Goal: Transaction & Acquisition: Download file/media

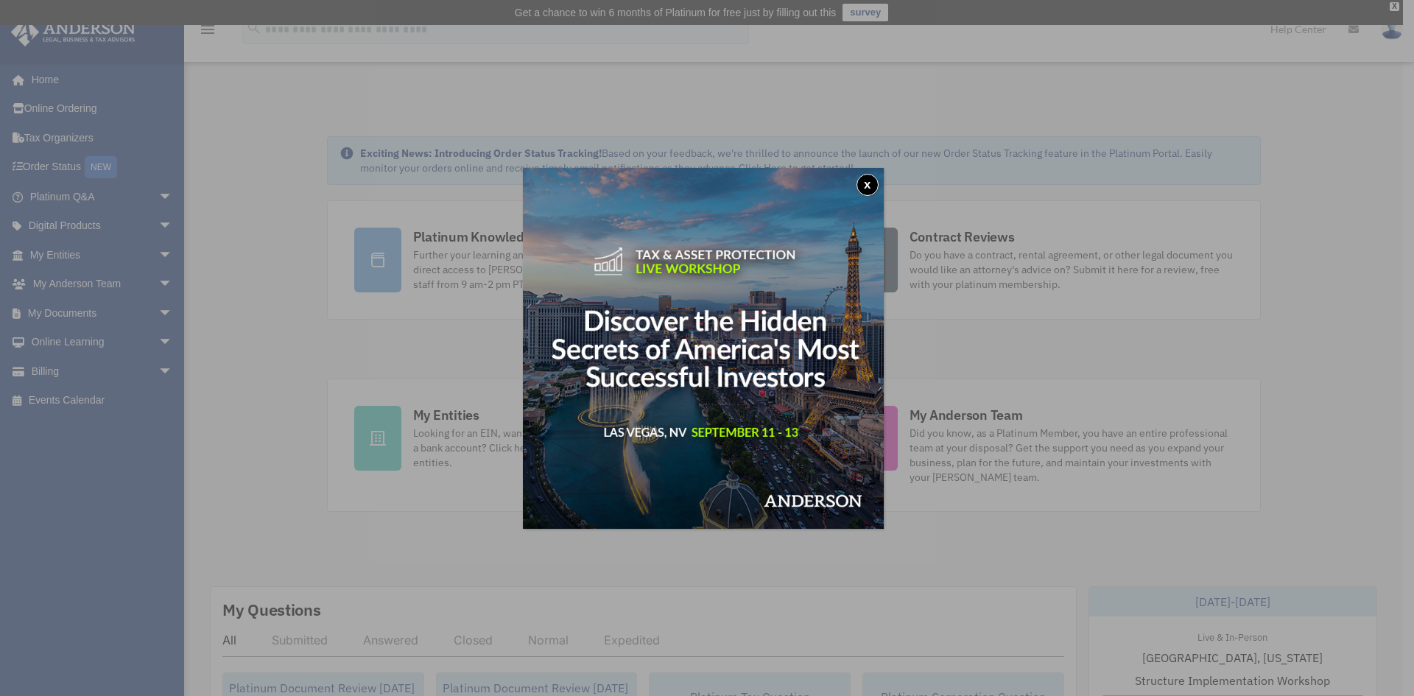
click at [152, 286] on div "x" at bounding box center [707, 348] width 1414 height 696
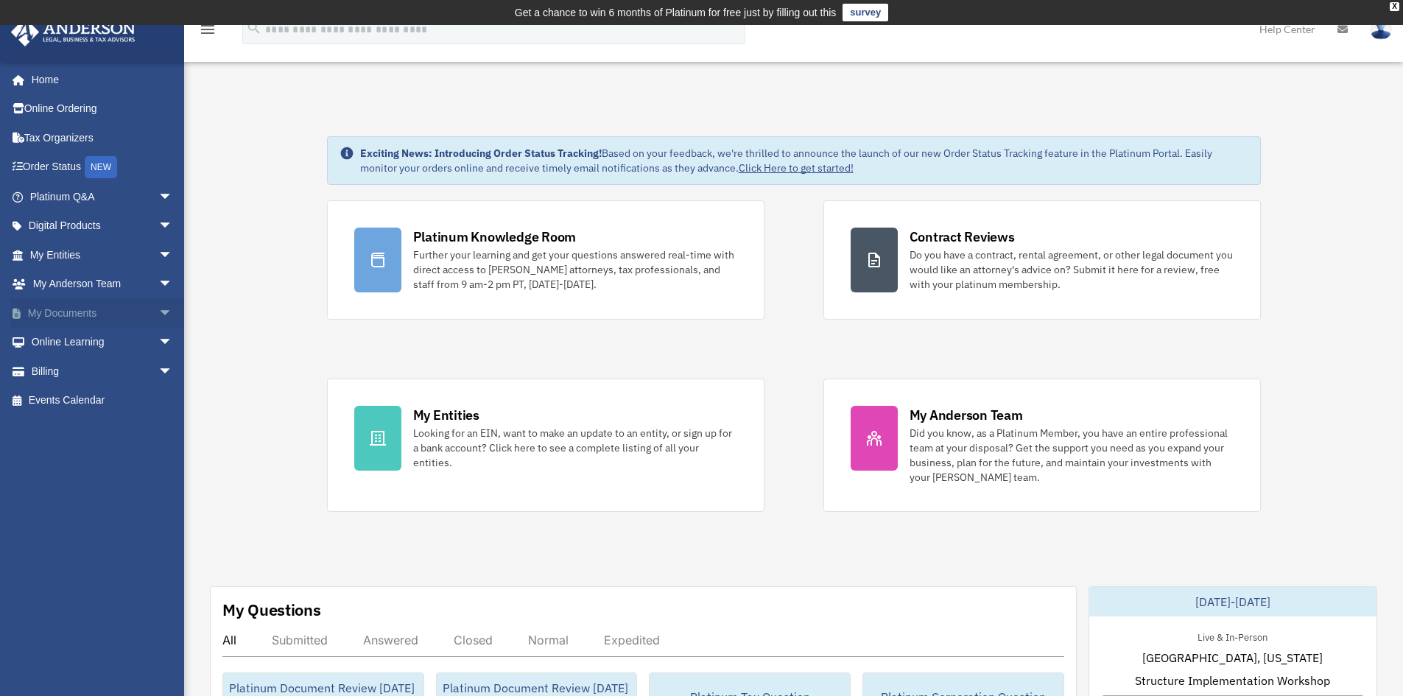
click at [160, 309] on span "arrow_drop_down" at bounding box center [172, 313] width 29 height 30
click at [77, 345] on link "Box" at bounding box center [108, 342] width 174 height 29
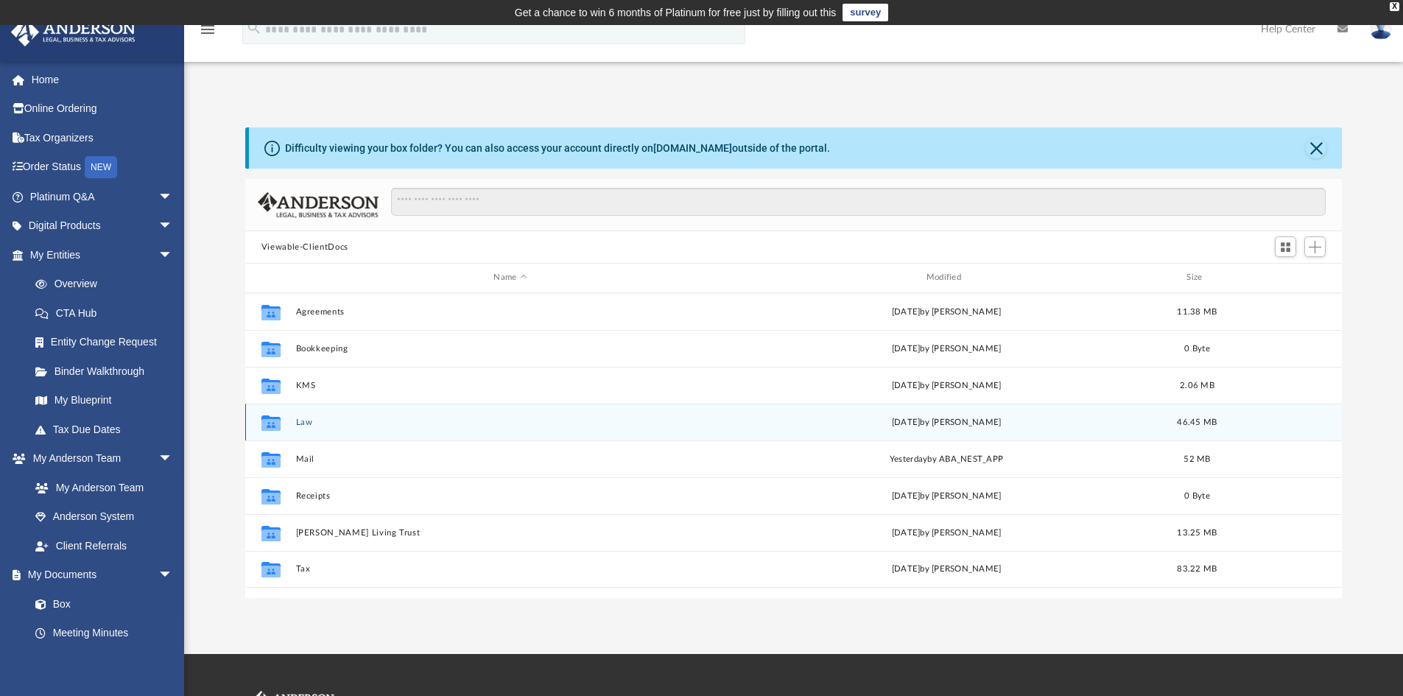
scroll to position [324, 1085]
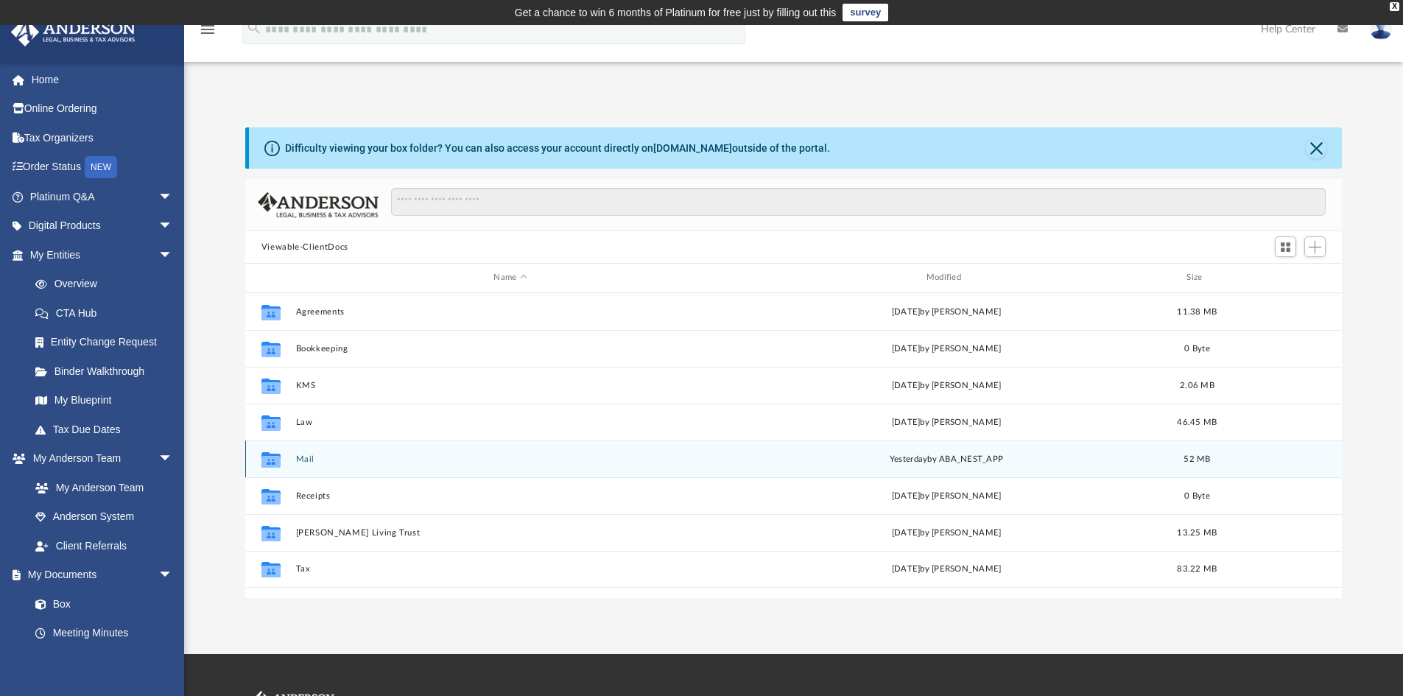
click at [305, 457] on button "Mail" at bounding box center [509, 459] width 429 height 10
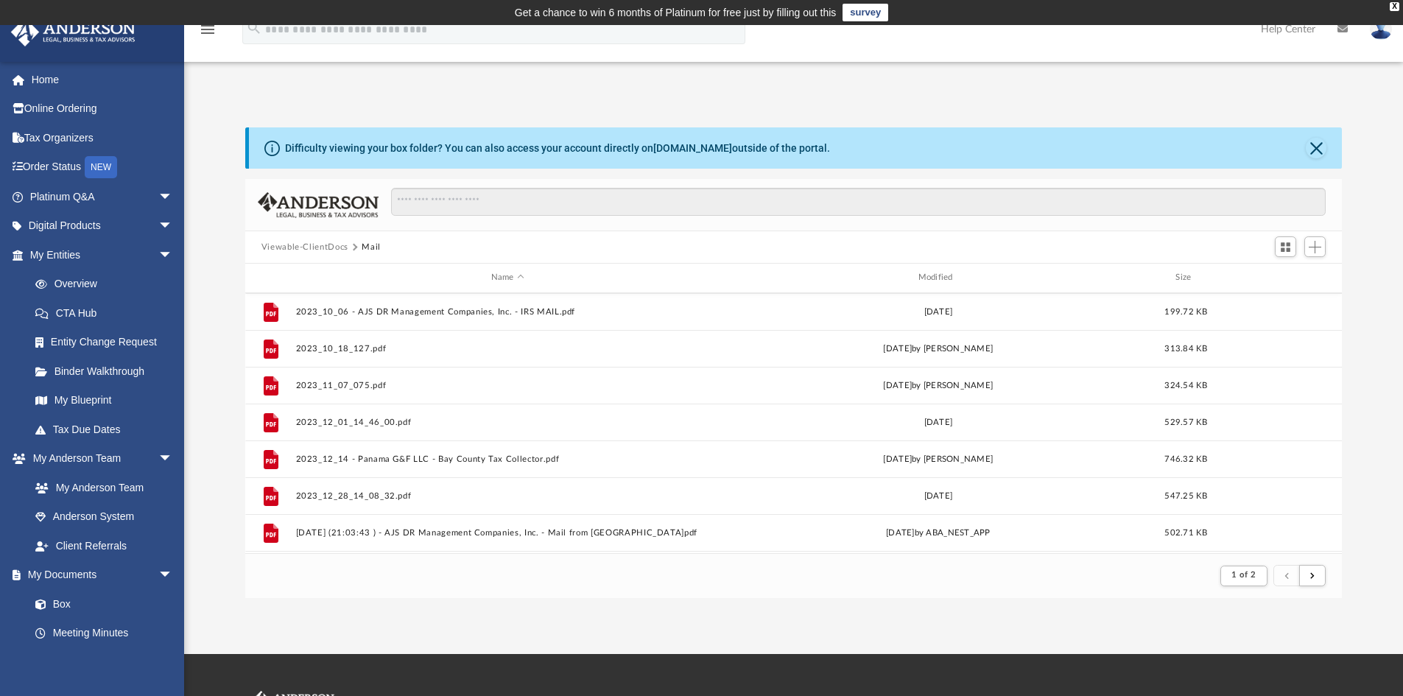
scroll to position [1581, 0]
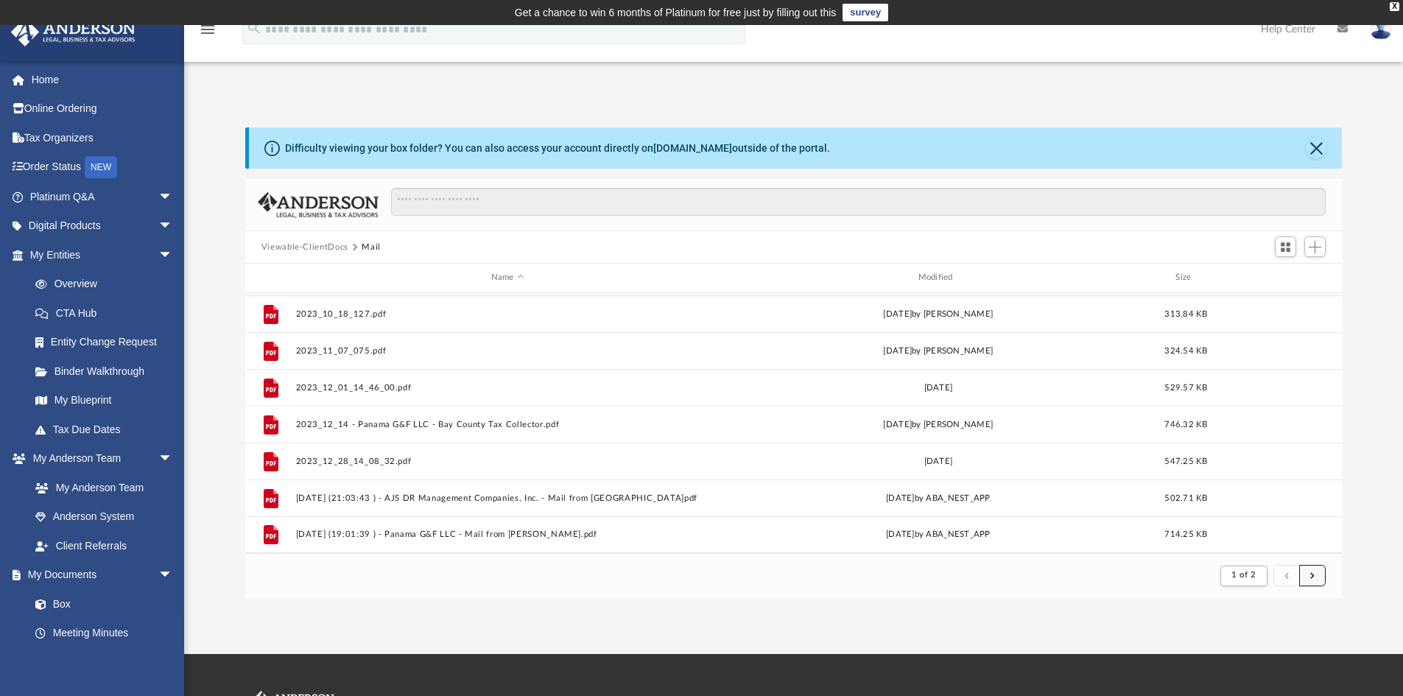
click at [1313, 573] on span "submit" at bounding box center [1312, 575] width 4 height 8
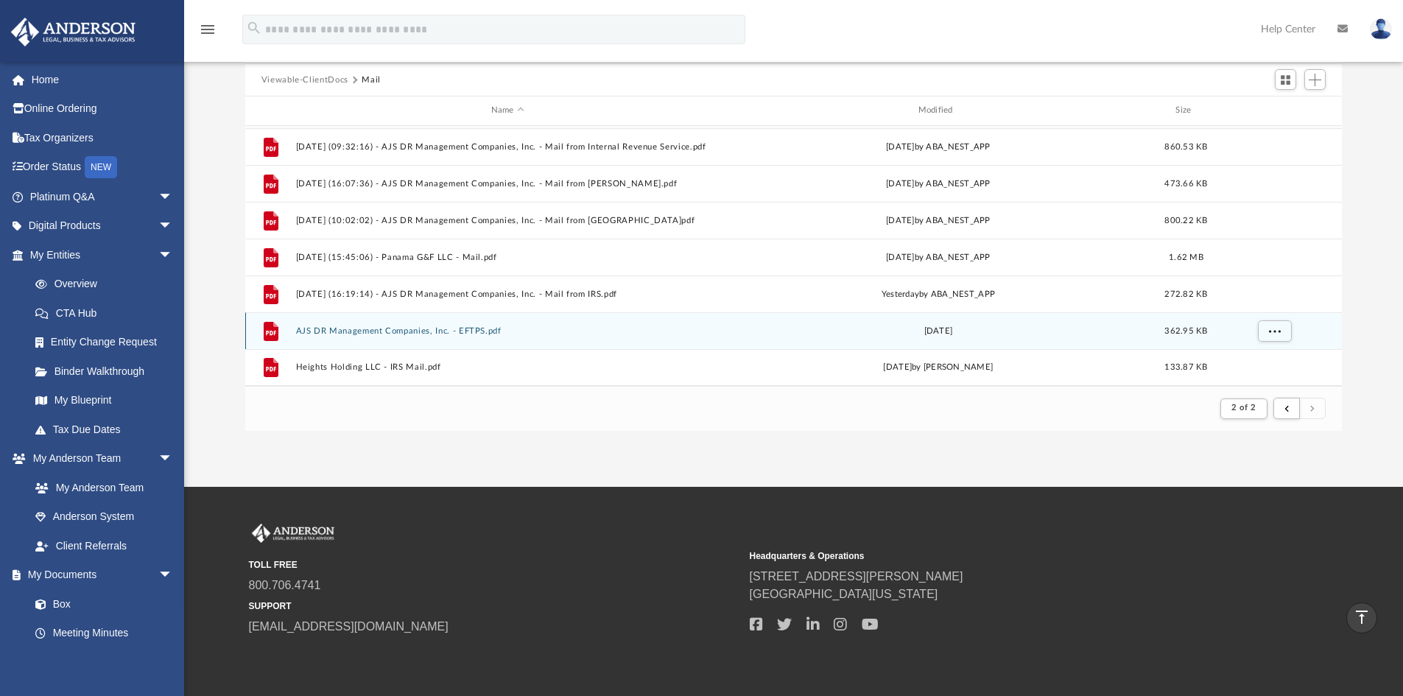
scroll to position [74, 0]
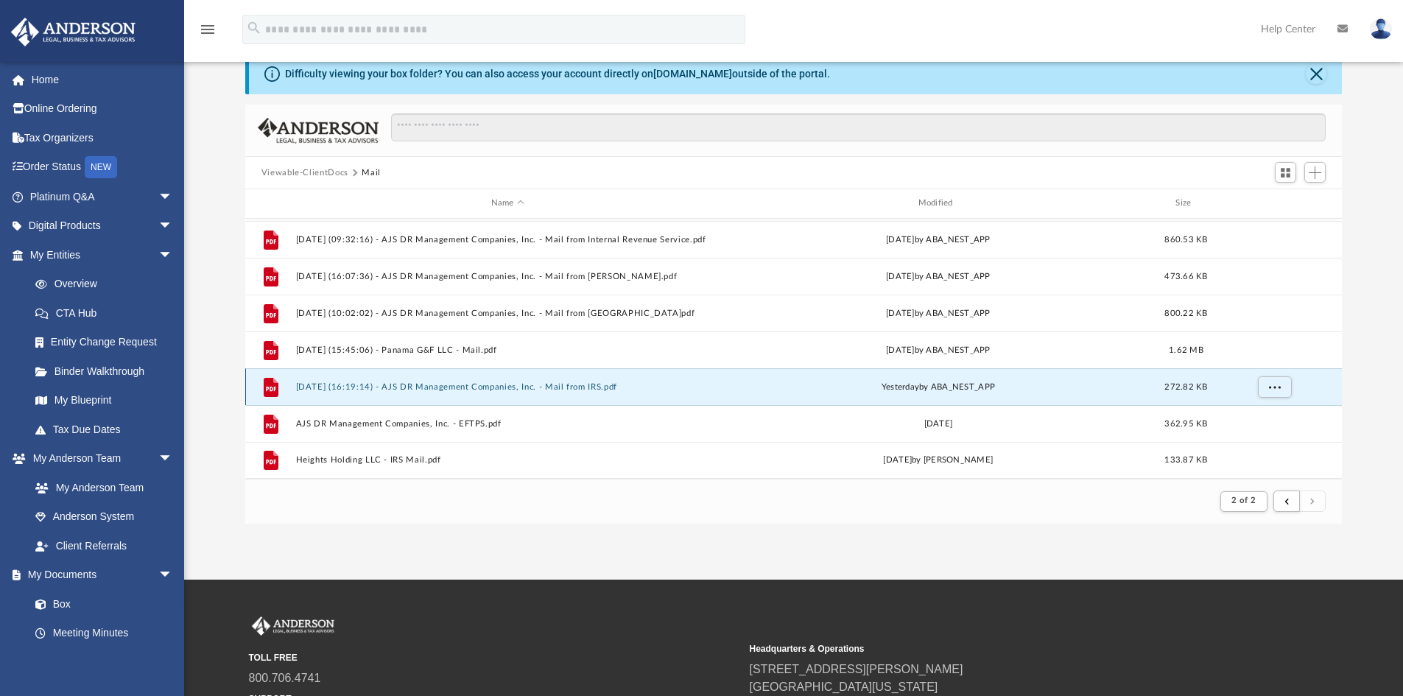
click at [375, 387] on button "2025.08.27 (16:19:14) - AJS DR Management Companies, Inc. - Mail from IRS.pdf" at bounding box center [507, 387] width 424 height 10
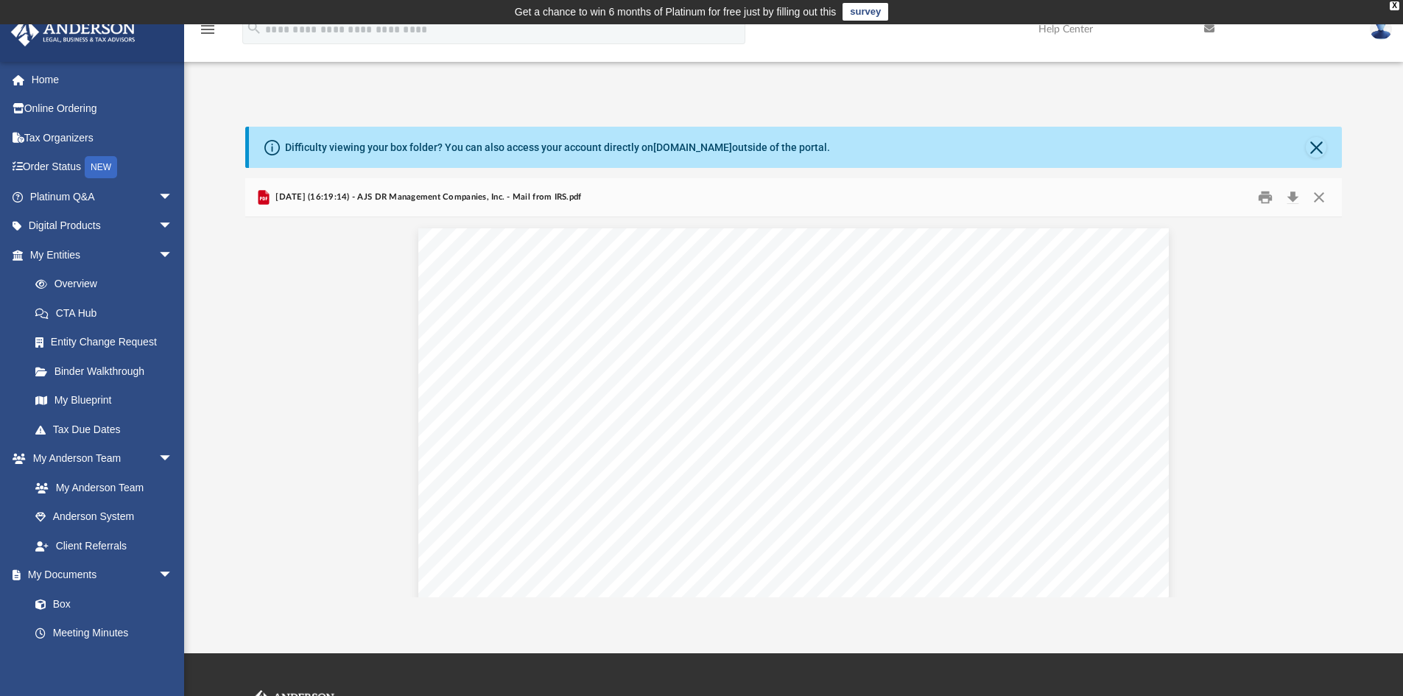
scroll to position [0, 0]
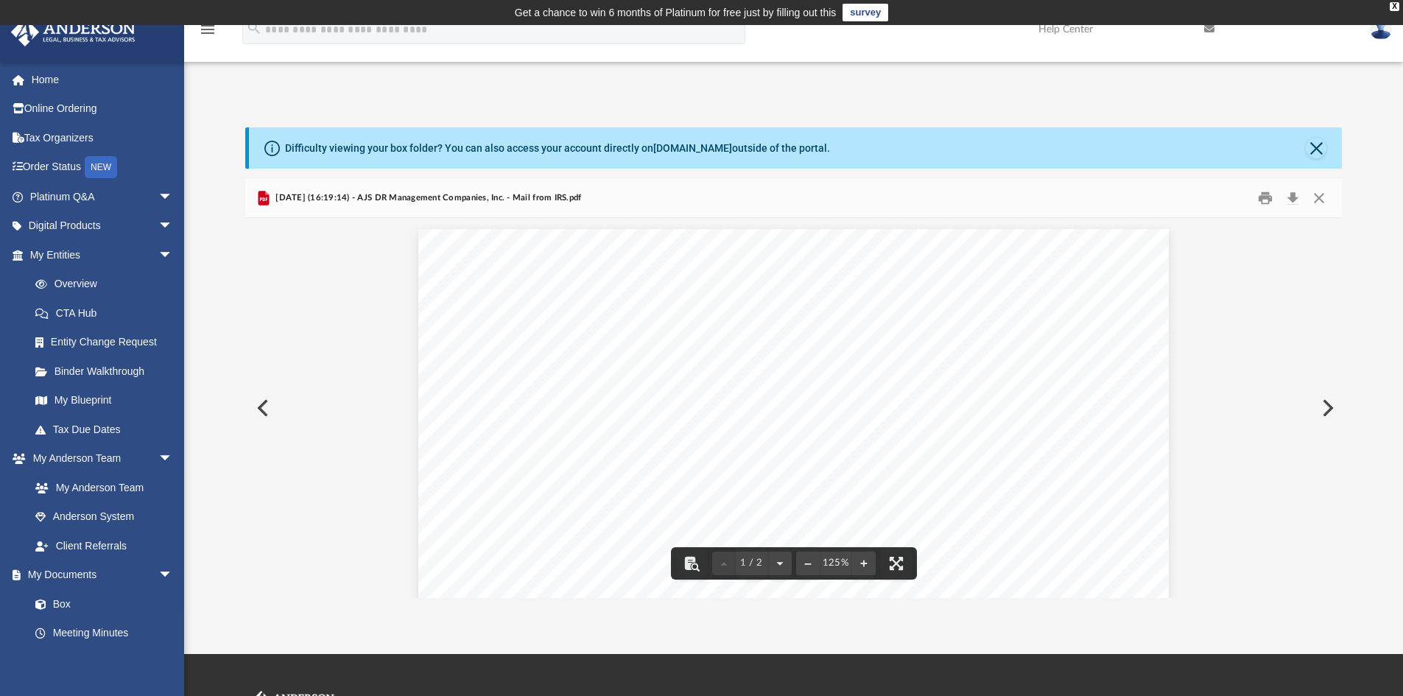
drag, startPoint x: 255, startPoint y: 397, endPoint x: 270, endPoint y: 398, distance: 15.5
click at [259, 397] on button "Preview" at bounding box center [261, 407] width 32 height 41
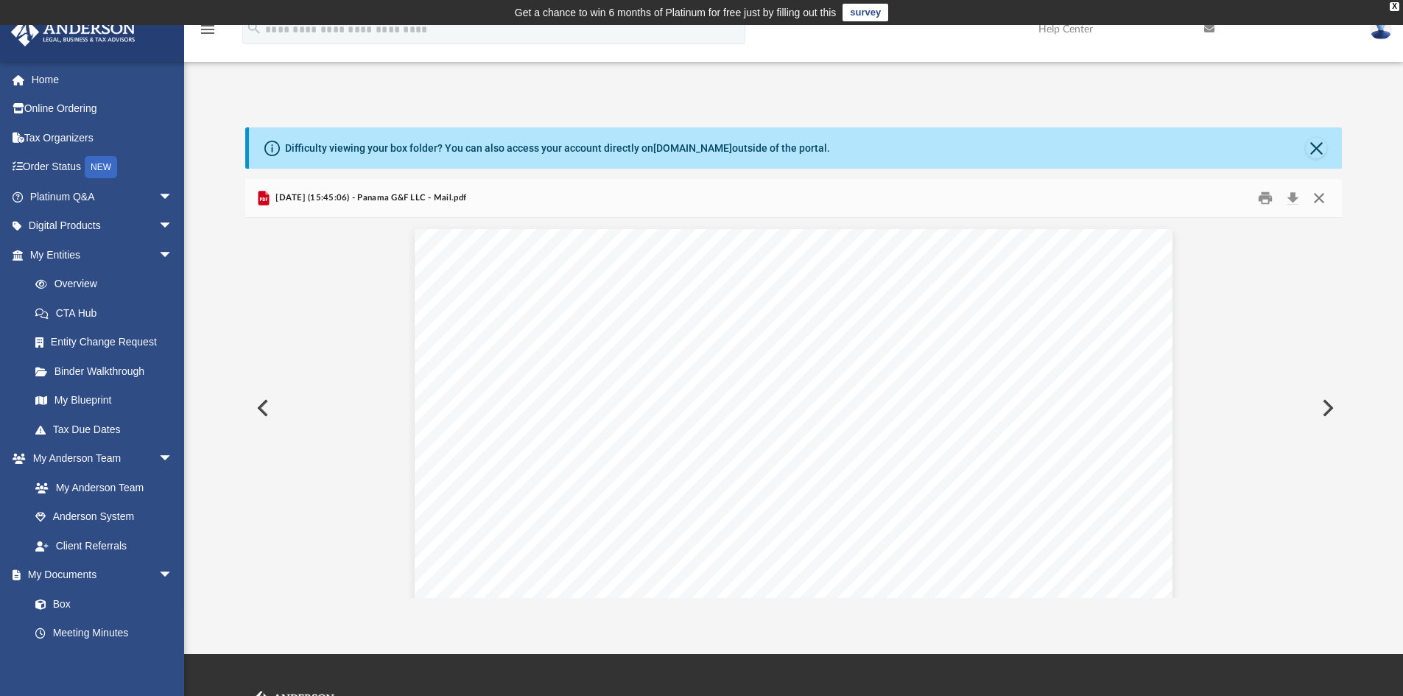
click at [1325, 204] on button "Close" at bounding box center [1318, 198] width 27 height 23
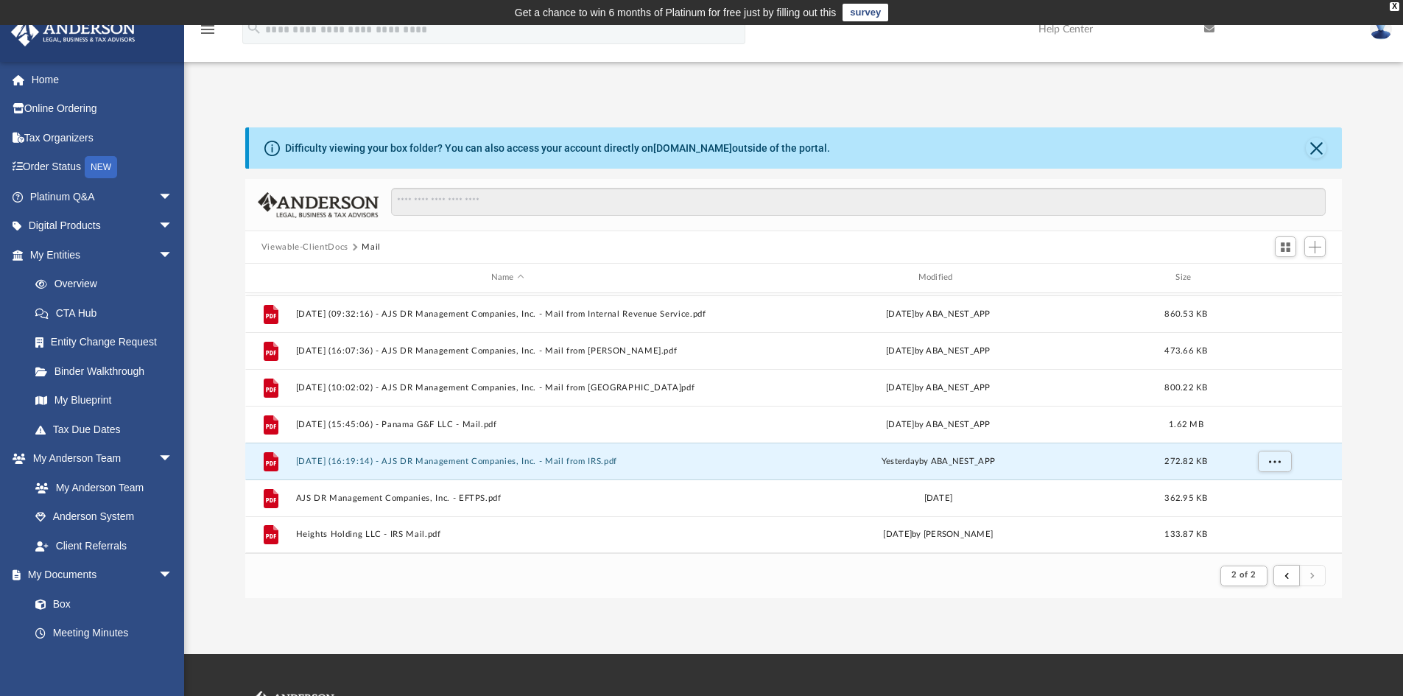
click at [271, 244] on button "Viewable-ClientDocs" at bounding box center [304, 247] width 87 height 13
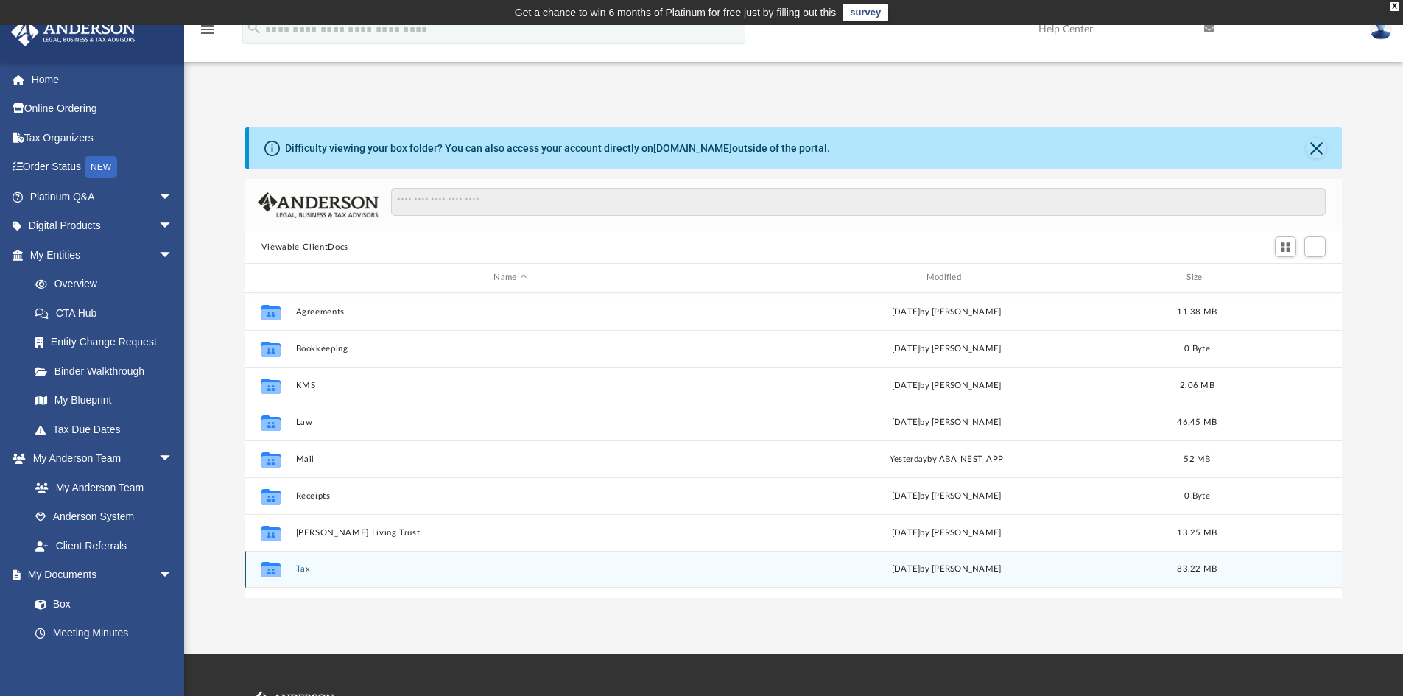
click at [295, 568] on button "Tax" at bounding box center [509, 569] width 429 height 10
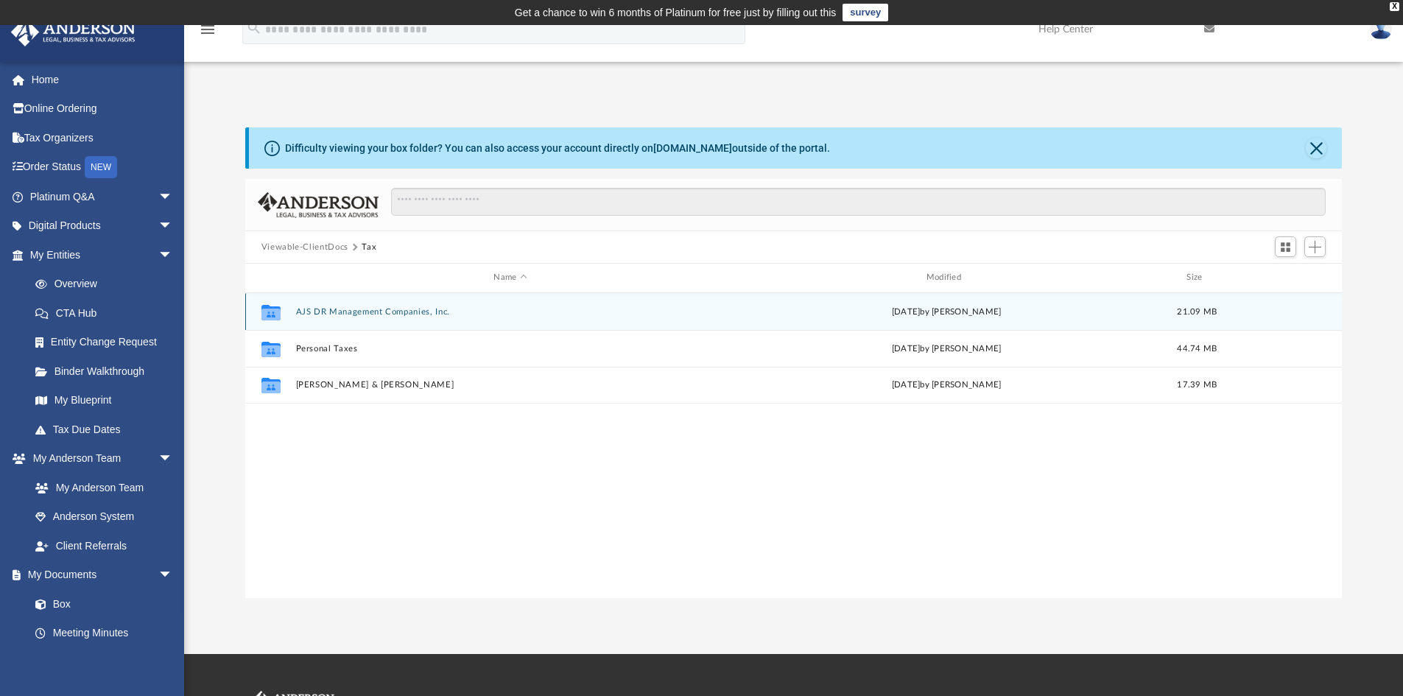
click at [352, 316] on button "AJS DR Management Companies, Inc." at bounding box center [509, 312] width 429 height 10
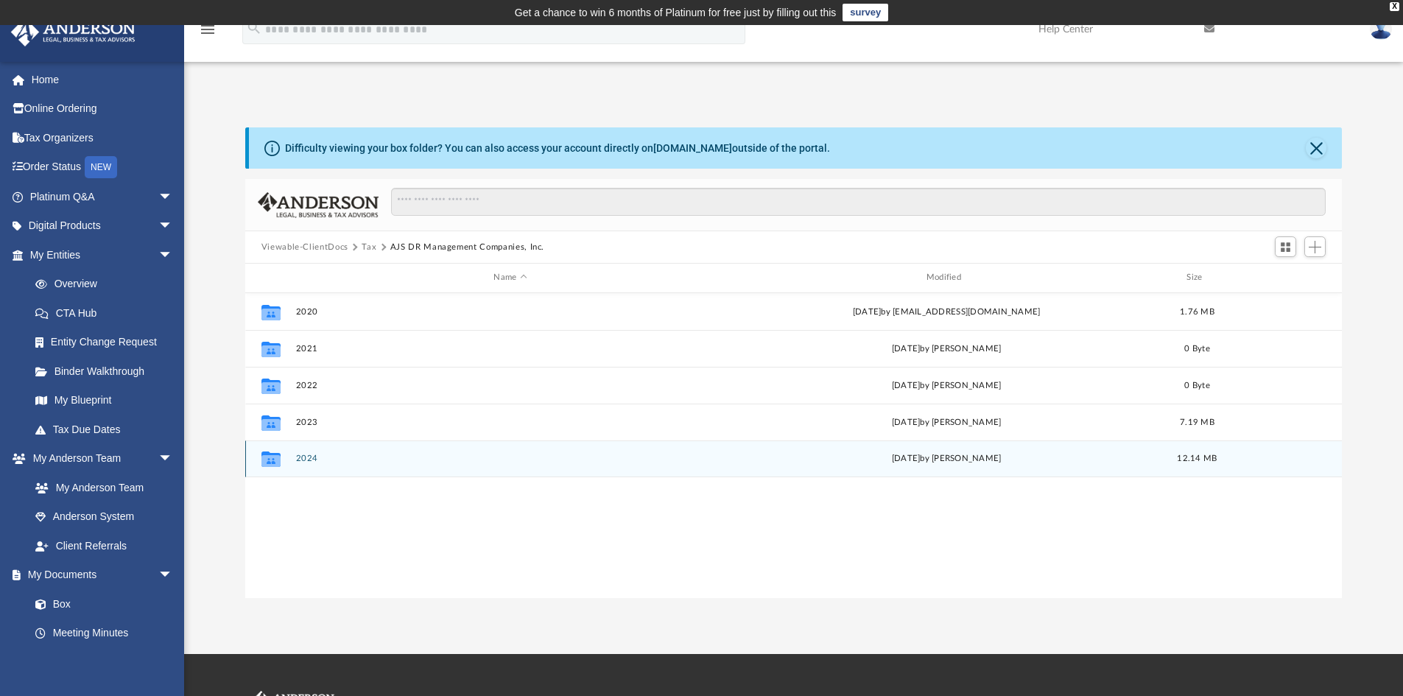
click at [306, 460] on button "2024" at bounding box center [509, 459] width 429 height 10
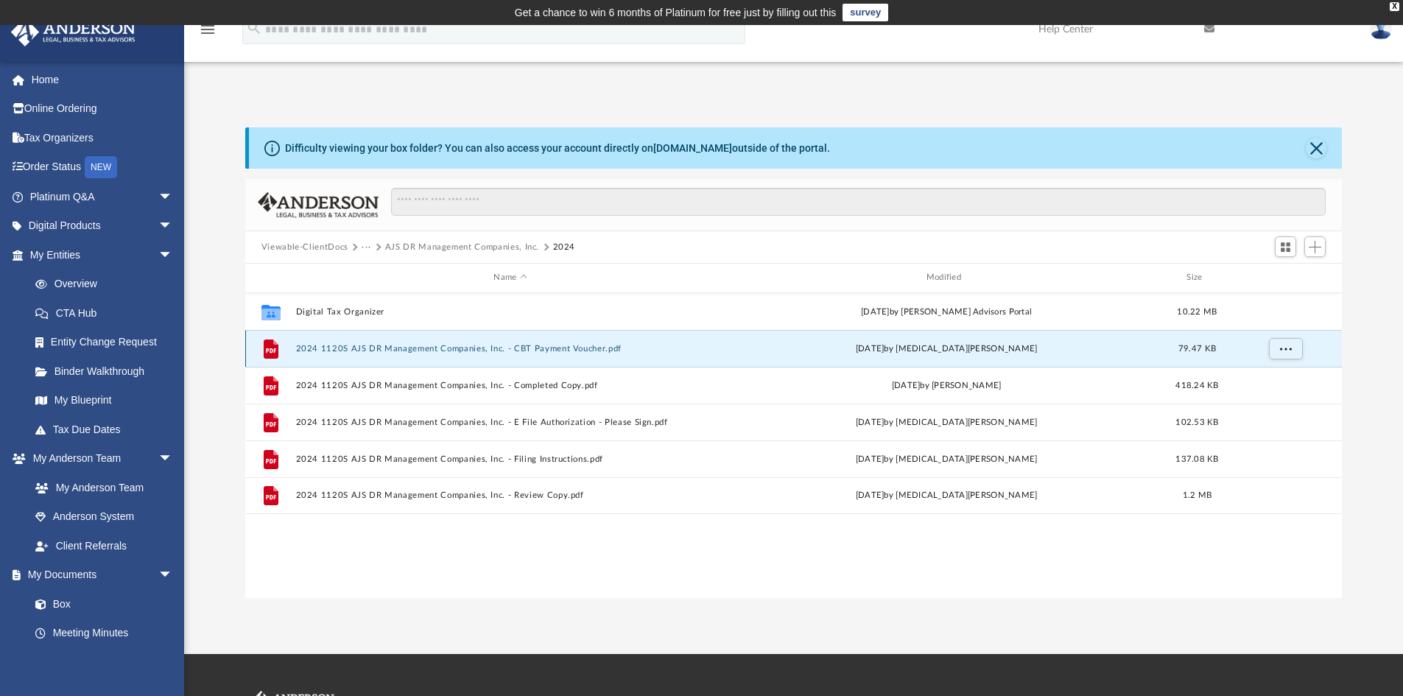
click at [470, 348] on button "2024 1120S AJS DR Management Companies, Inc. - CBT Payment Voucher.pdf" at bounding box center [509, 349] width 429 height 10
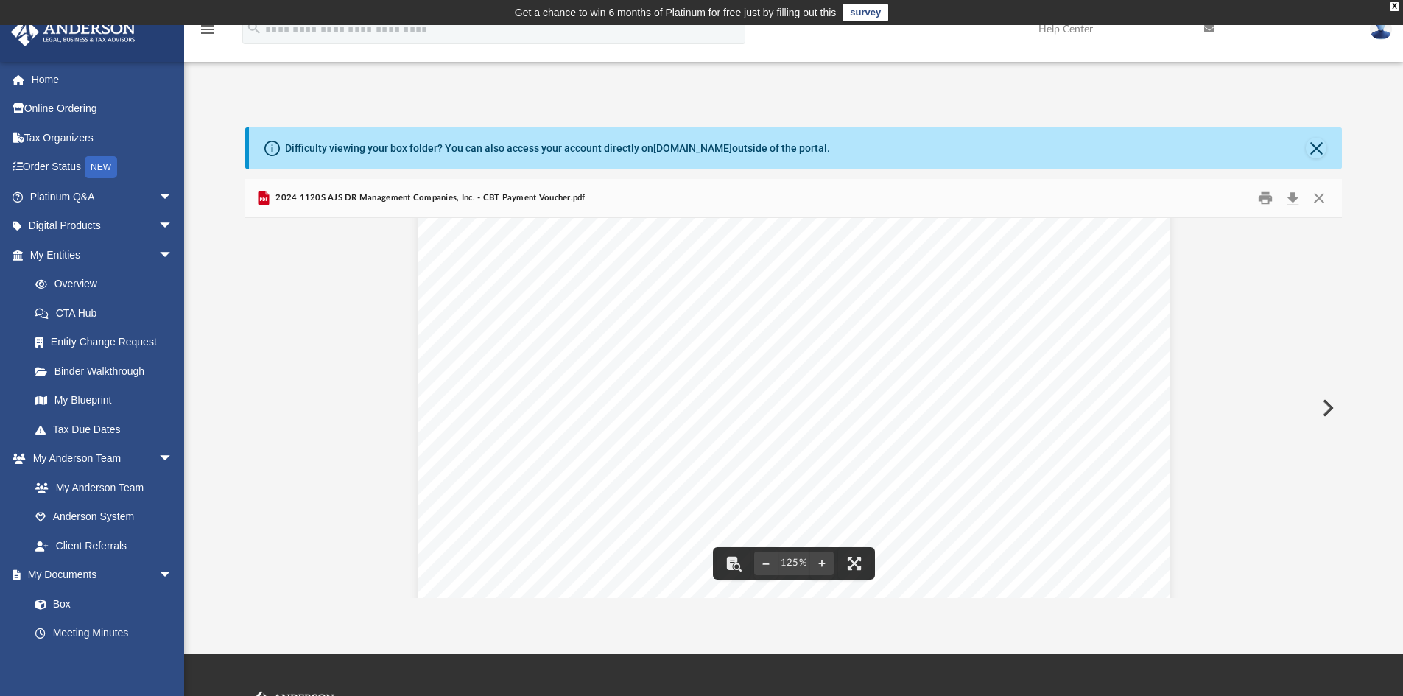
scroll to position [0, 0]
click at [1293, 200] on button "Download" at bounding box center [1292, 198] width 27 height 23
click at [1316, 200] on button "Close" at bounding box center [1318, 198] width 27 height 23
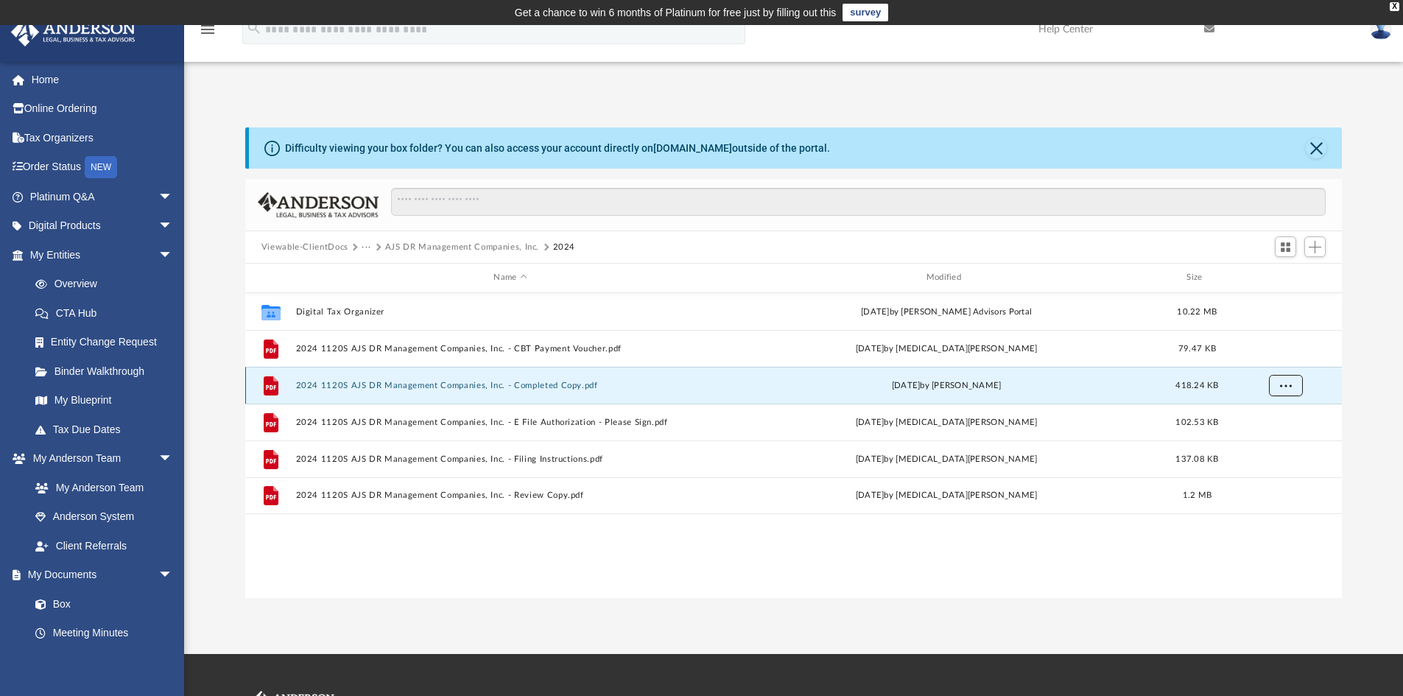
drag, startPoint x: 494, startPoint y: 388, endPoint x: 1283, endPoint y: 381, distance: 789.3
click at [1283, 381] on span "More options" at bounding box center [1285, 385] width 12 height 8
click at [1276, 437] on li "Download" at bounding box center [1271, 438] width 43 height 15
click at [448, 246] on button "AJS DR Management Companies, Inc." at bounding box center [462, 247] width 154 height 13
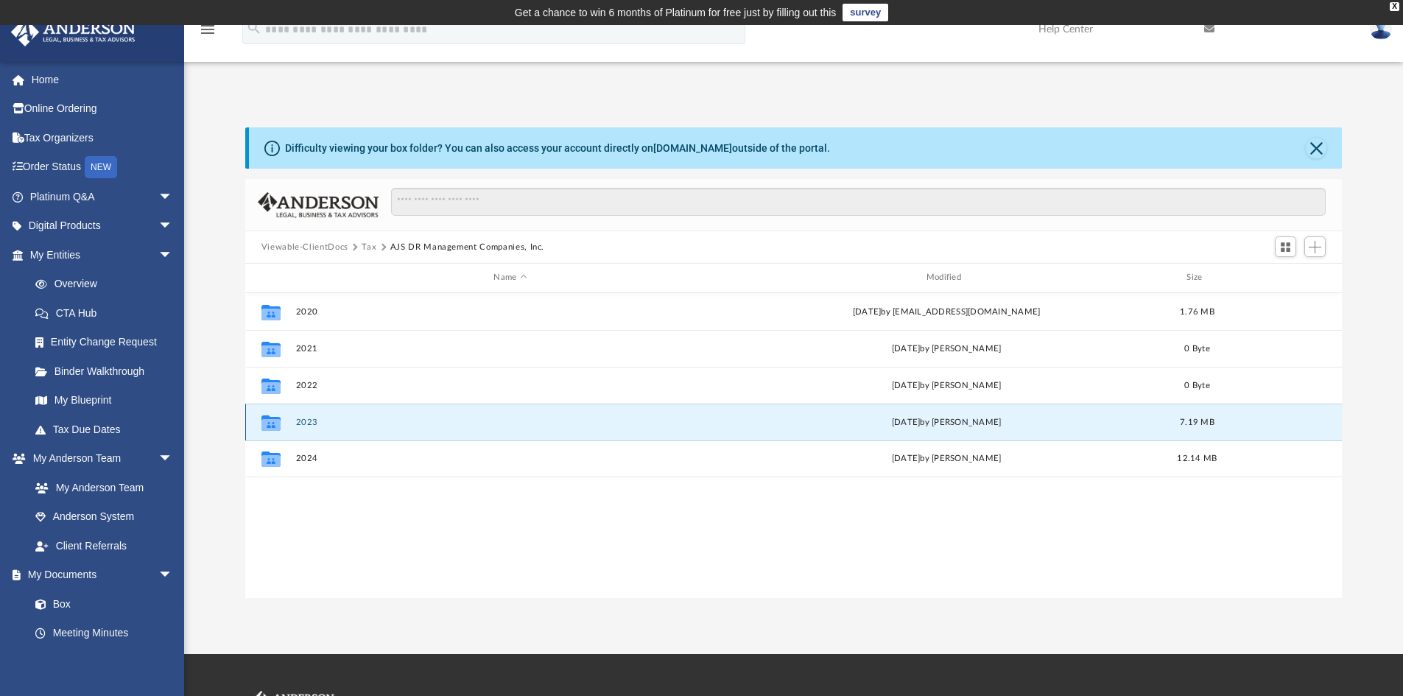
click at [313, 420] on button "2023" at bounding box center [509, 422] width 429 height 10
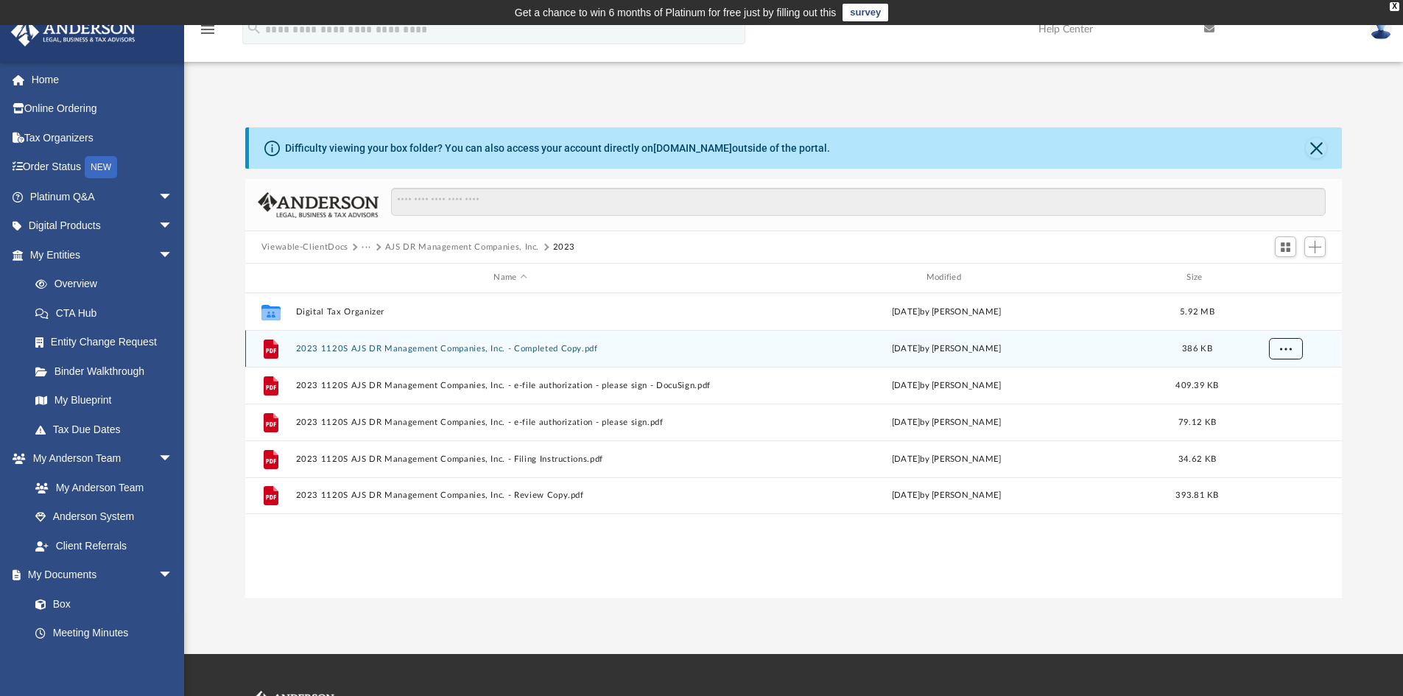
click at [1291, 349] on button "More options" at bounding box center [1285, 348] width 34 height 22
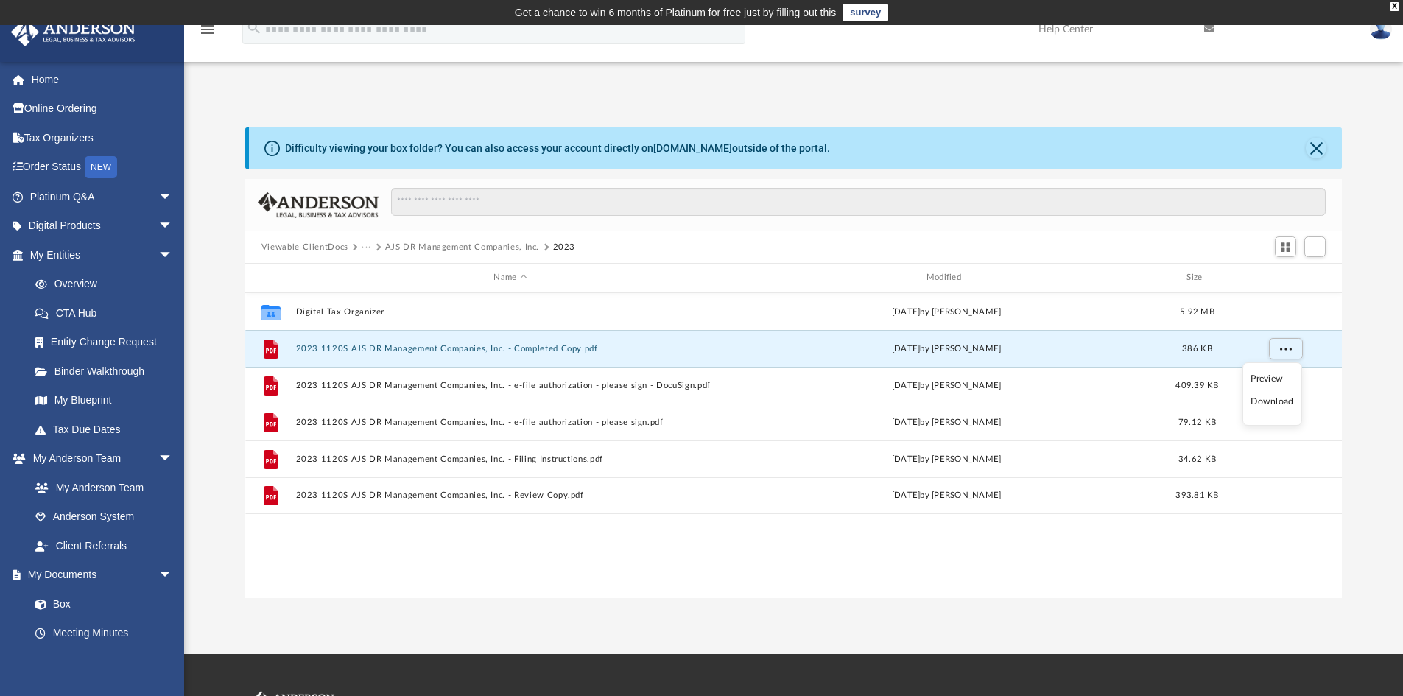
click at [1271, 401] on li "Download" at bounding box center [1271, 401] width 43 height 15
click at [483, 252] on button "AJS DR Management Companies, Inc." at bounding box center [462, 247] width 154 height 13
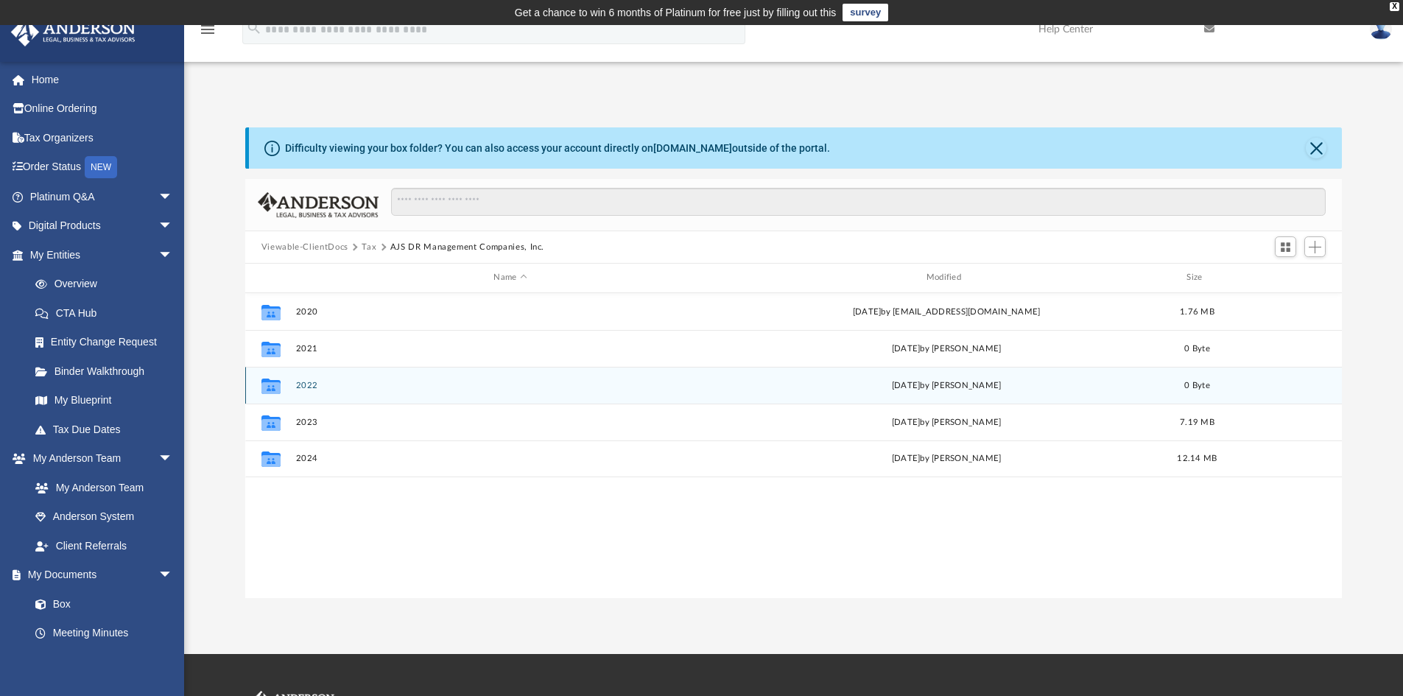
click at [300, 388] on button "2022" at bounding box center [509, 386] width 429 height 10
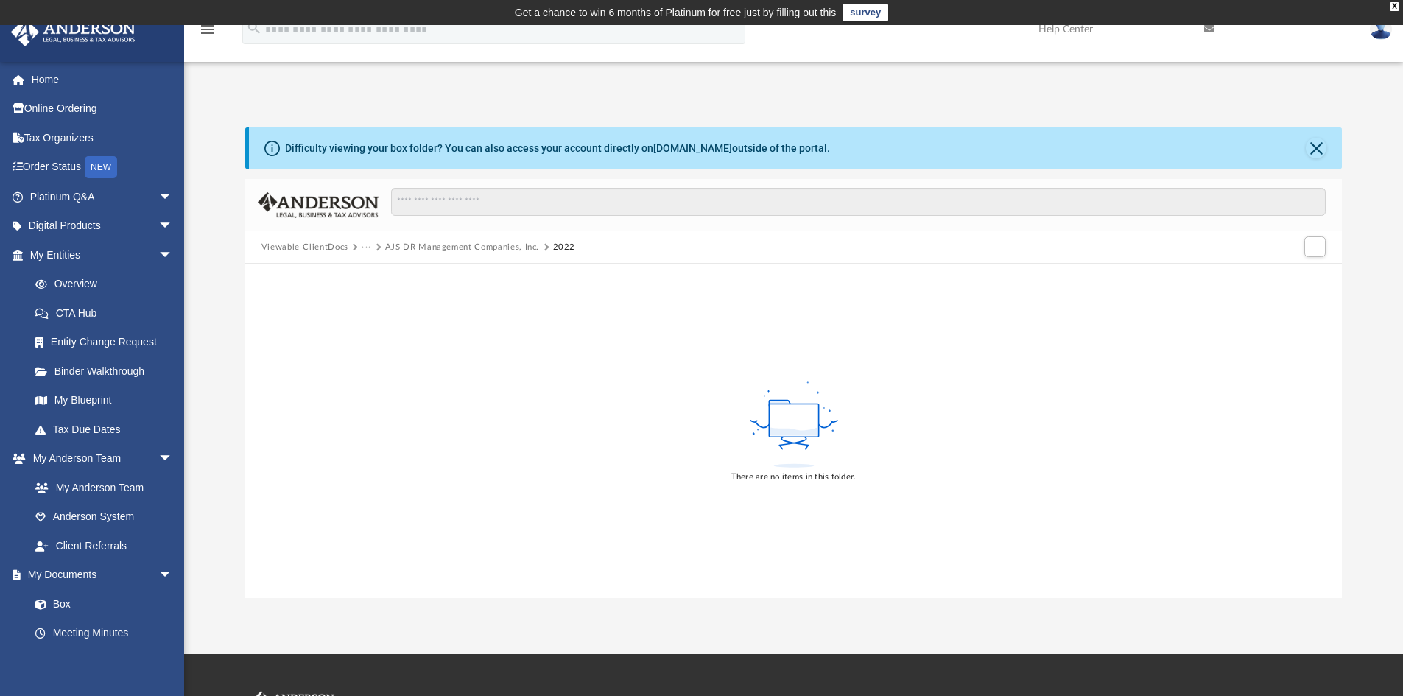
click at [300, 247] on button "Viewable-ClientDocs" at bounding box center [304, 247] width 87 height 13
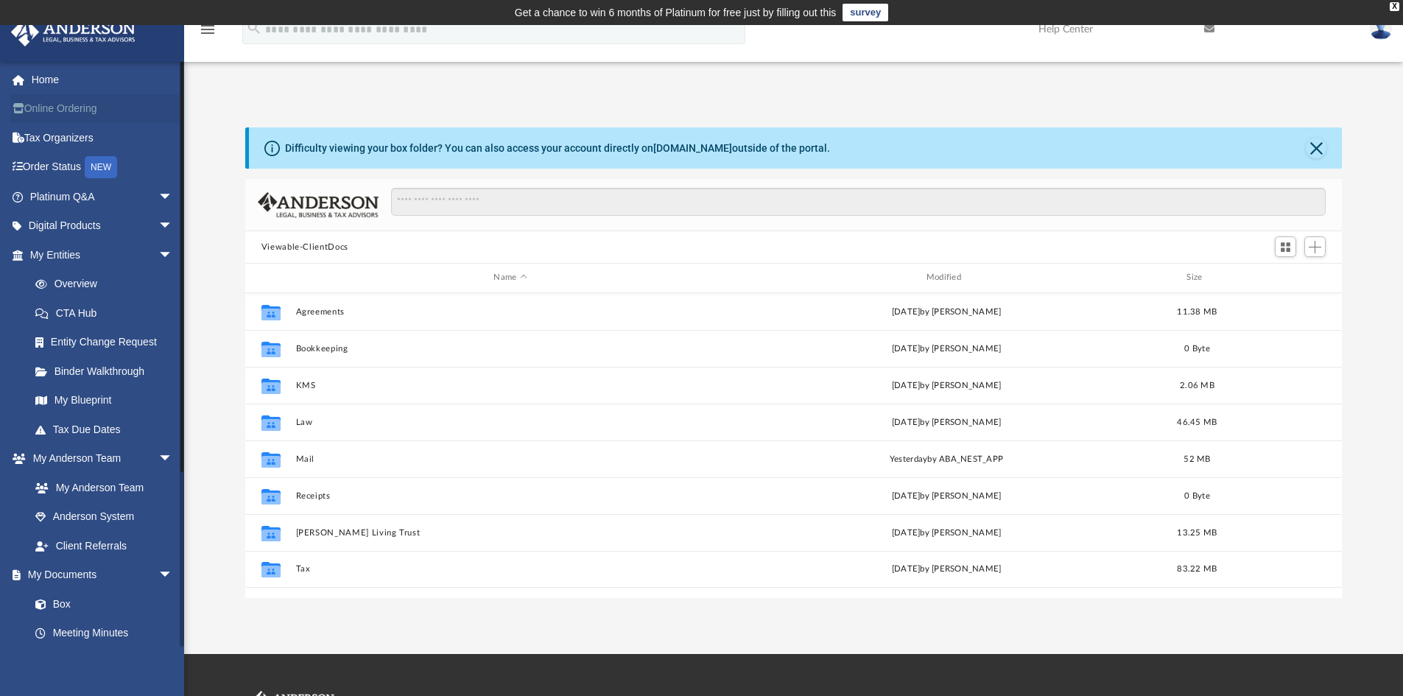
scroll to position [324, 1085]
click at [57, 85] on link "Home" at bounding box center [102, 79] width 185 height 29
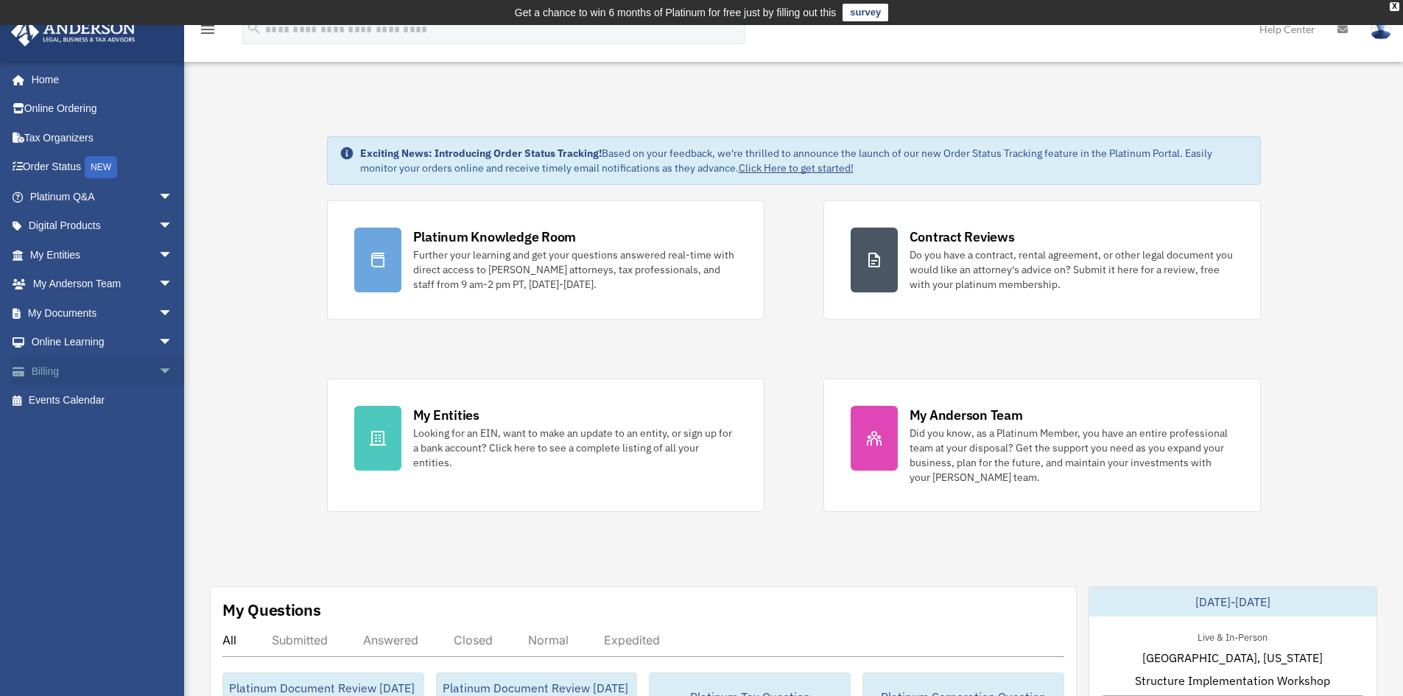
click at [158, 364] on span "arrow_drop_down" at bounding box center [172, 371] width 29 height 30
click at [105, 401] on link "$ Open Invoices" at bounding box center [108, 401] width 174 height 30
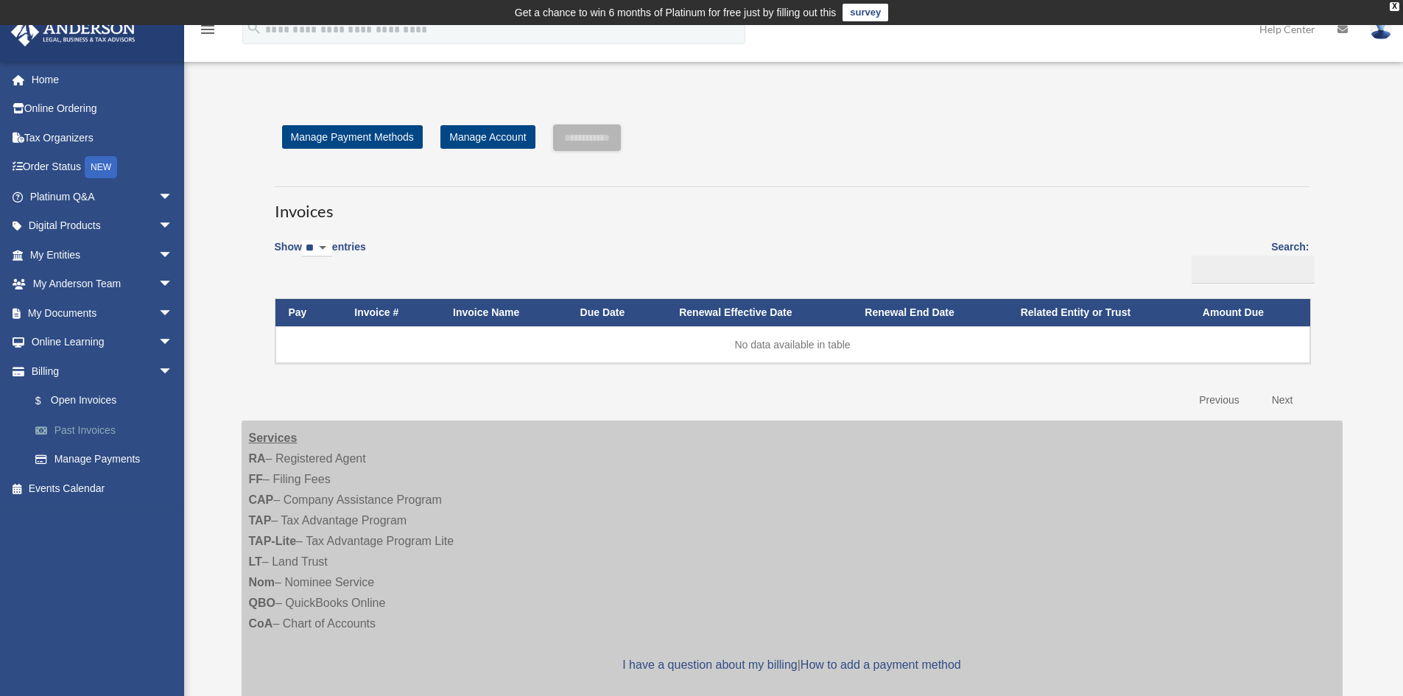
click at [91, 433] on link "Past Invoices" at bounding box center [108, 429] width 174 height 29
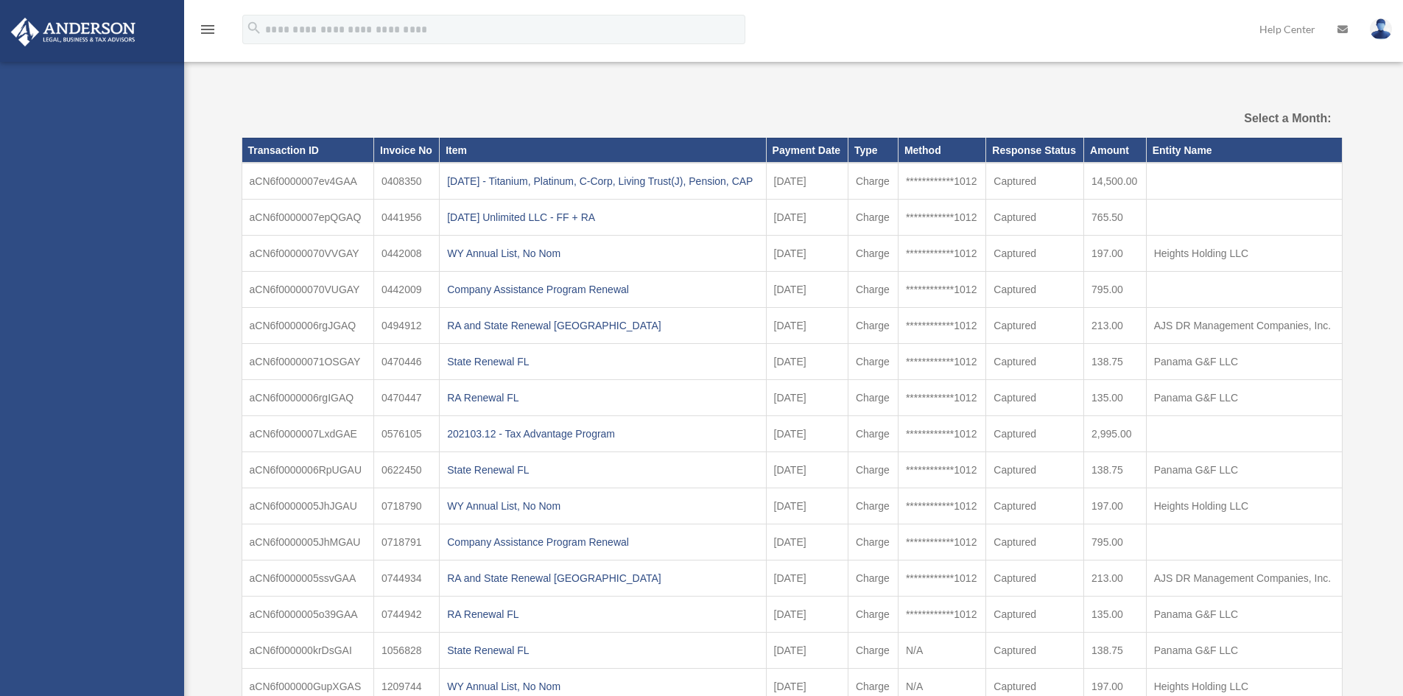
select select
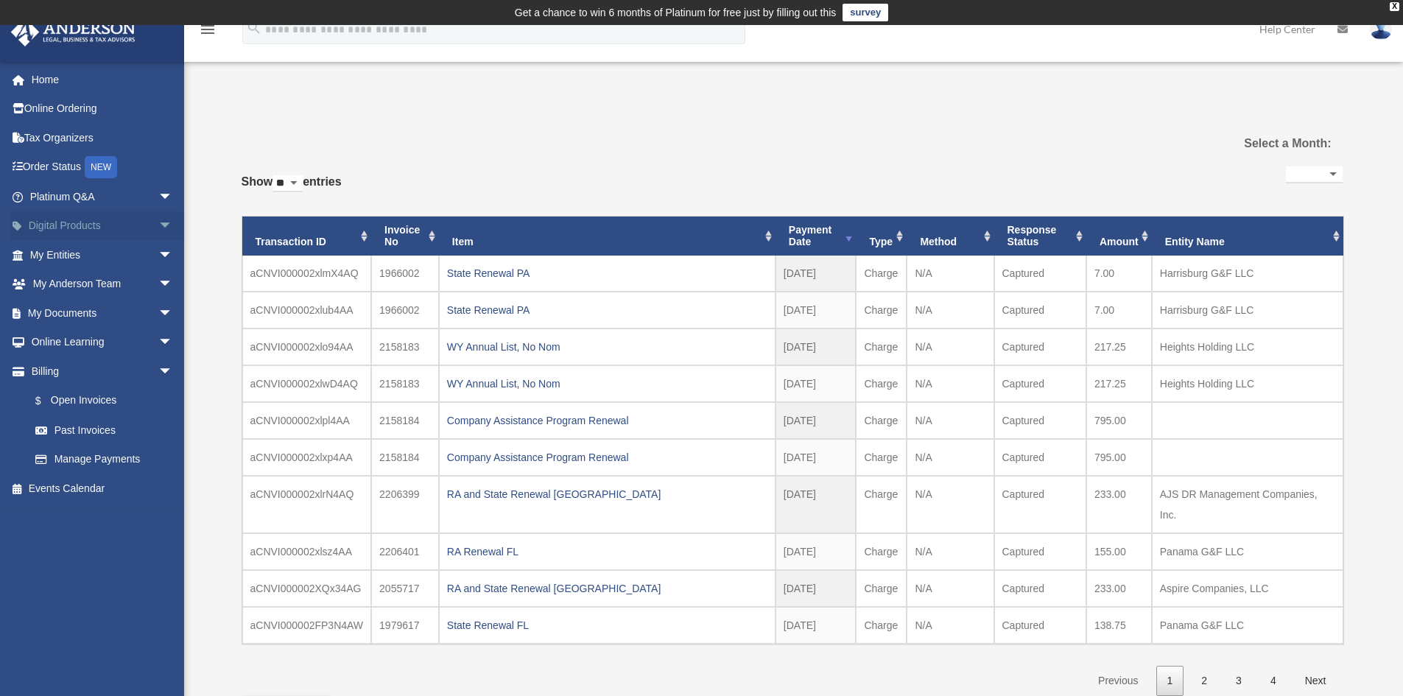
click at [158, 222] on span "arrow_drop_down" at bounding box center [172, 226] width 29 height 30
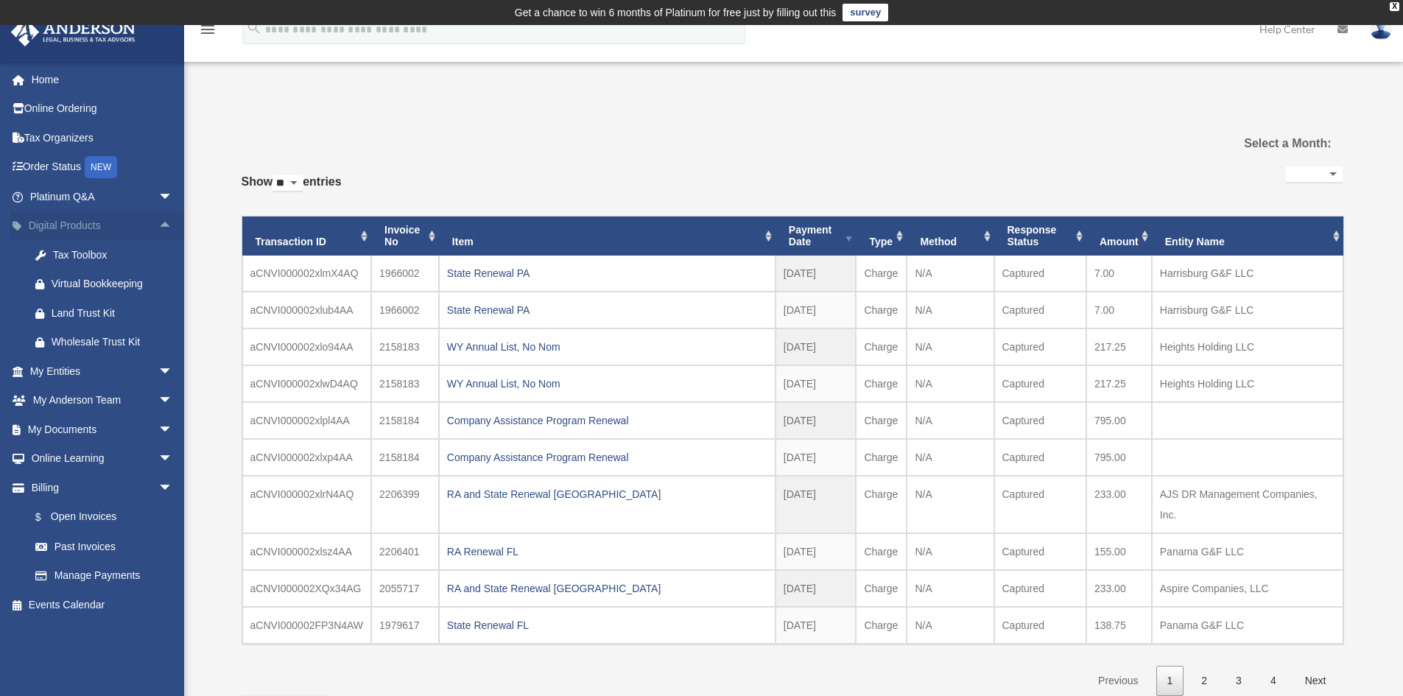
click at [158, 222] on span "arrow_drop_up" at bounding box center [172, 226] width 29 height 30
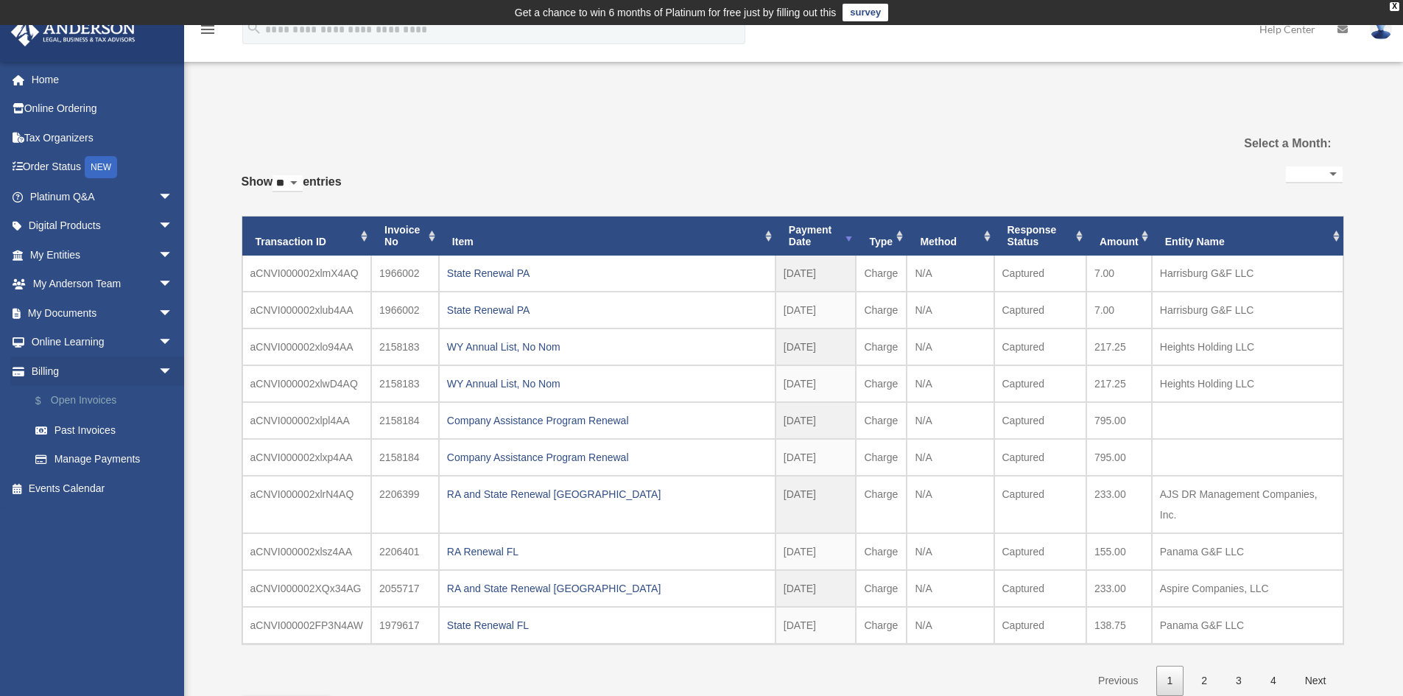
click at [111, 401] on link "$ Open Invoices" at bounding box center [108, 401] width 174 height 30
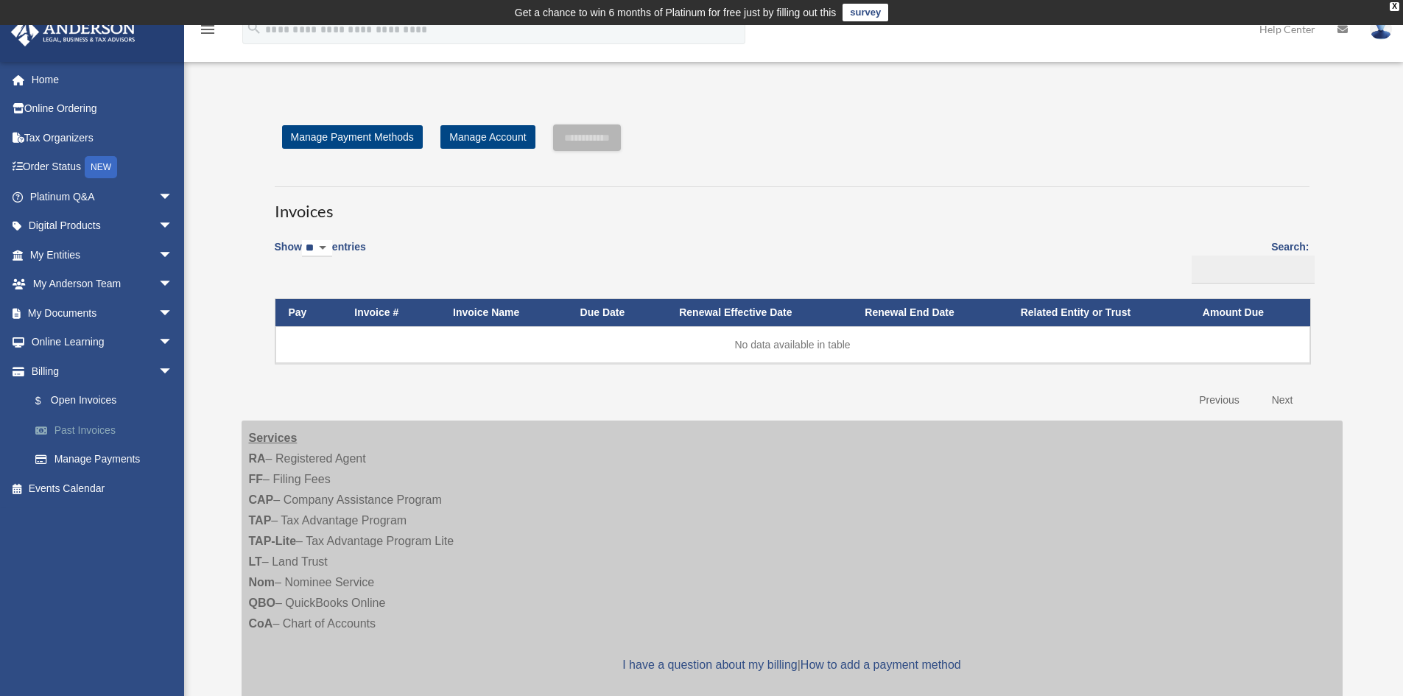
click at [88, 425] on link "Past Invoices" at bounding box center [108, 429] width 174 height 29
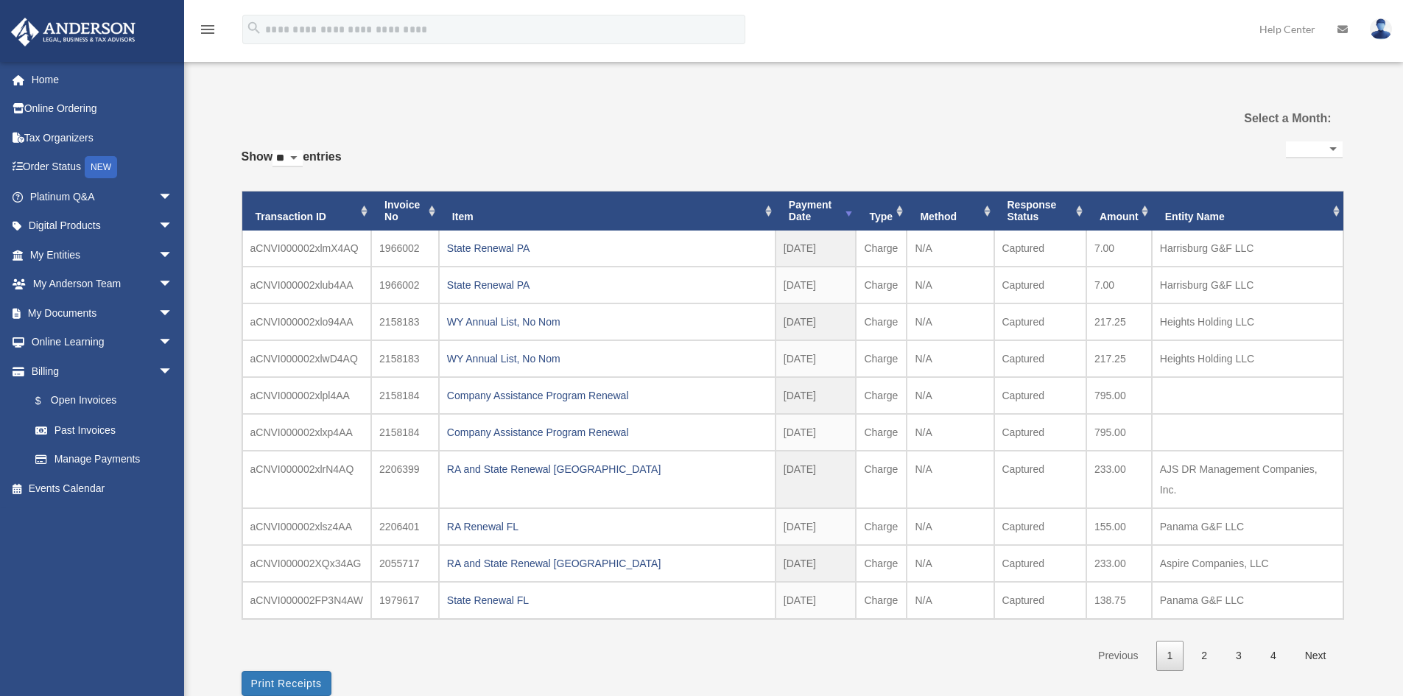
select select
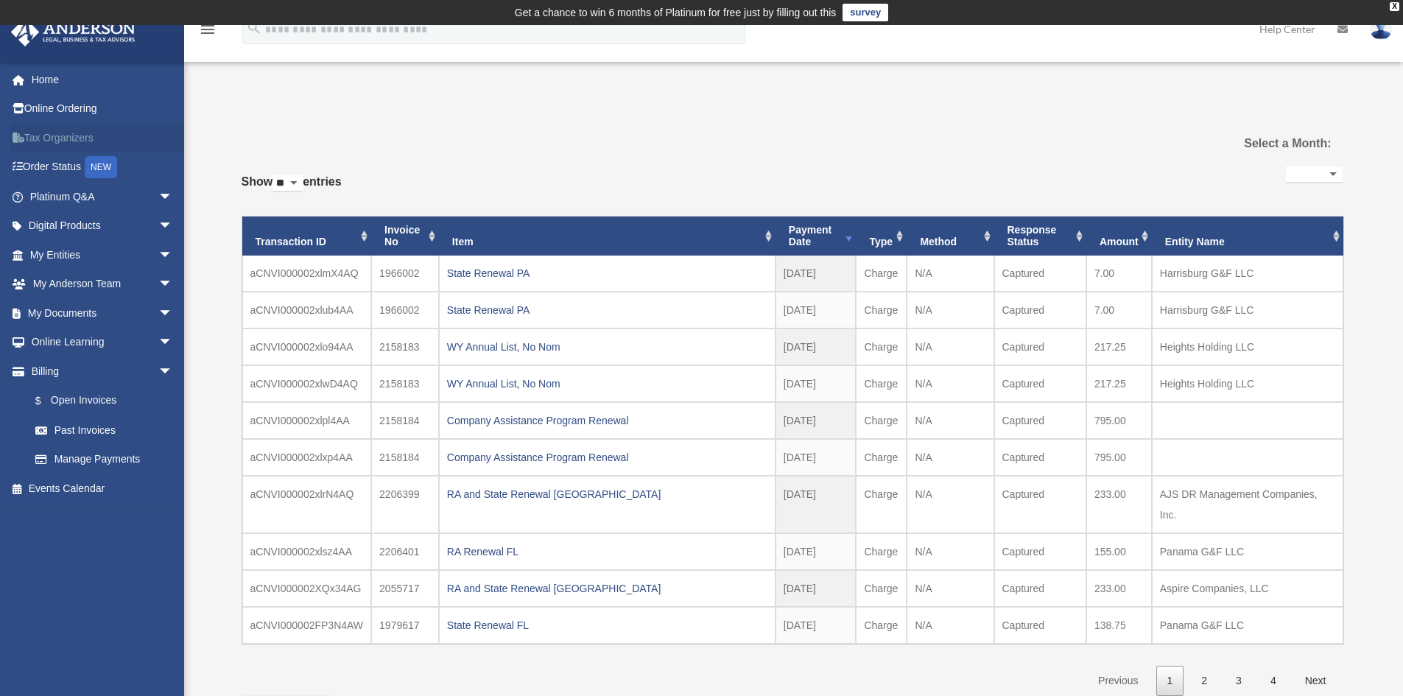
click at [84, 145] on link "Tax Organizers" at bounding box center [102, 137] width 185 height 29
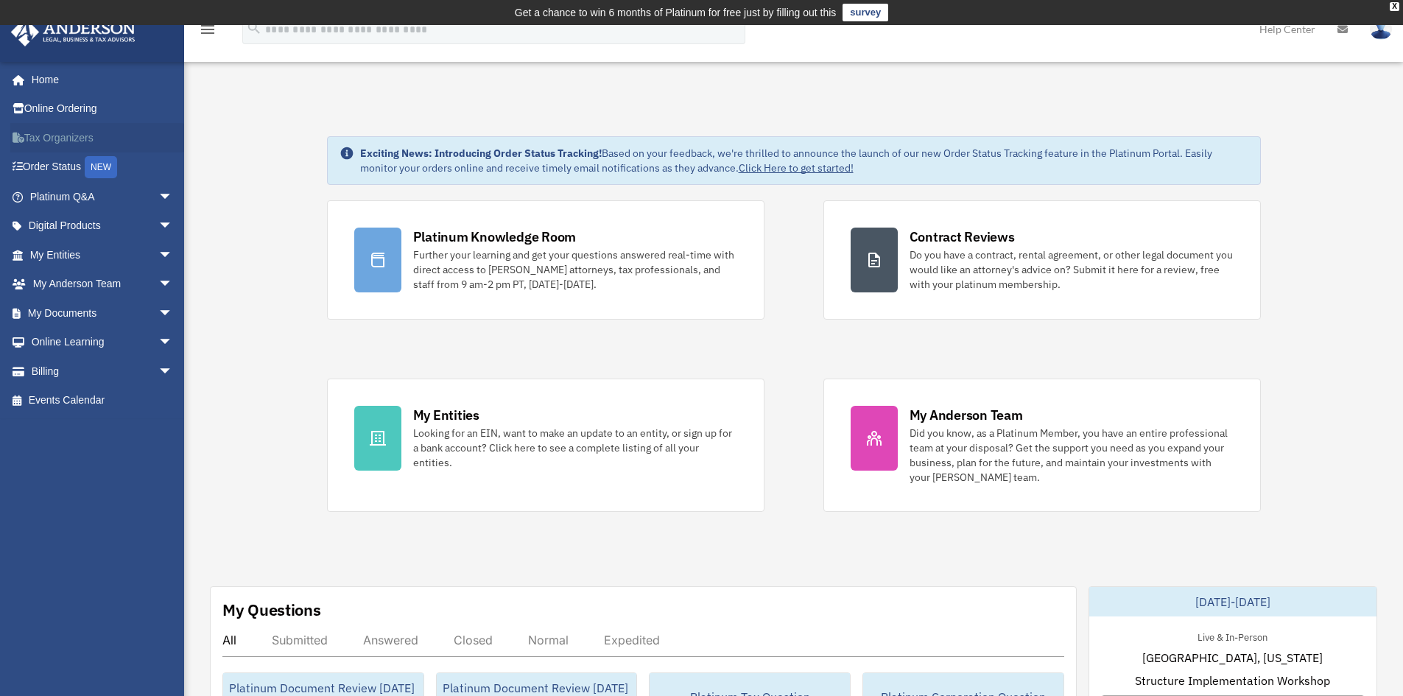
click at [107, 138] on link "Tax Organizers" at bounding box center [102, 137] width 185 height 29
click at [158, 194] on span "arrow_drop_down" at bounding box center [172, 197] width 29 height 30
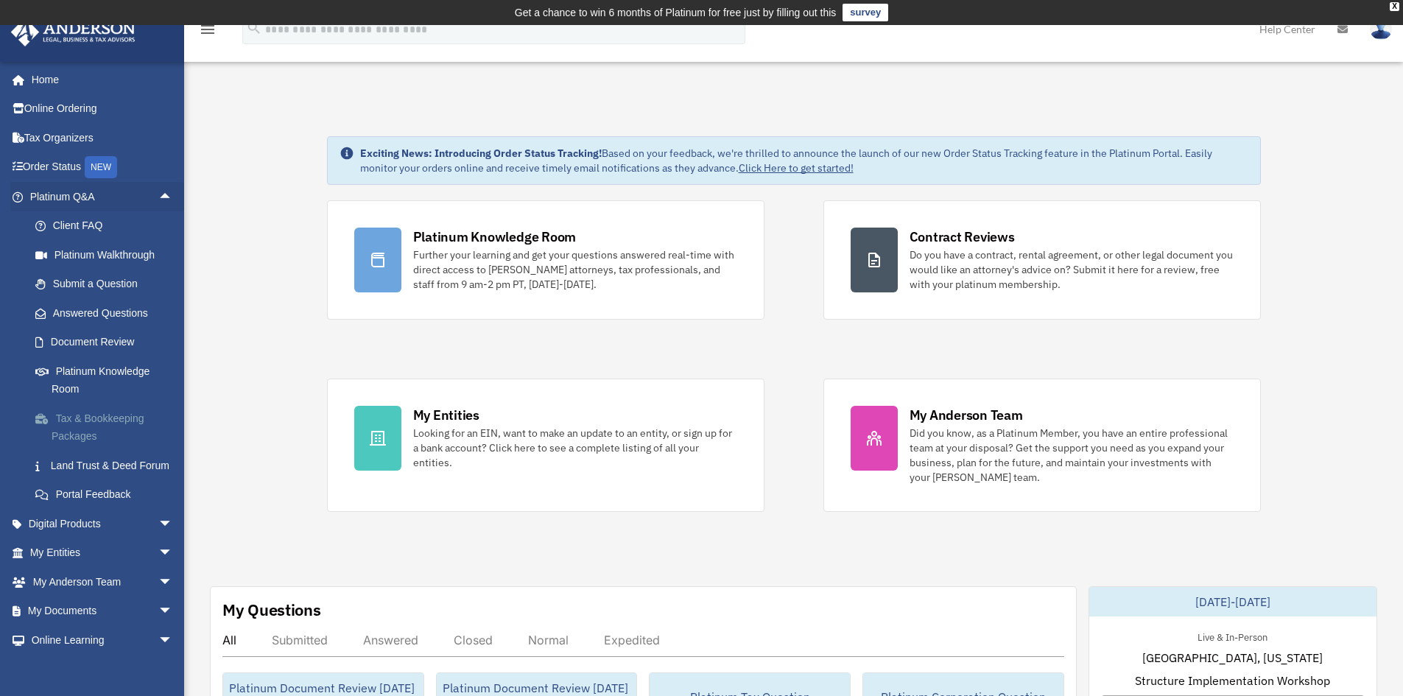
click at [110, 431] on link "Tax & Bookkeeping Packages" at bounding box center [108, 426] width 174 height 47
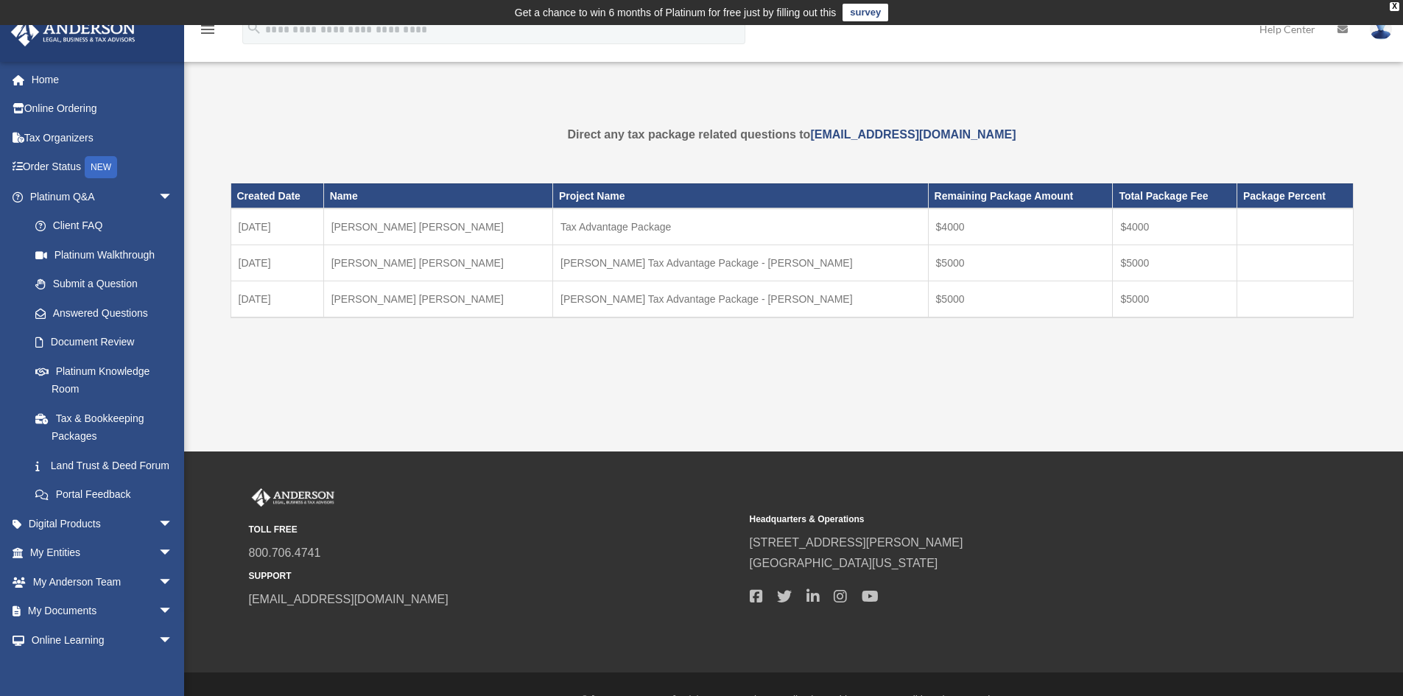
drag, startPoint x: 889, startPoint y: 292, endPoint x: 937, endPoint y: 305, distance: 49.5
click at [928, 292] on td "$5000" at bounding box center [1020, 299] width 185 height 37
click at [1003, 312] on td "$5000" at bounding box center [1020, 299] width 185 height 37
click at [754, 306] on td "Anderson Tax Advantage Package - Reyes, Jose" at bounding box center [740, 299] width 375 height 37
click at [958, 297] on td "$5000" at bounding box center [1020, 299] width 185 height 37
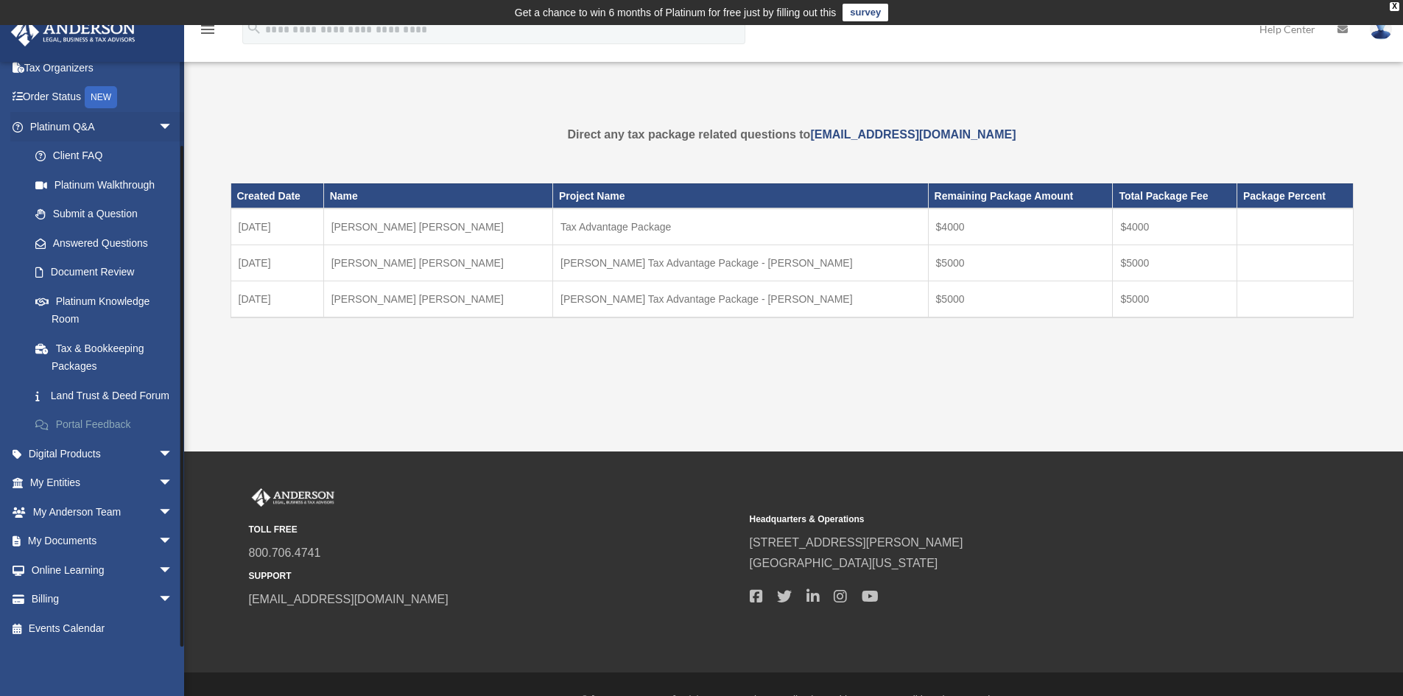
scroll to position [32, 0]
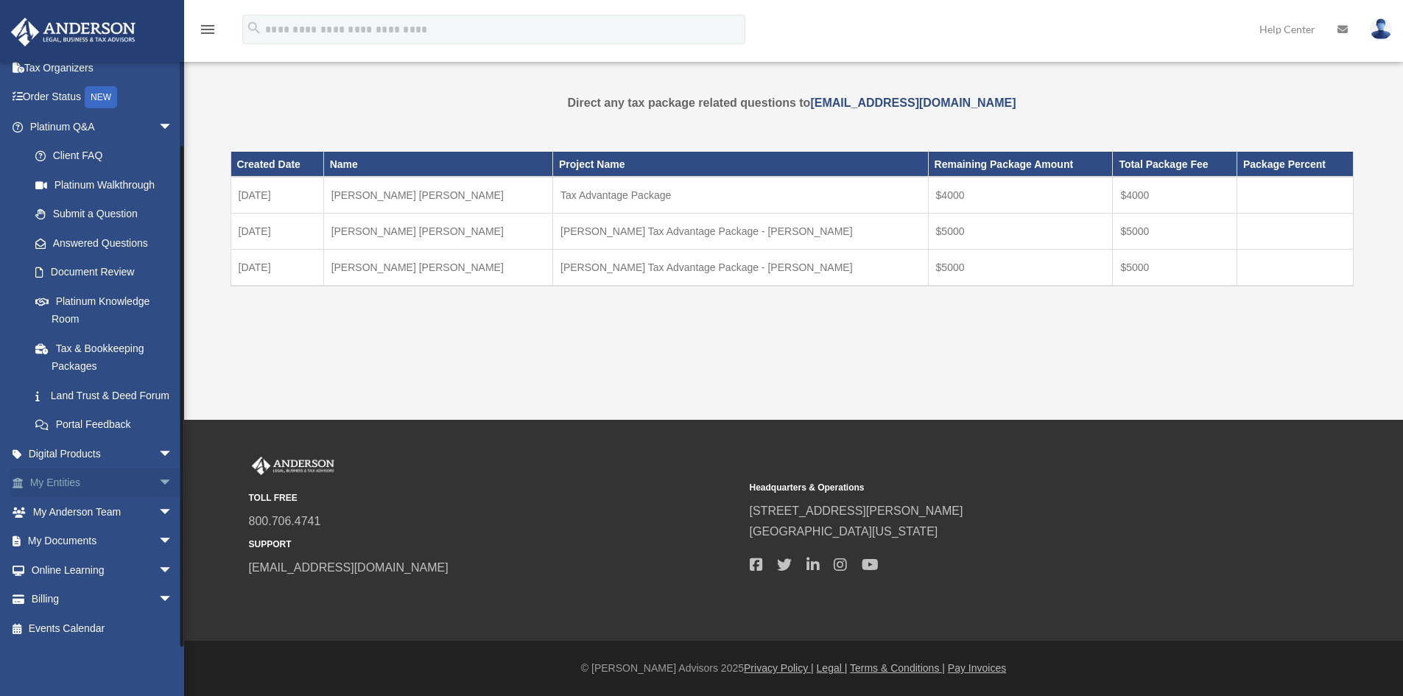
click at [158, 478] on span "arrow_drop_down" at bounding box center [172, 483] width 29 height 30
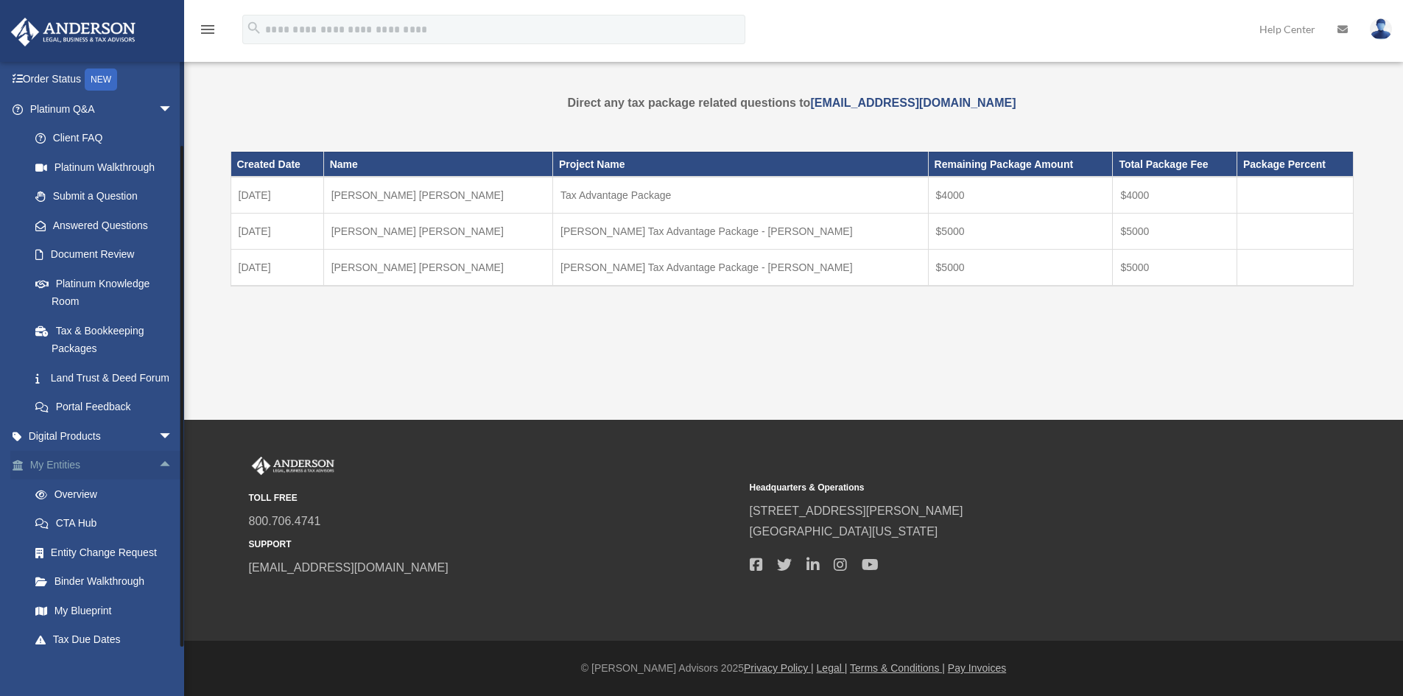
click at [158, 478] on span "arrow_drop_up" at bounding box center [172, 466] width 29 height 30
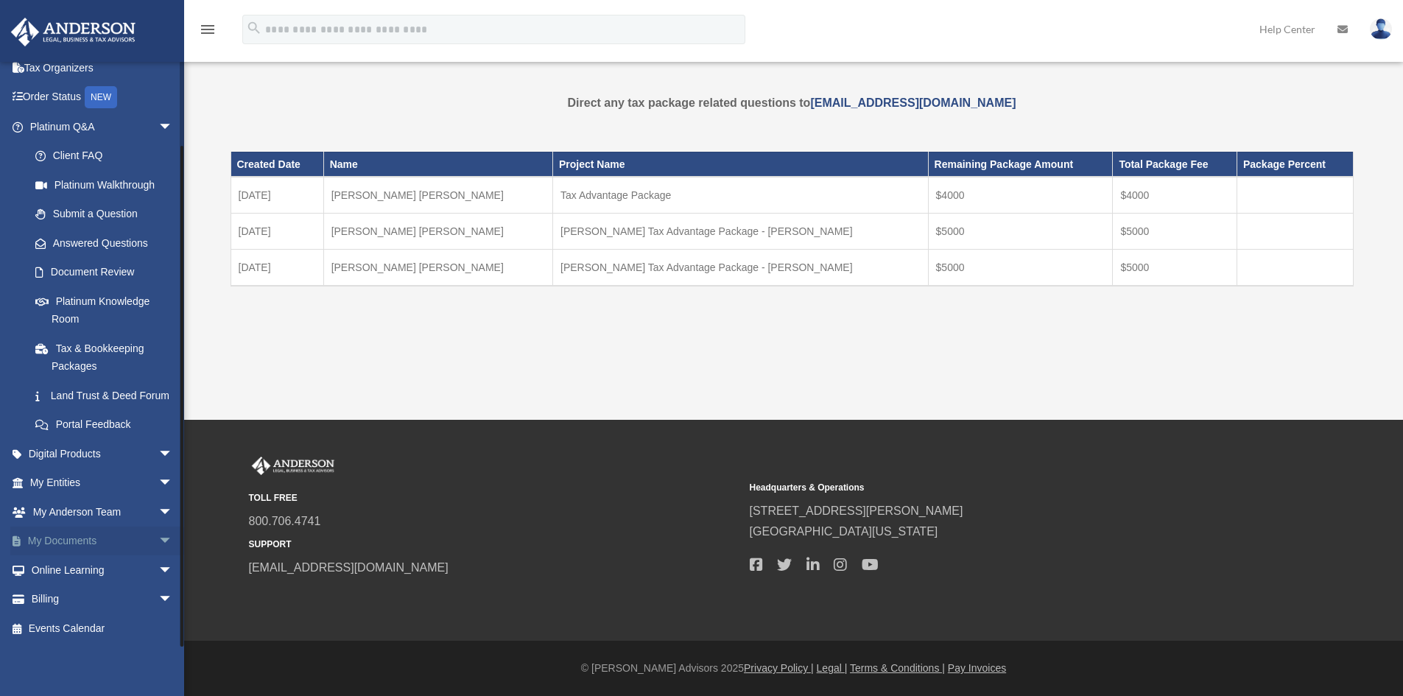
click at [135, 543] on link "My Documents arrow_drop_down" at bounding box center [102, 540] width 185 height 29
click at [158, 537] on span "arrow_drop_down" at bounding box center [172, 541] width 29 height 30
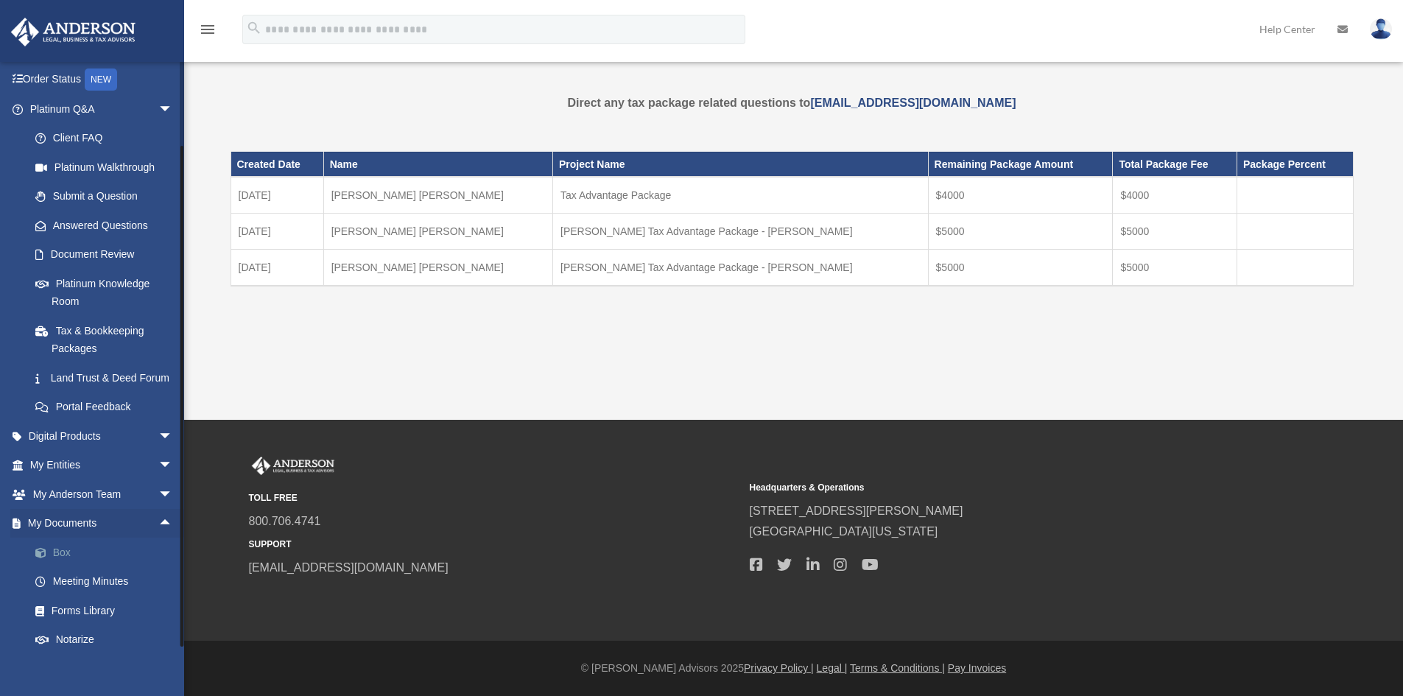
click at [68, 567] on link "Box" at bounding box center [108, 551] width 174 height 29
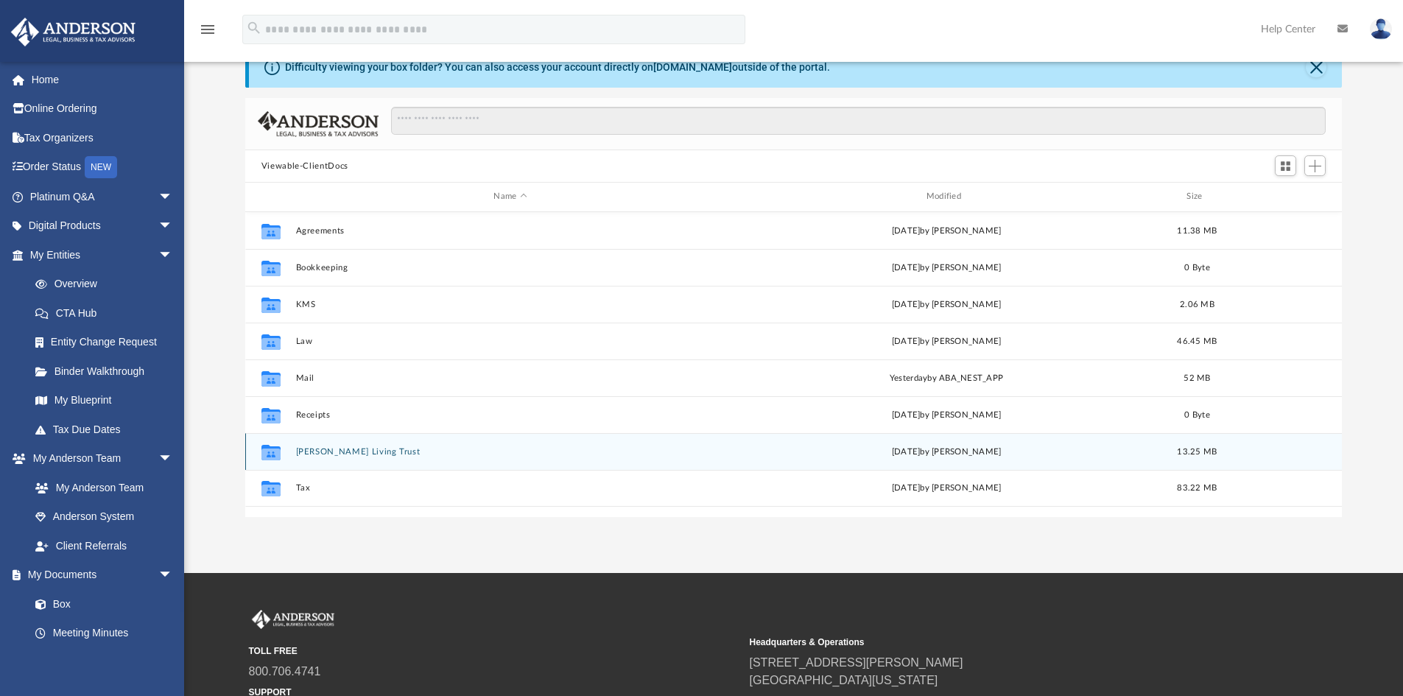
scroll to position [147, 0]
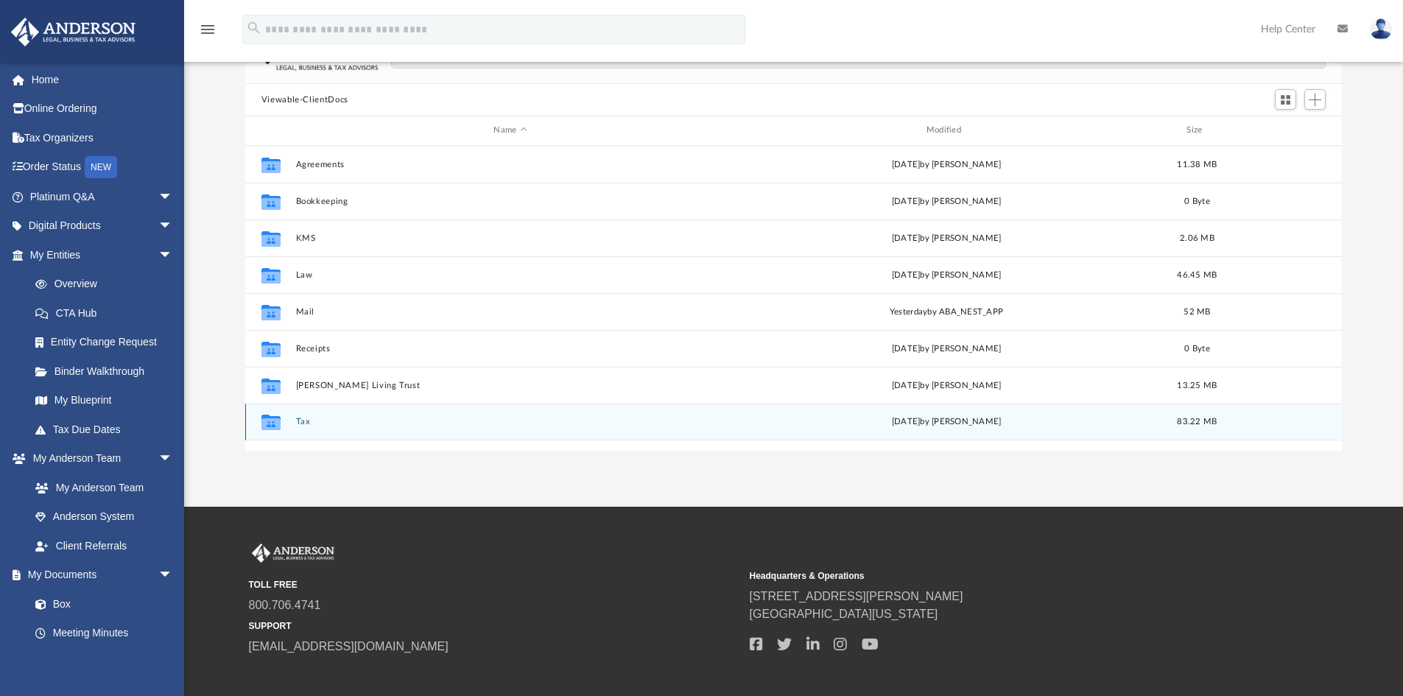
click at [289, 420] on div "Collaborated Folder" at bounding box center [271, 422] width 37 height 24
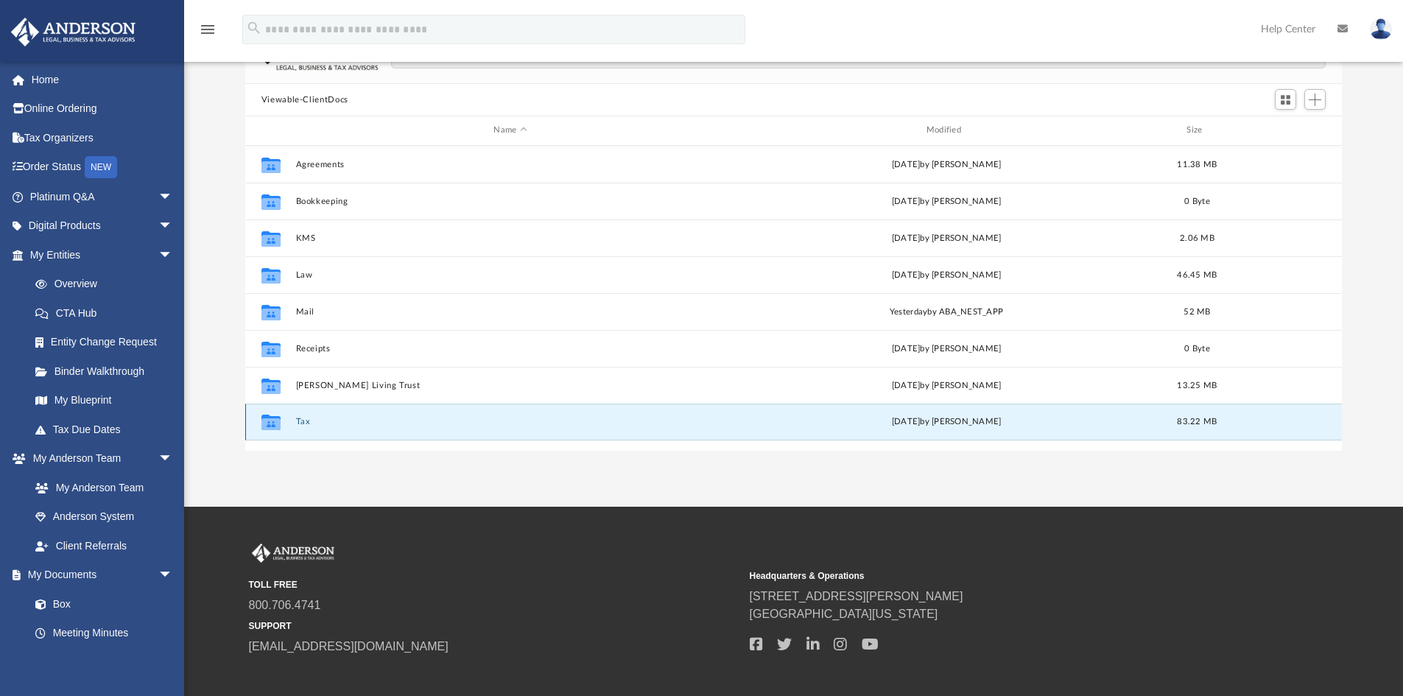
click at [305, 421] on button "Tax" at bounding box center [509, 422] width 429 height 10
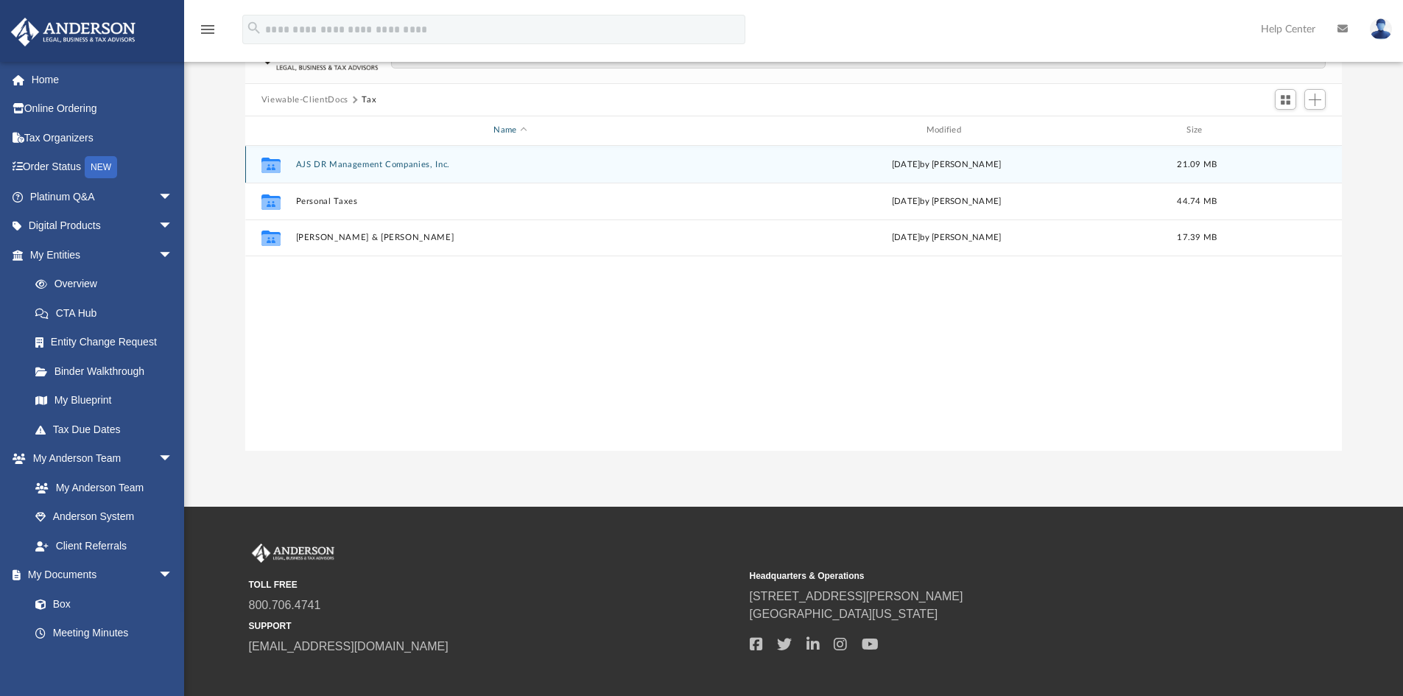
scroll to position [74, 0]
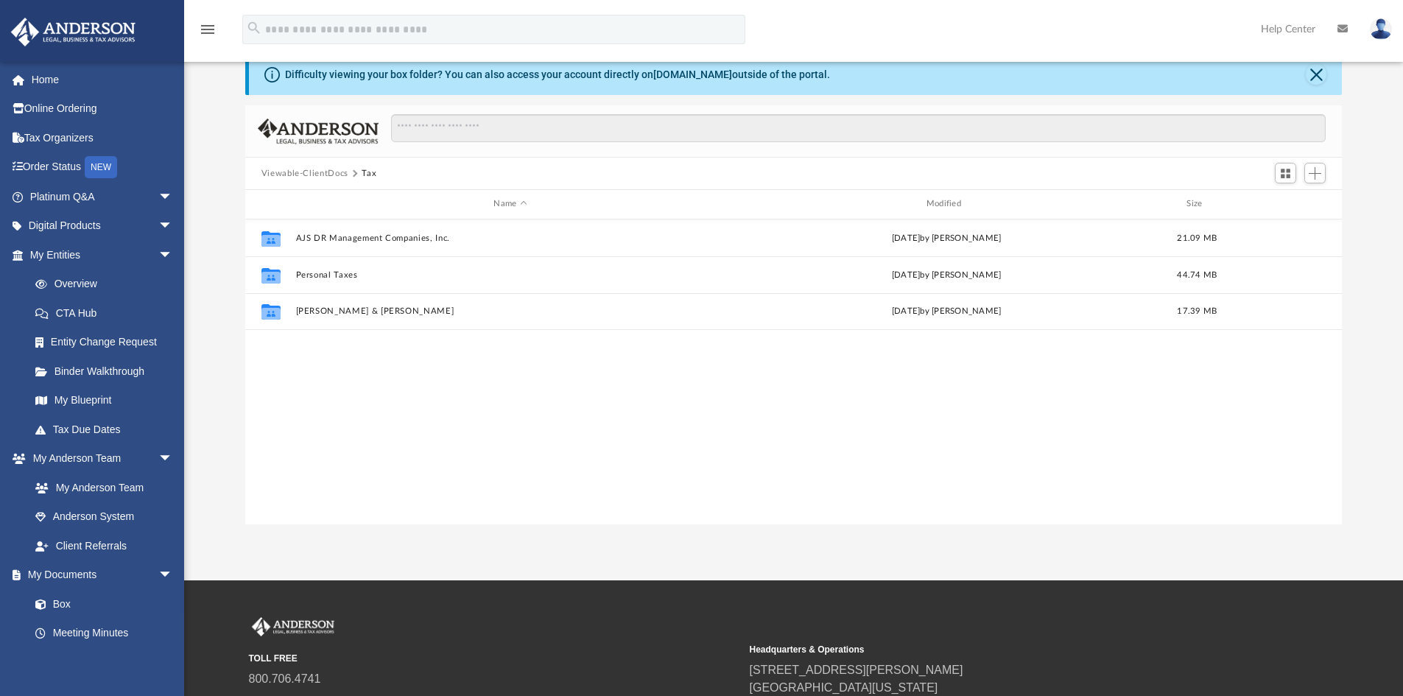
click at [316, 177] on button "Viewable-ClientDocs" at bounding box center [304, 173] width 87 height 13
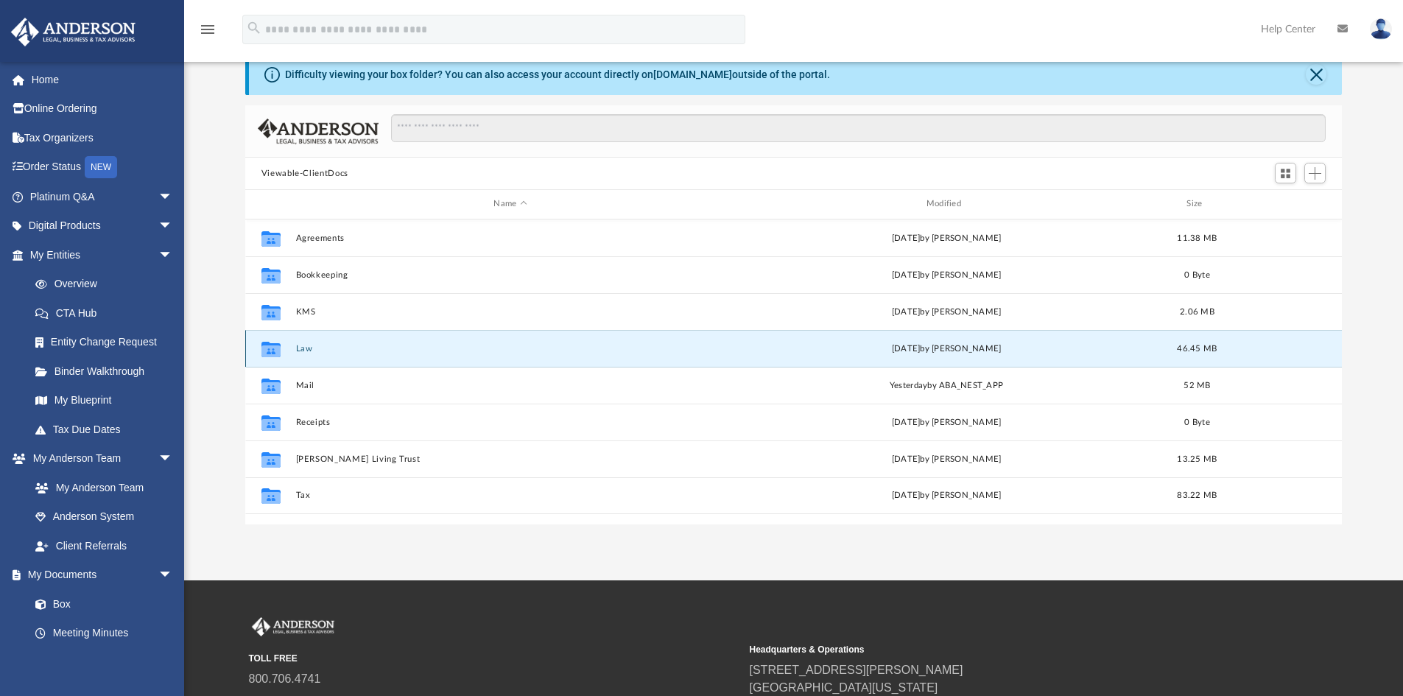
click at [305, 350] on button "Law" at bounding box center [509, 349] width 429 height 10
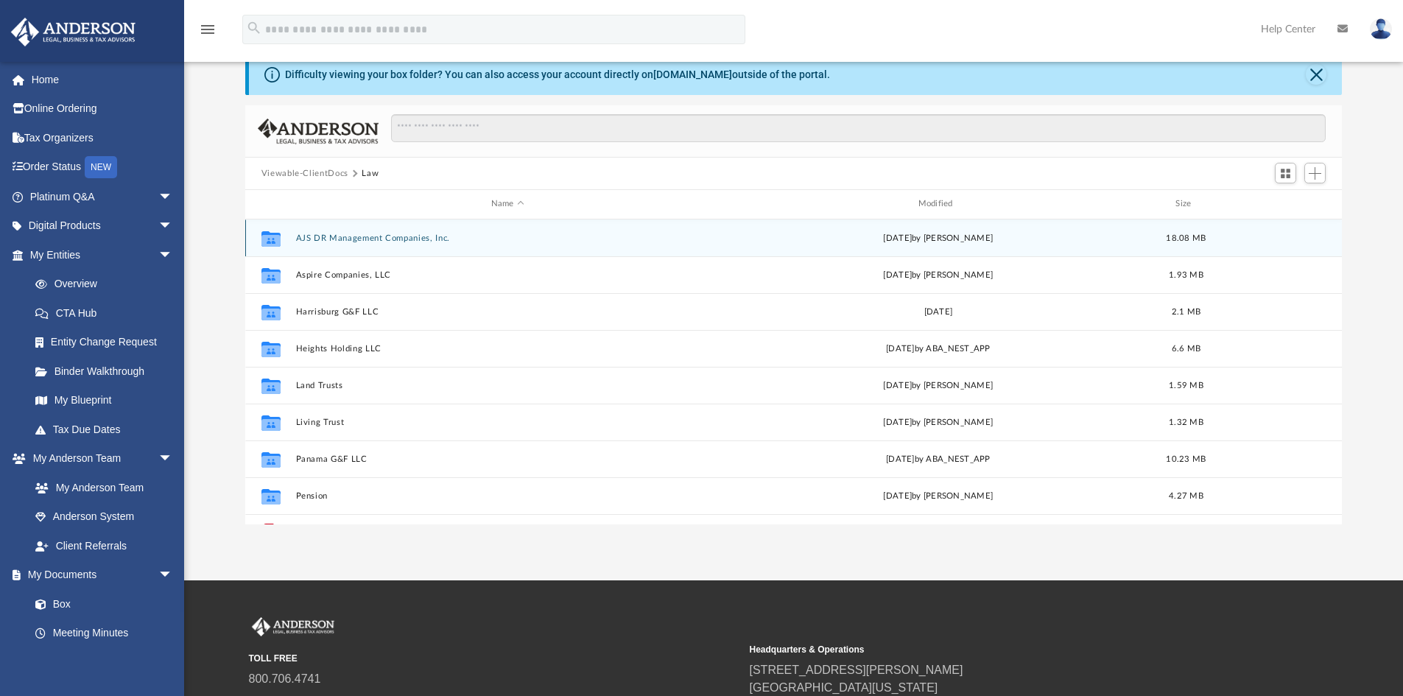
click at [350, 239] on button "AJS DR Management Companies, Inc." at bounding box center [507, 238] width 424 height 10
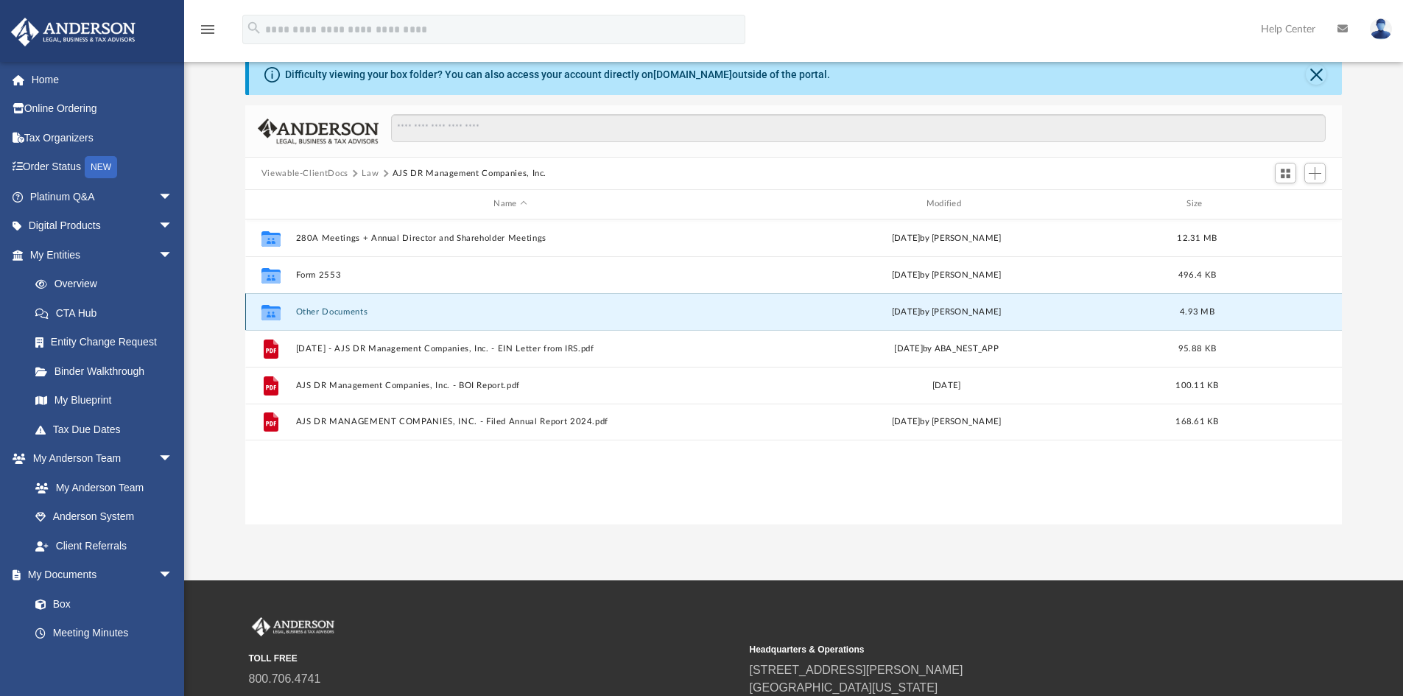
click at [350, 308] on button "Other Documents" at bounding box center [509, 312] width 429 height 10
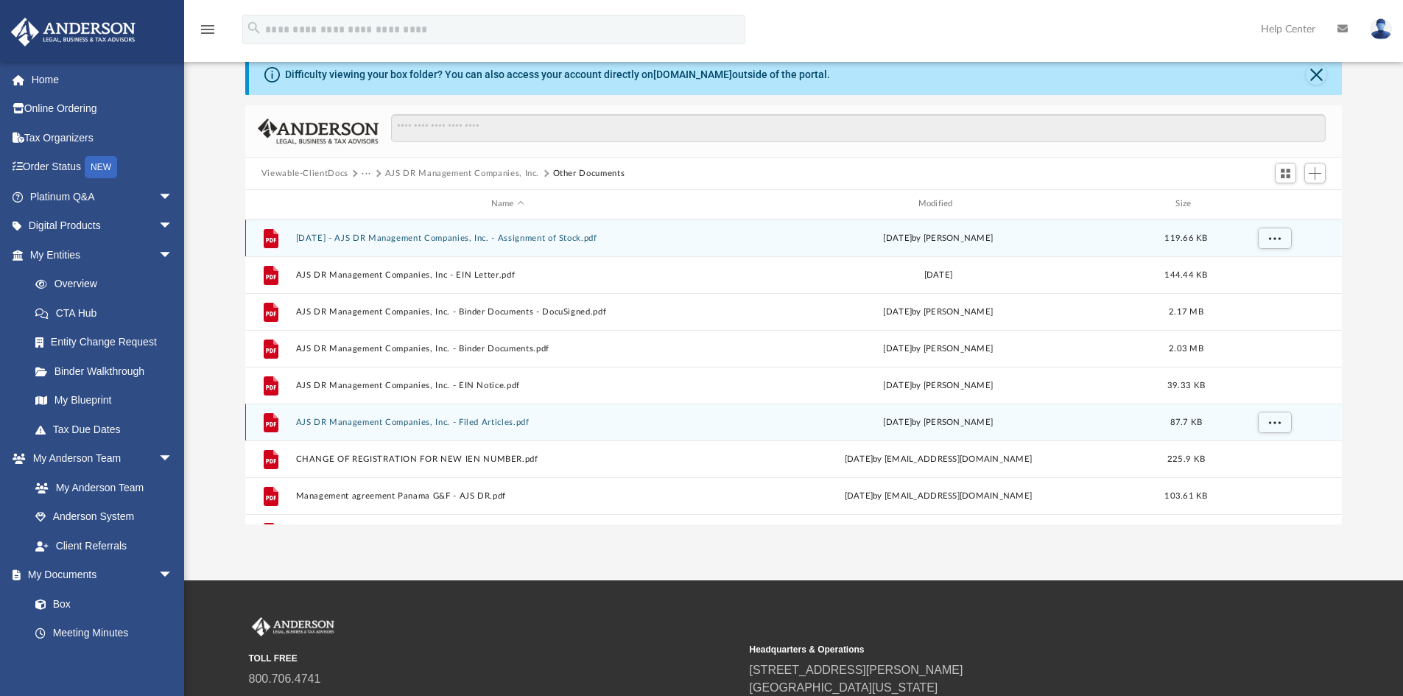
scroll to position [0, 0]
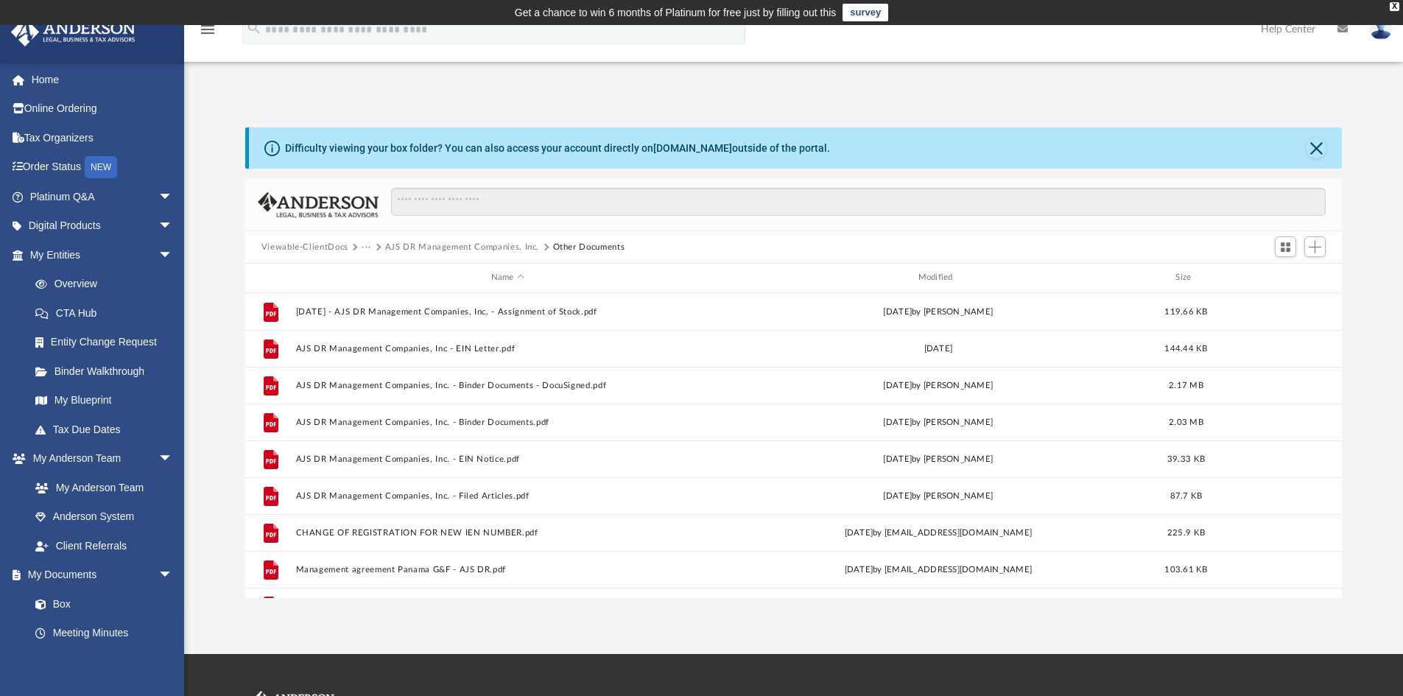
click at [499, 248] on button "AJS DR Management Companies, Inc." at bounding box center [462, 247] width 154 height 13
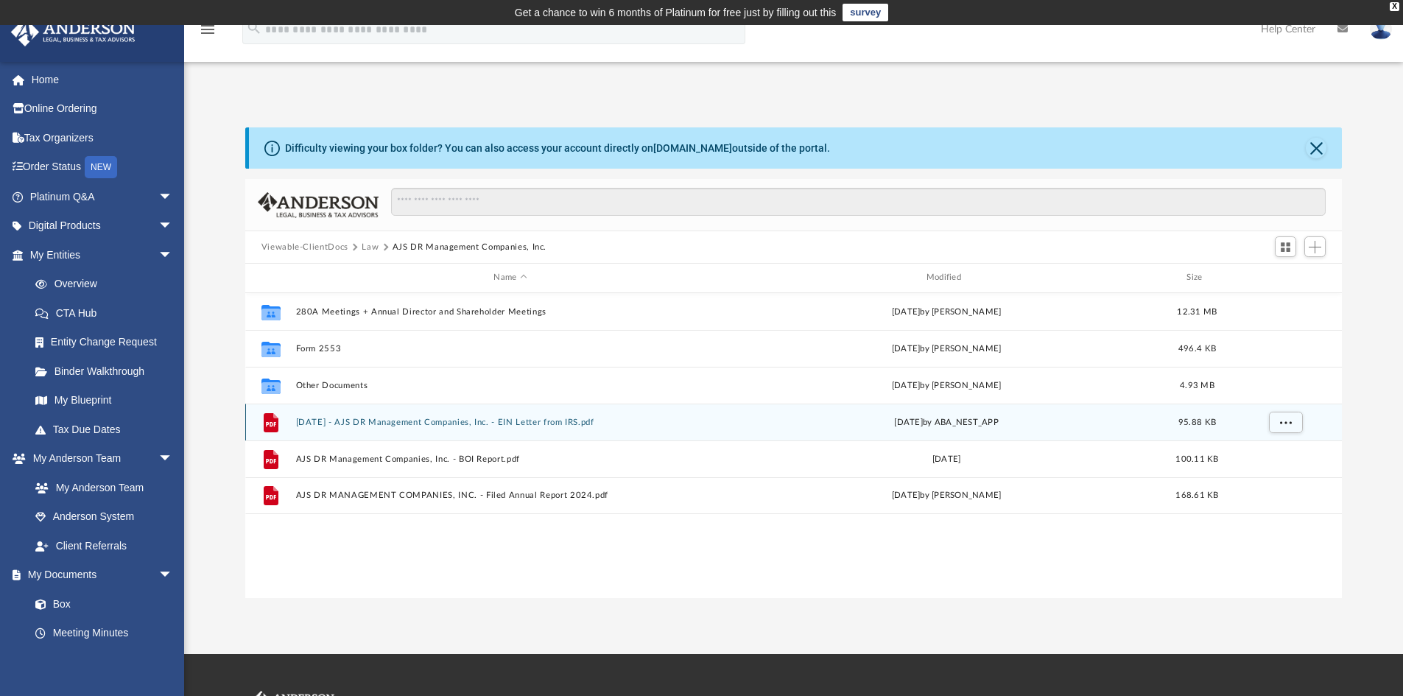
click at [456, 421] on button "[DATE] - AJS DR Management Companies, Inc. - EIN Letter from IRS.pdf" at bounding box center [509, 422] width 429 height 10
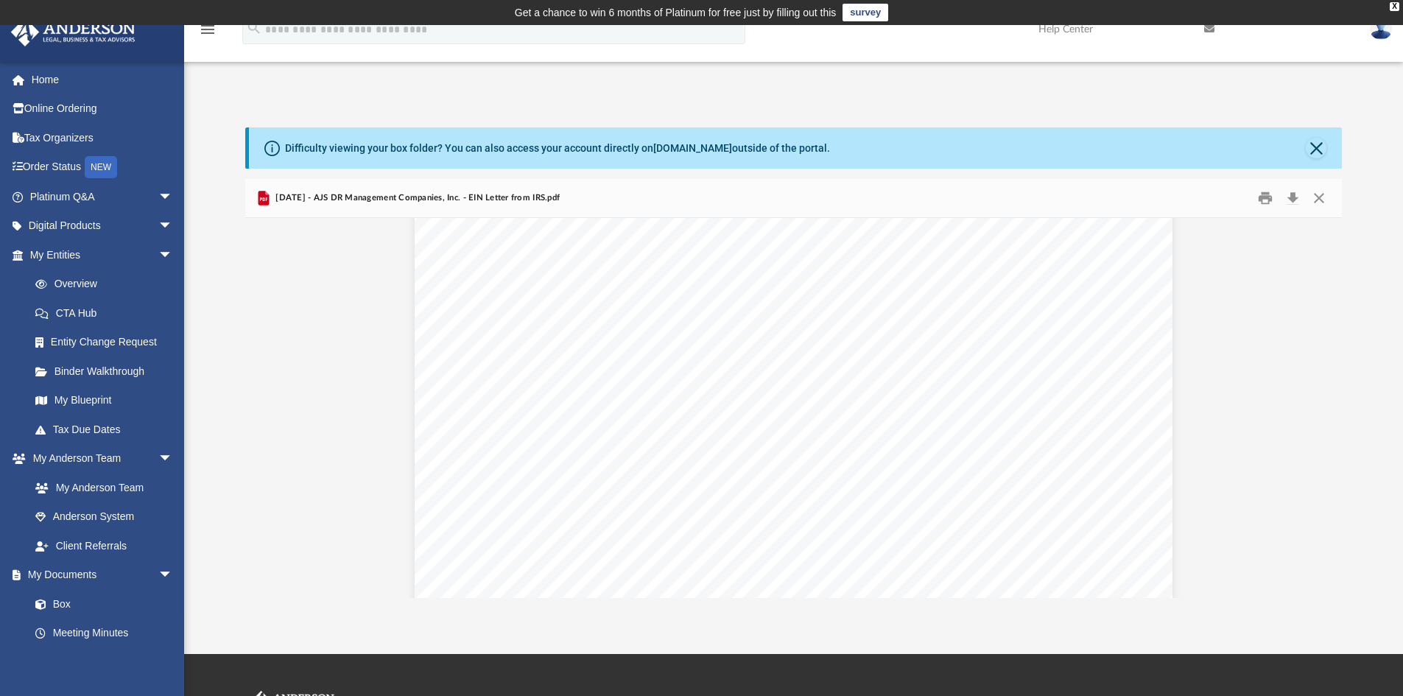
scroll to position [368, 0]
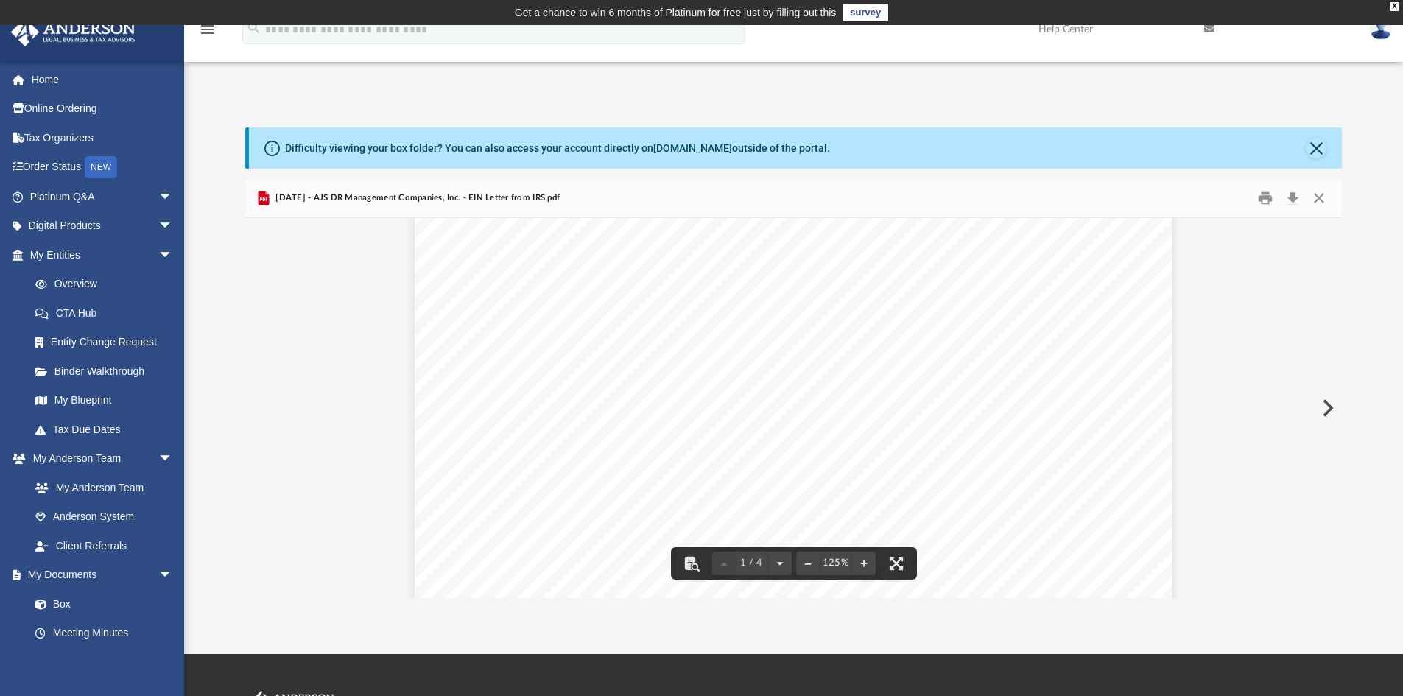
click at [1327, 409] on button "Preview" at bounding box center [1326, 407] width 32 height 41
click at [1323, 406] on button "Preview" at bounding box center [1326, 407] width 32 height 41
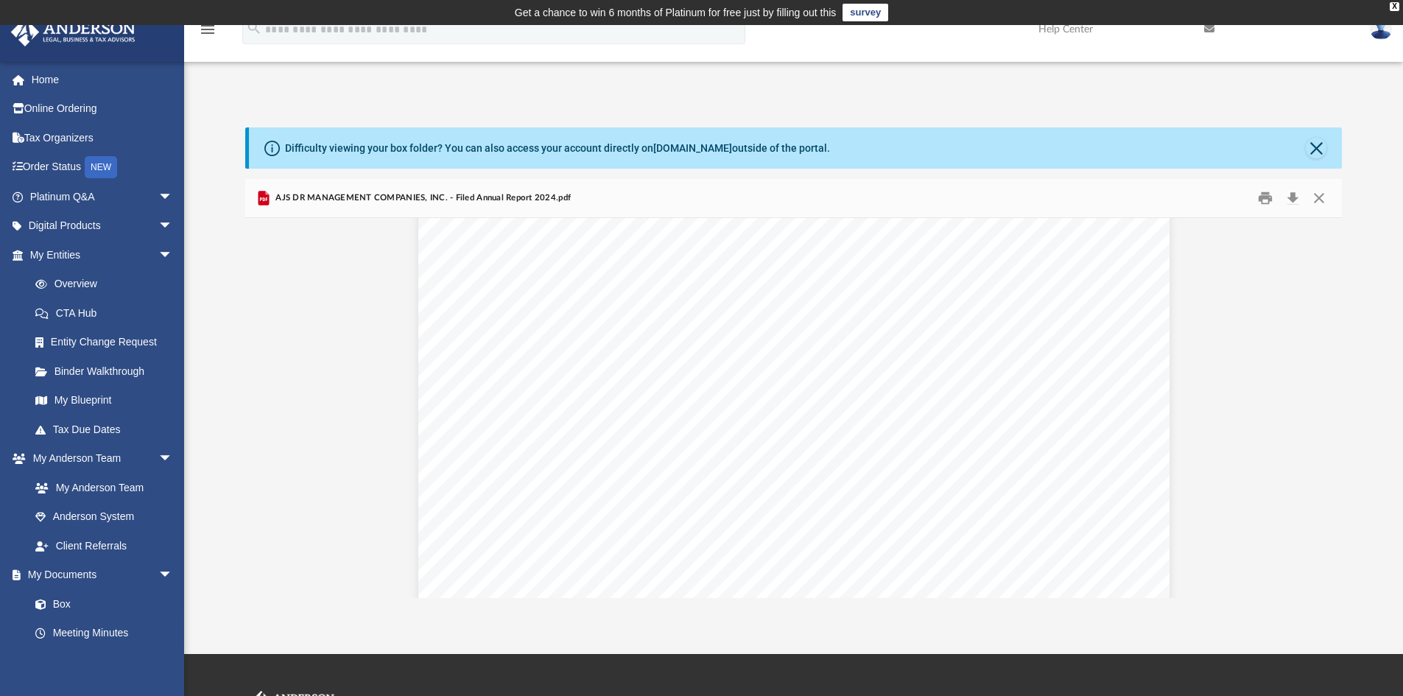
scroll to position [1608, 0]
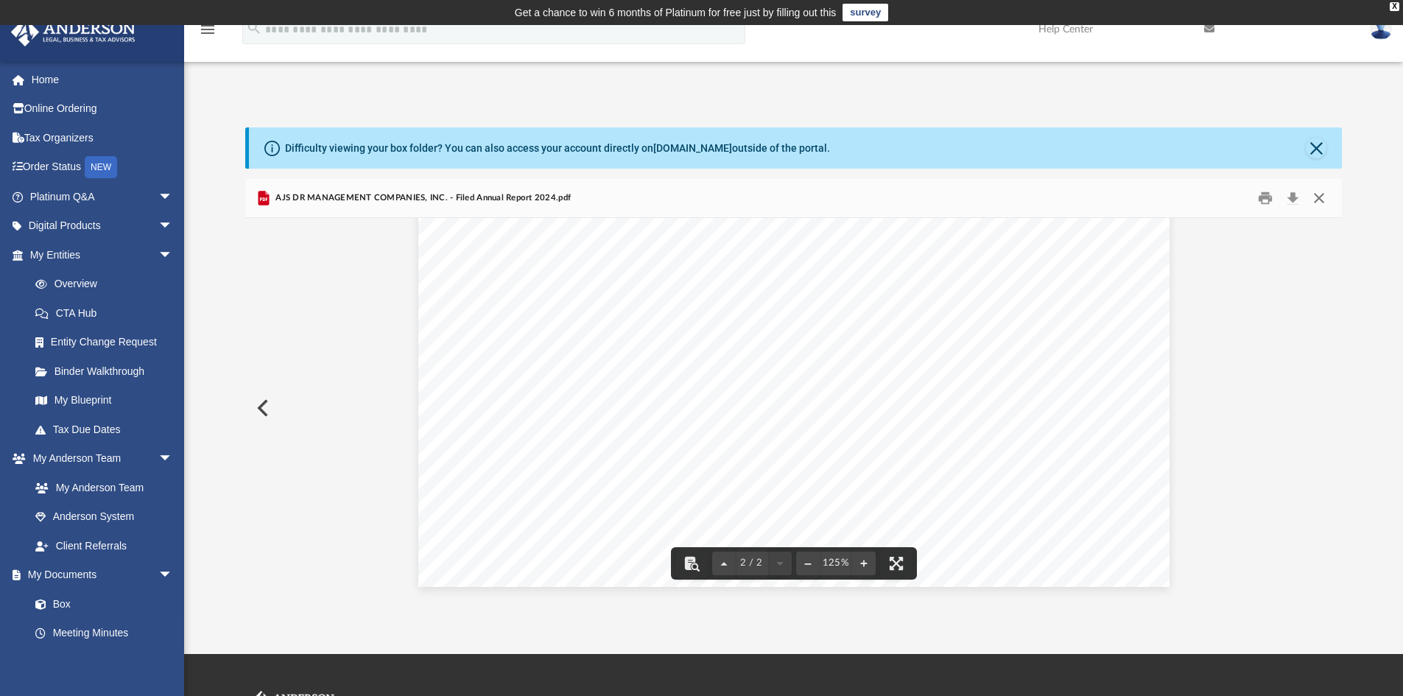
click at [1313, 201] on button "Close" at bounding box center [1318, 198] width 27 height 23
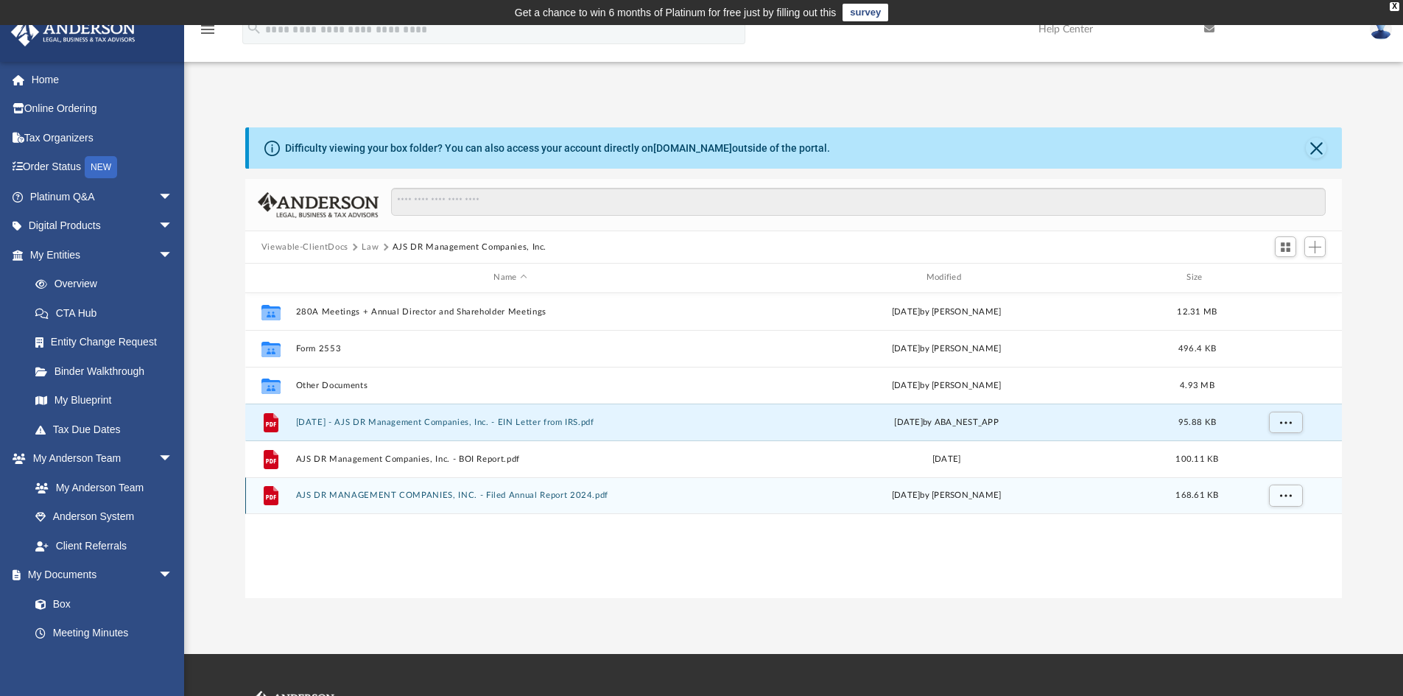
click at [401, 493] on button "AJS DR MANAGEMENT COMPANIES, INC. - Filed Annual Report 2024.pdf" at bounding box center [509, 495] width 429 height 10
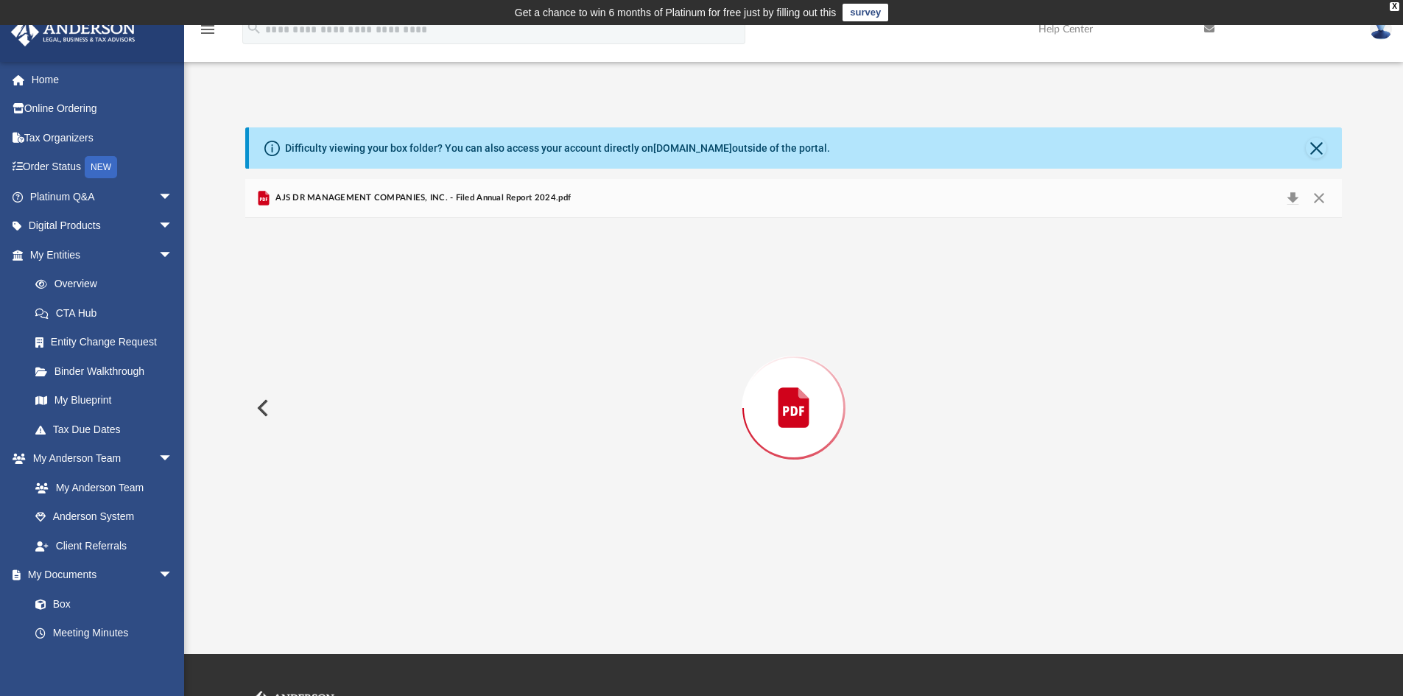
scroll to position [994, 0]
click at [1319, 200] on button "Close" at bounding box center [1318, 198] width 27 height 23
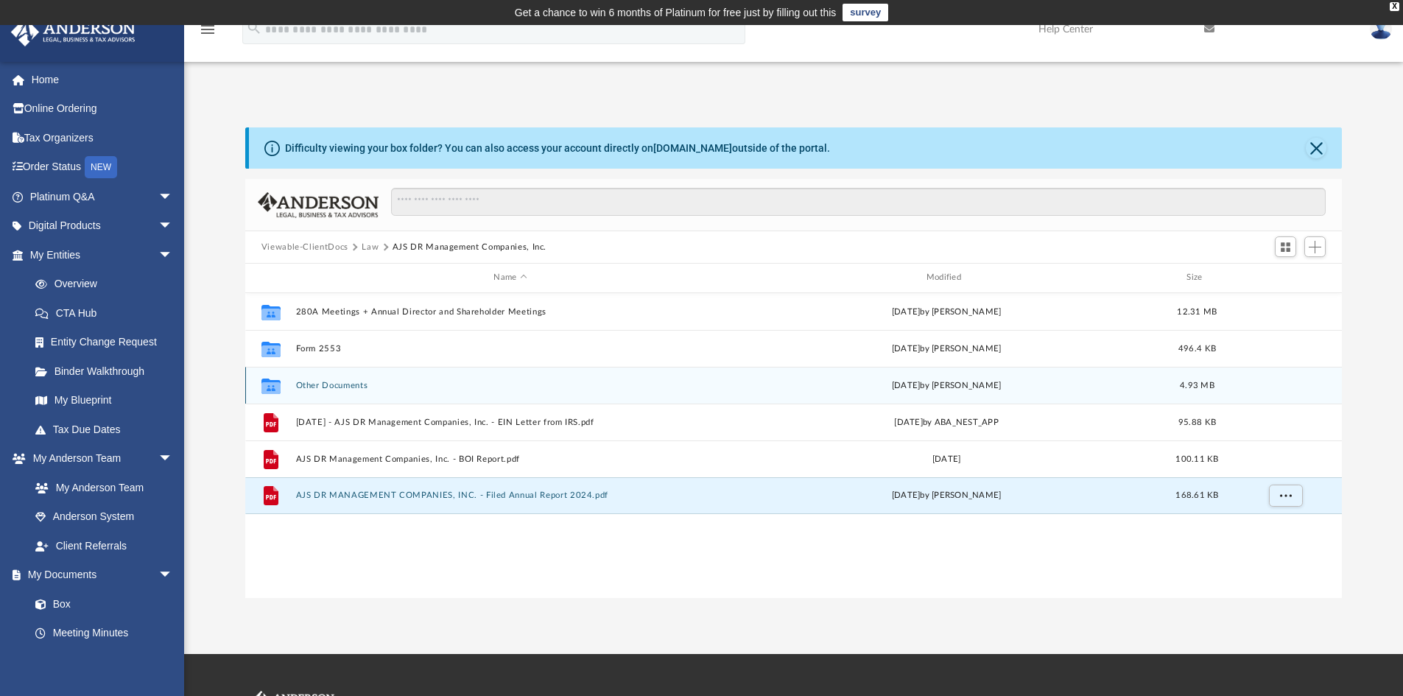
click at [323, 383] on button "Other Documents" at bounding box center [509, 386] width 429 height 10
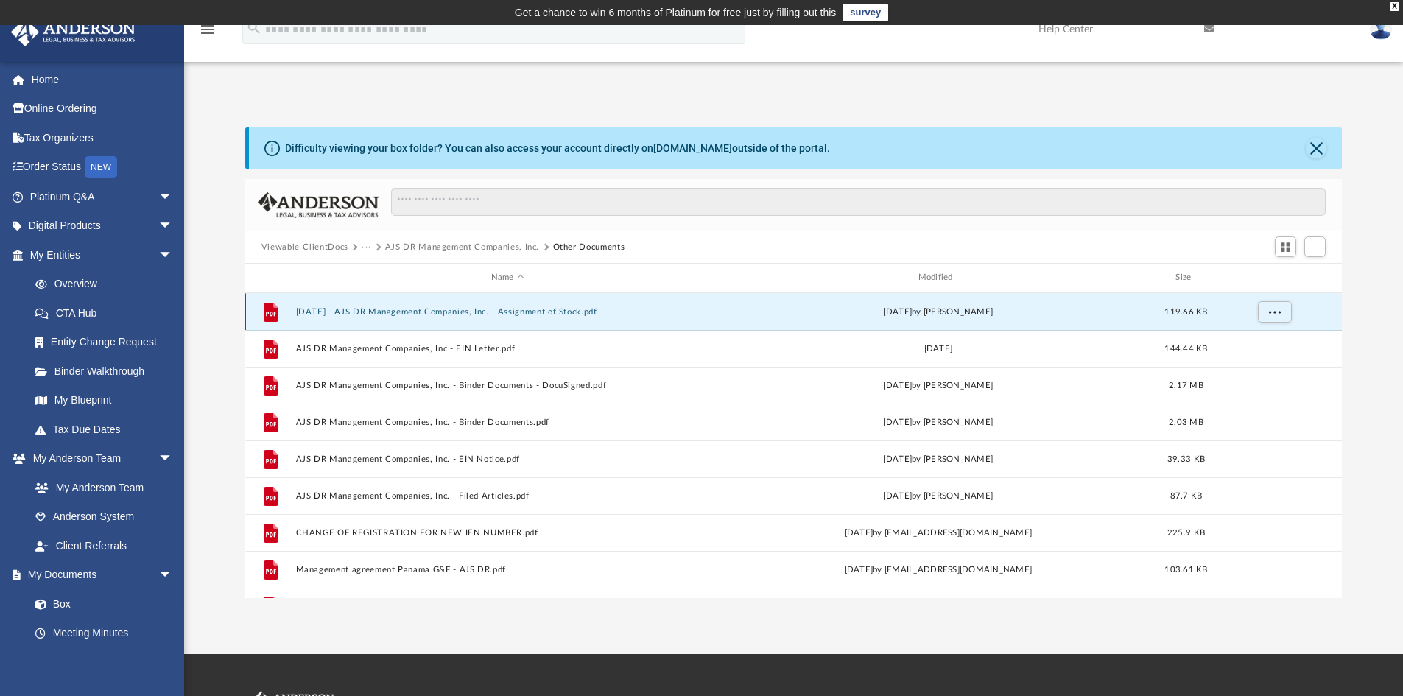
click at [396, 311] on button "2022.11.04 - AJS DR Management Companies, Inc. - Assignment of Stock.pdf" at bounding box center [507, 312] width 424 height 10
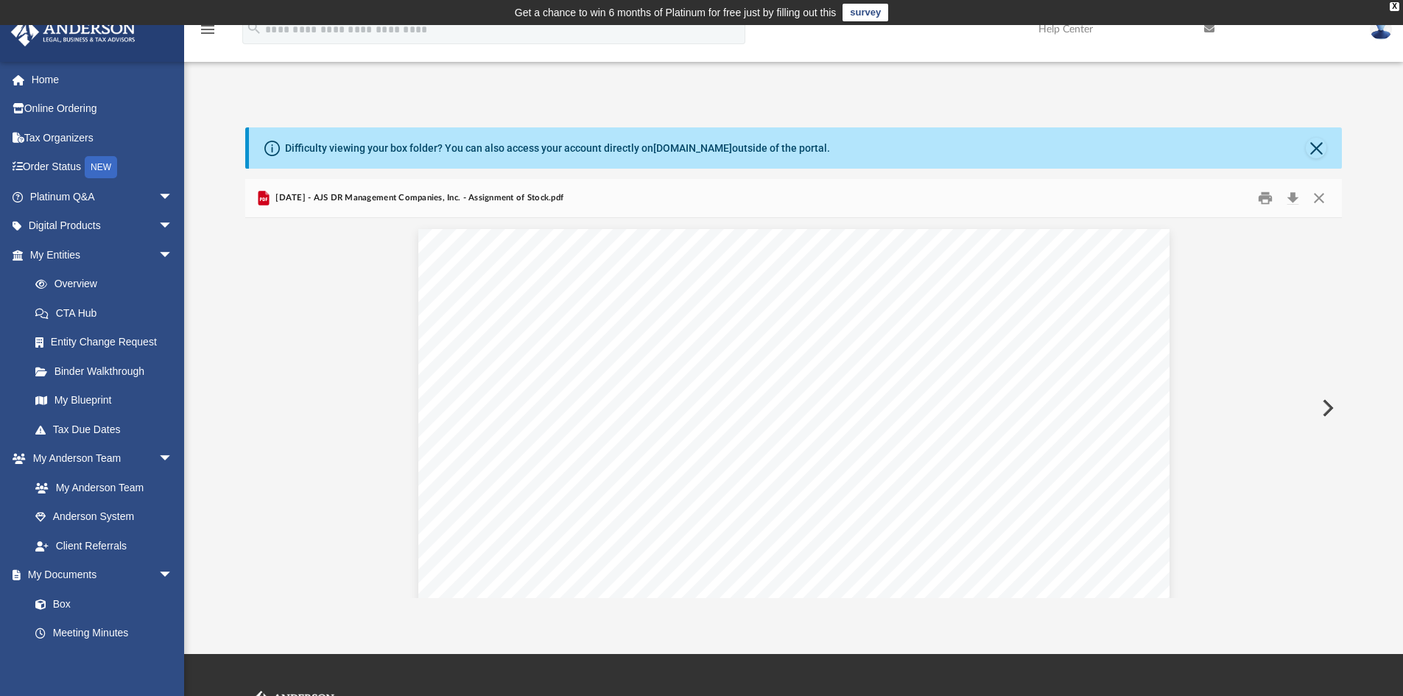
click at [1323, 406] on button "Preview" at bounding box center [1326, 407] width 32 height 41
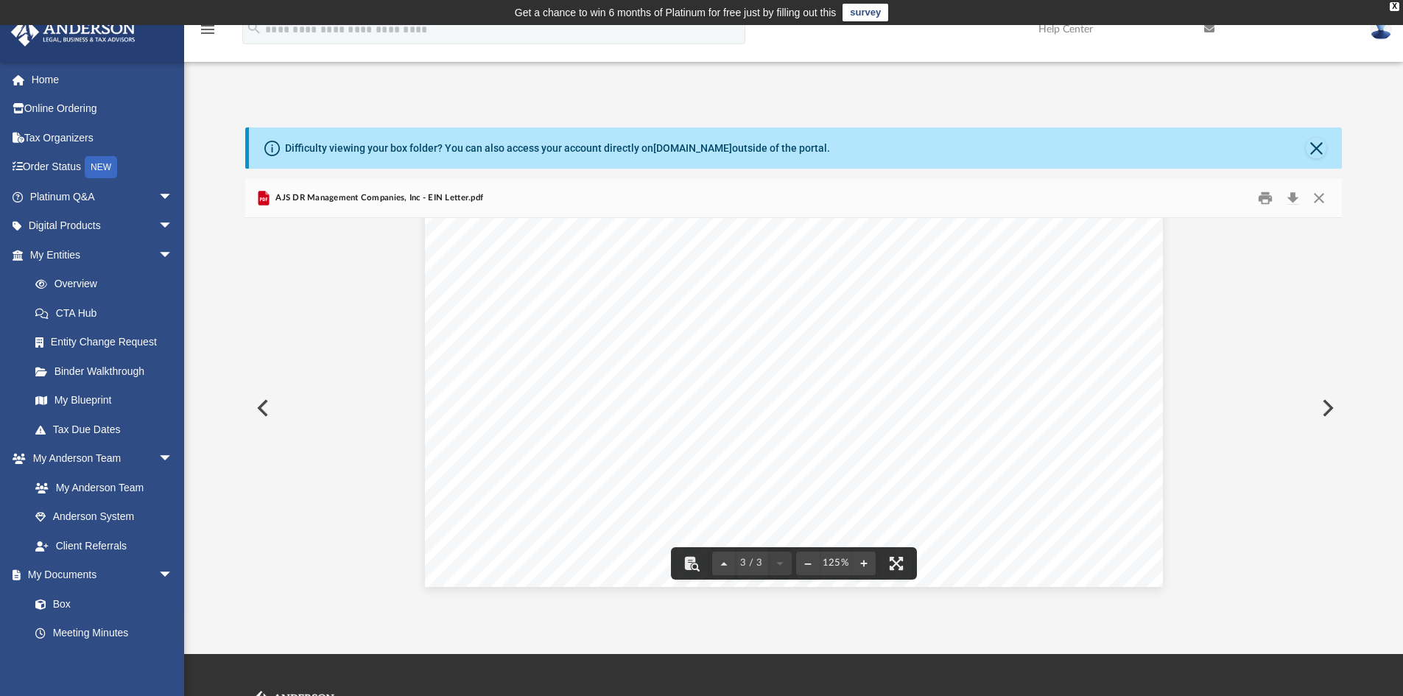
scroll to position [2513, 0]
click at [1330, 413] on button "Preview" at bounding box center [1326, 407] width 32 height 41
click at [1333, 409] on button "Preview" at bounding box center [1326, 407] width 32 height 41
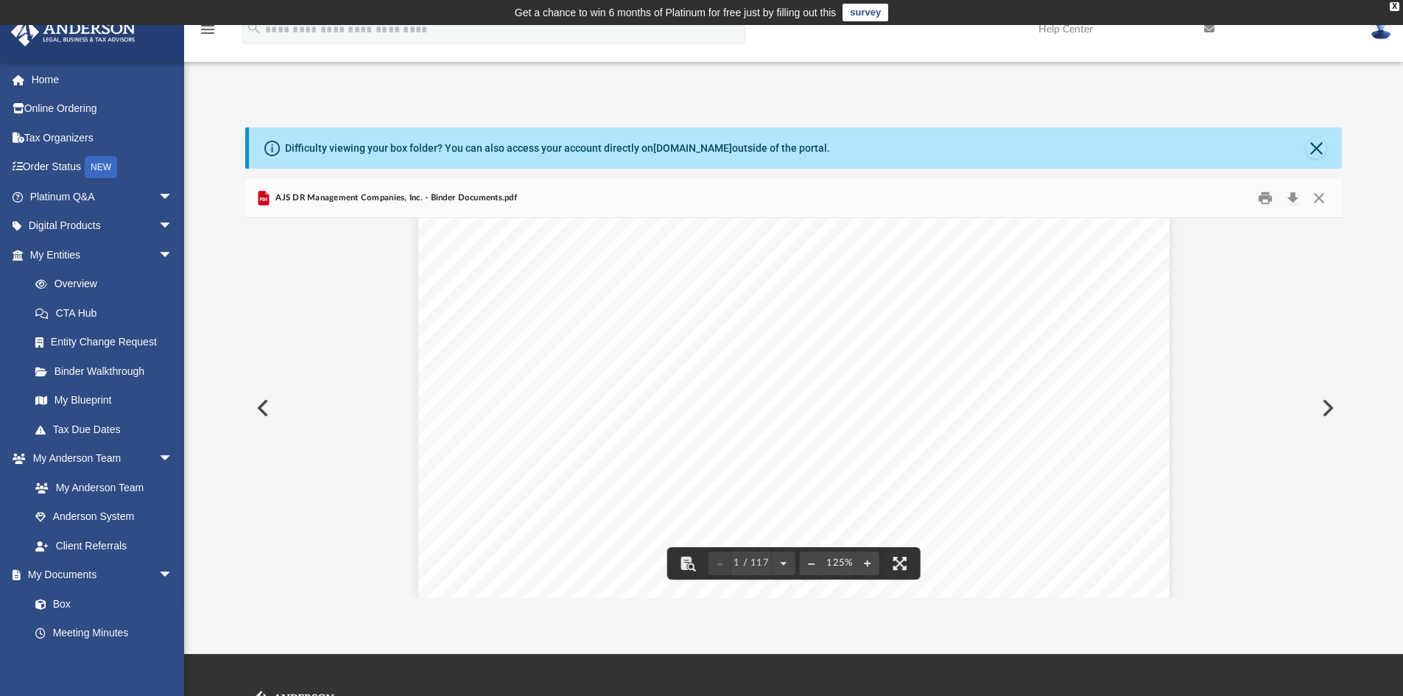
click at [1331, 407] on button "Preview" at bounding box center [1326, 407] width 32 height 41
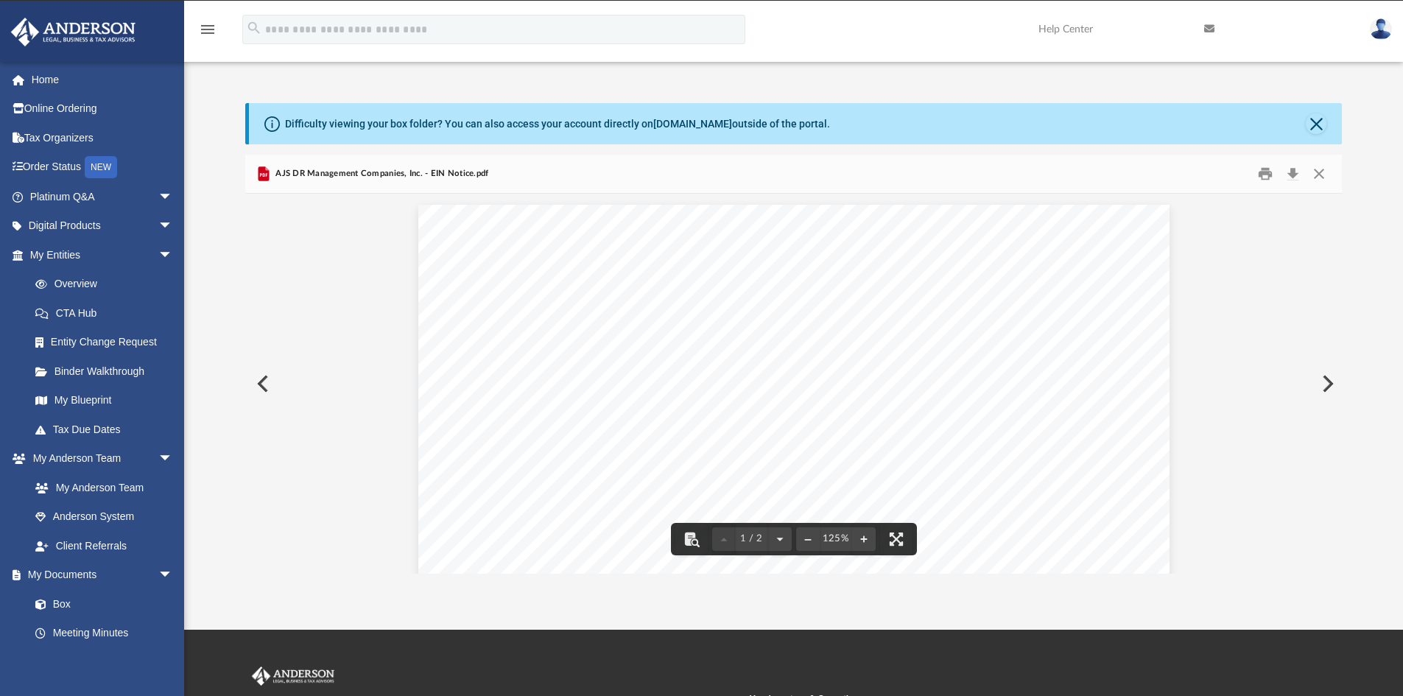
scroll to position [0, 0]
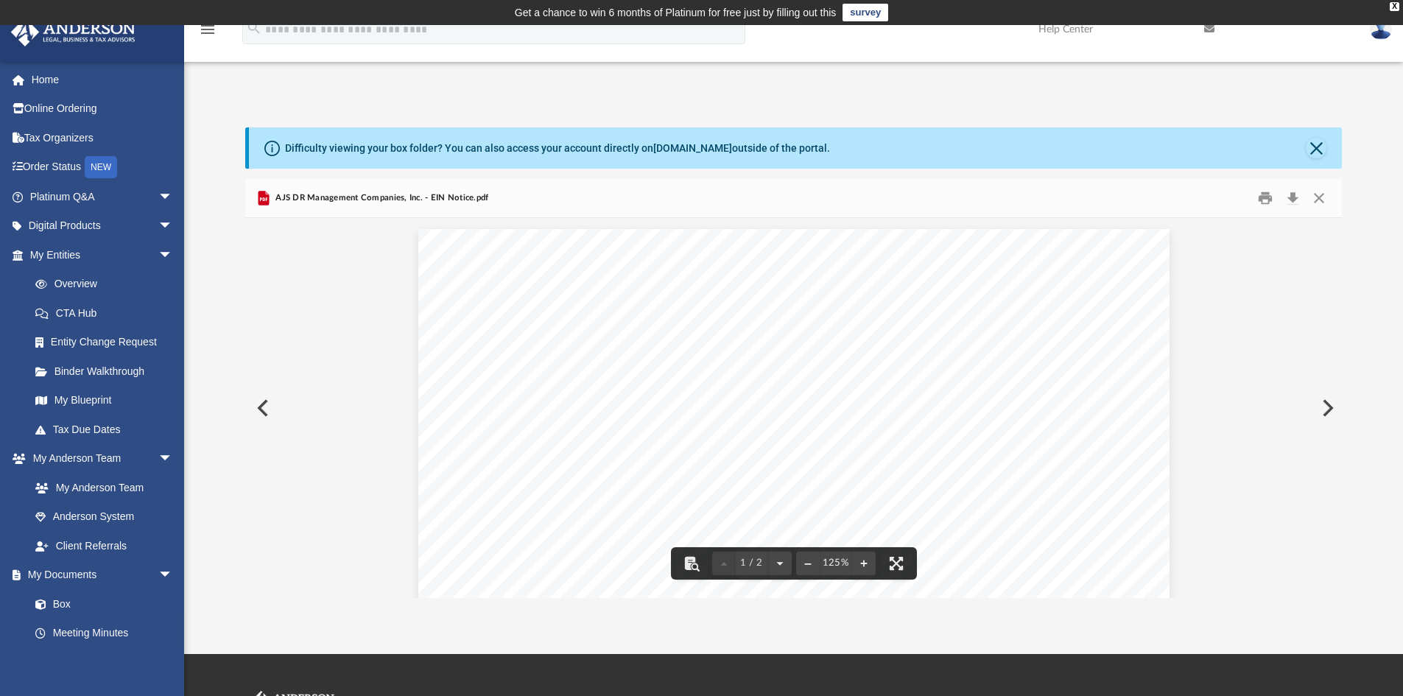
click at [1320, 408] on button "Preview" at bounding box center [1326, 407] width 32 height 41
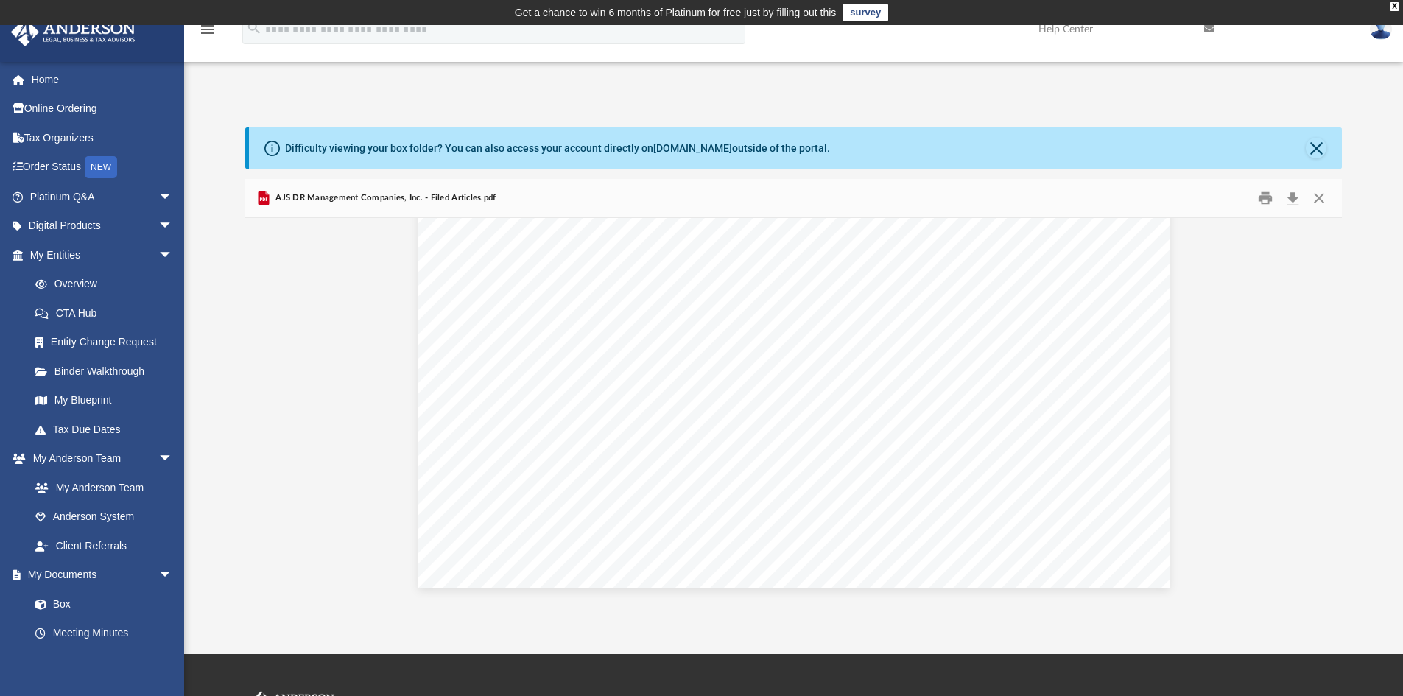
scroll to position [1608, 0]
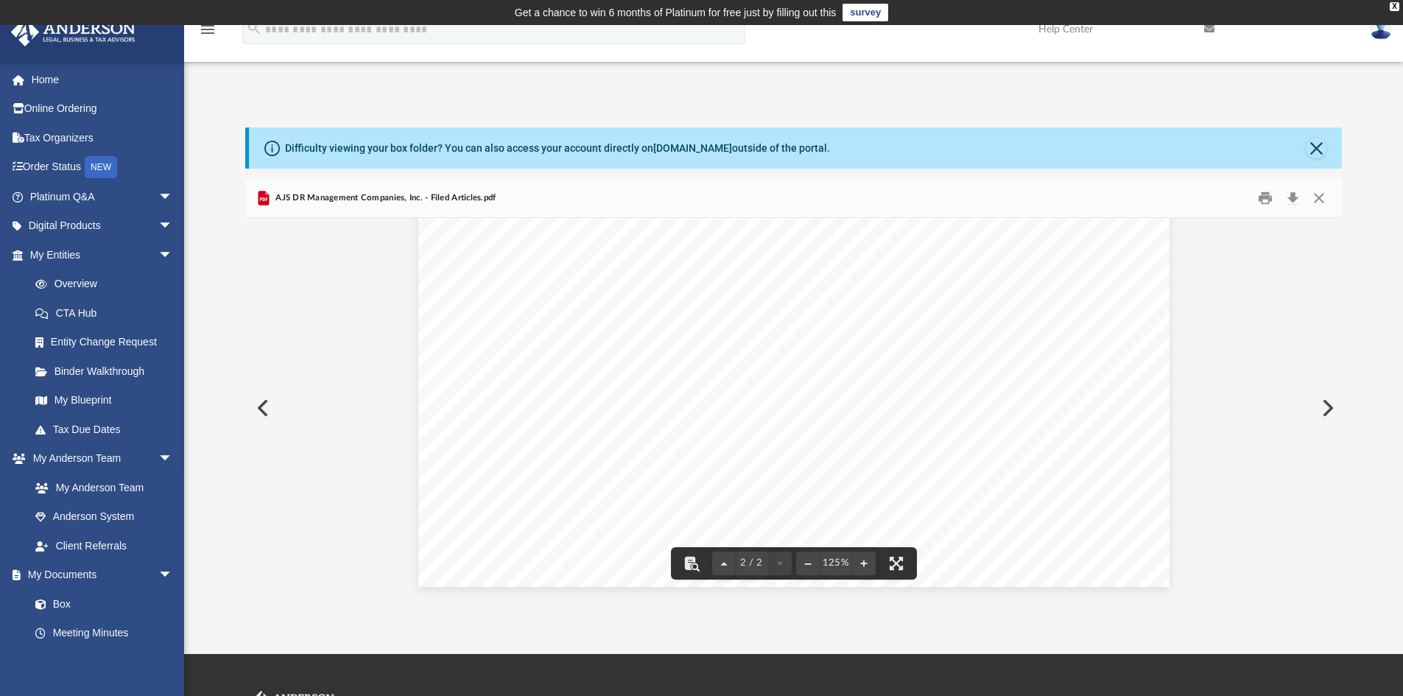
click at [1328, 406] on button "Preview" at bounding box center [1326, 407] width 32 height 41
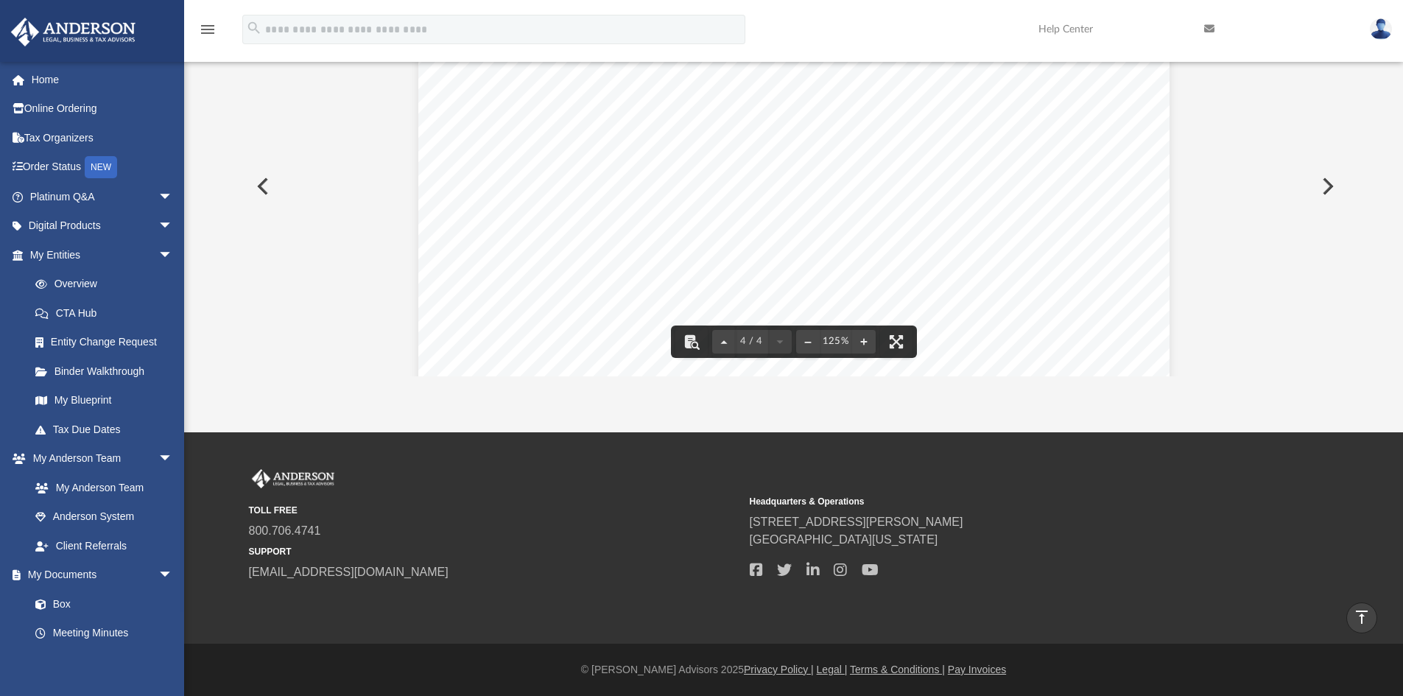
scroll to position [3449, 0]
click at [1328, 186] on button "Preview" at bounding box center [1326, 186] width 32 height 41
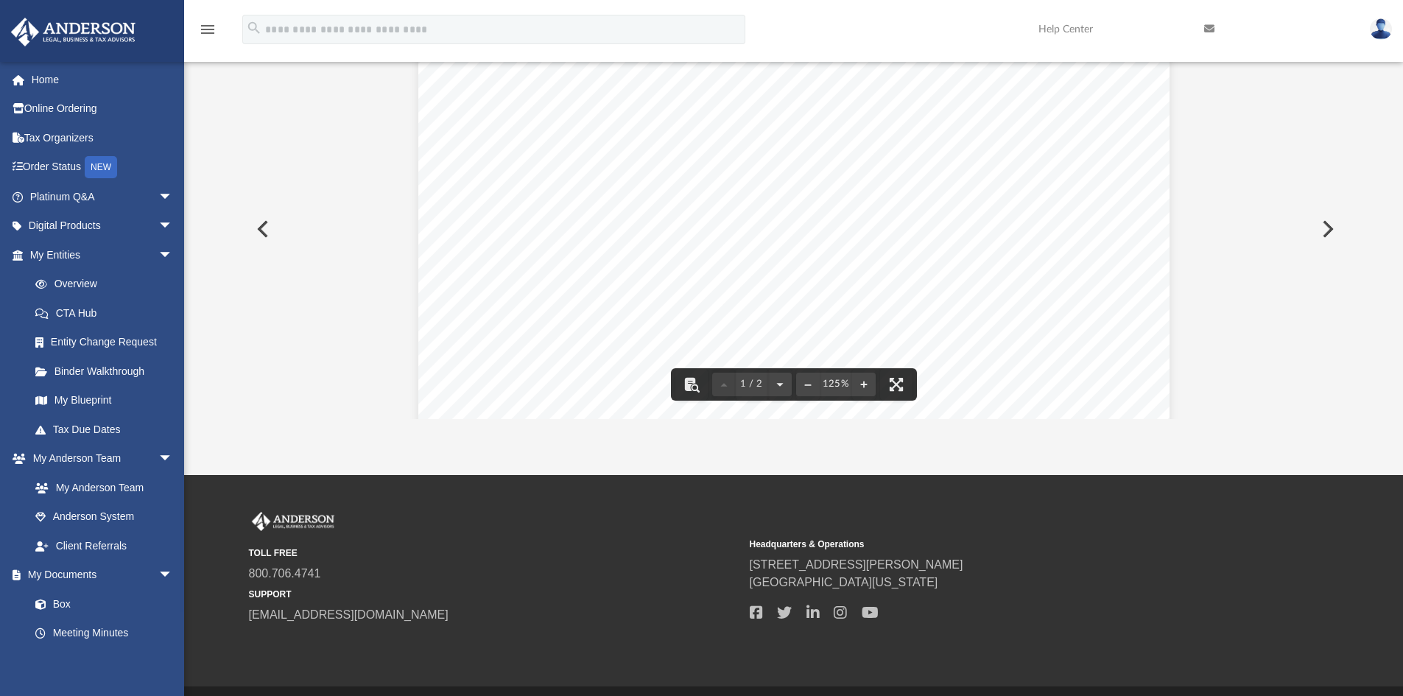
click at [1329, 236] on button "Preview" at bounding box center [1326, 228] width 32 height 41
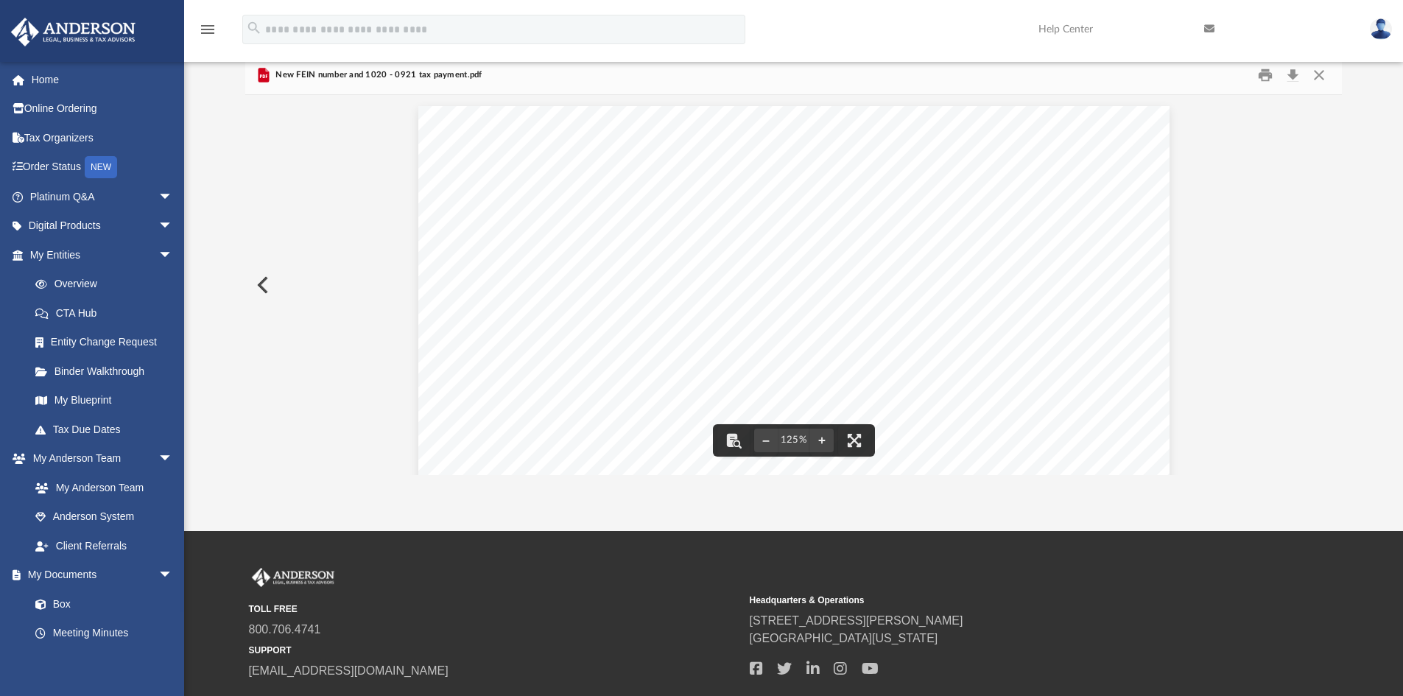
scroll to position [0, 0]
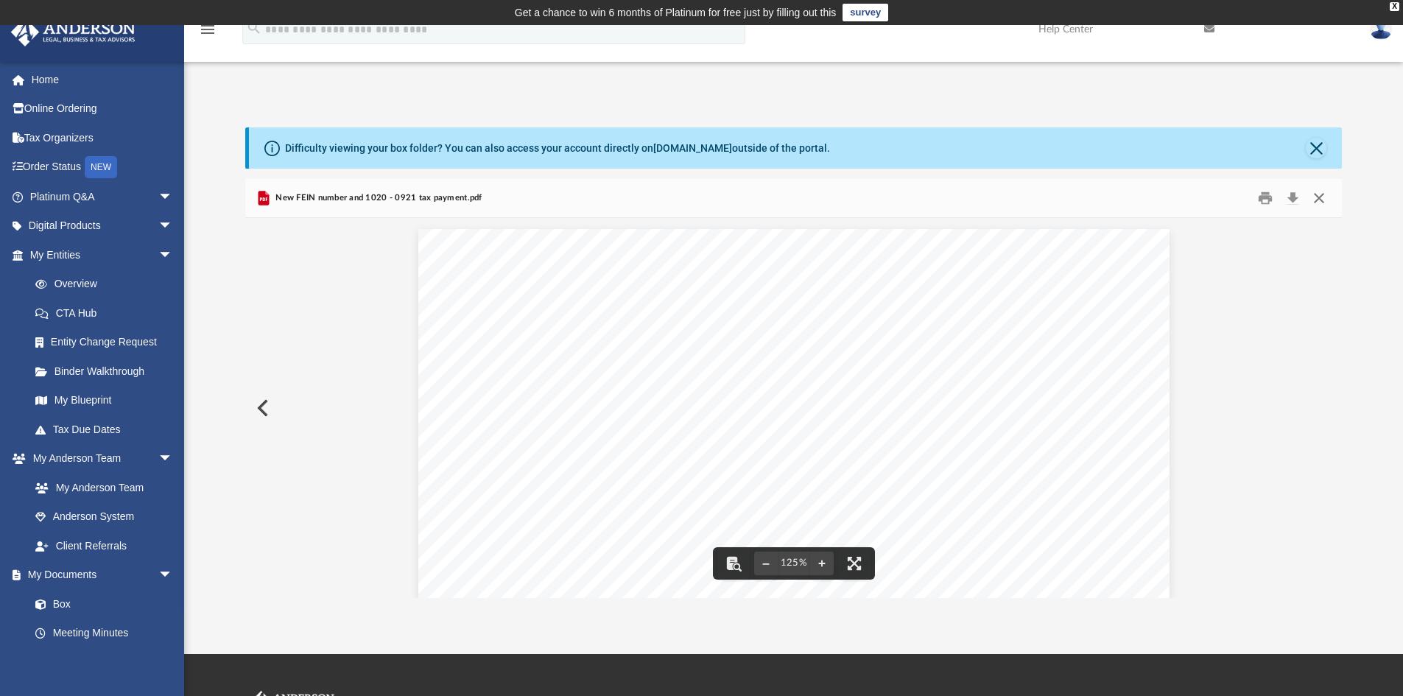
click at [1313, 191] on button "Close" at bounding box center [1318, 198] width 27 height 23
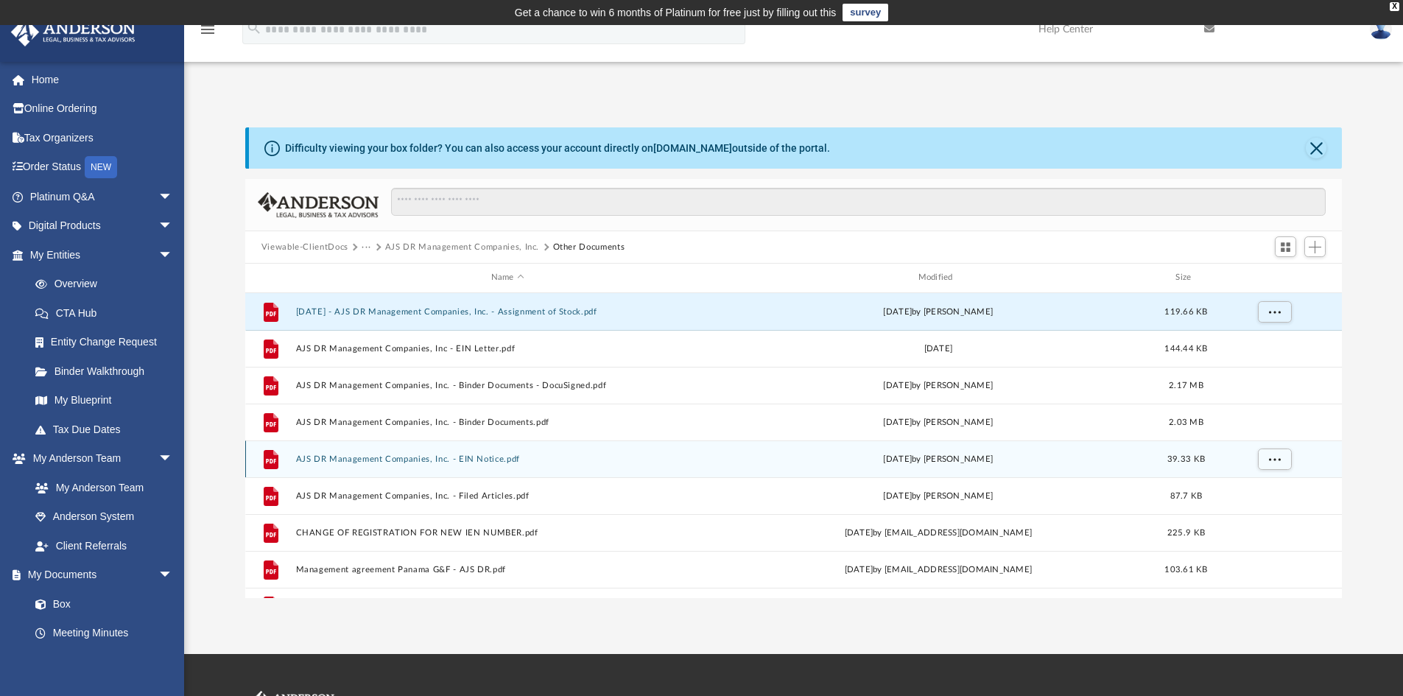
click at [505, 465] on div "File AJS DR Management Companies, Inc. - EIN Notice.pdf Thu Oct 15 2020 by Jasm…" at bounding box center [793, 458] width 1097 height 37
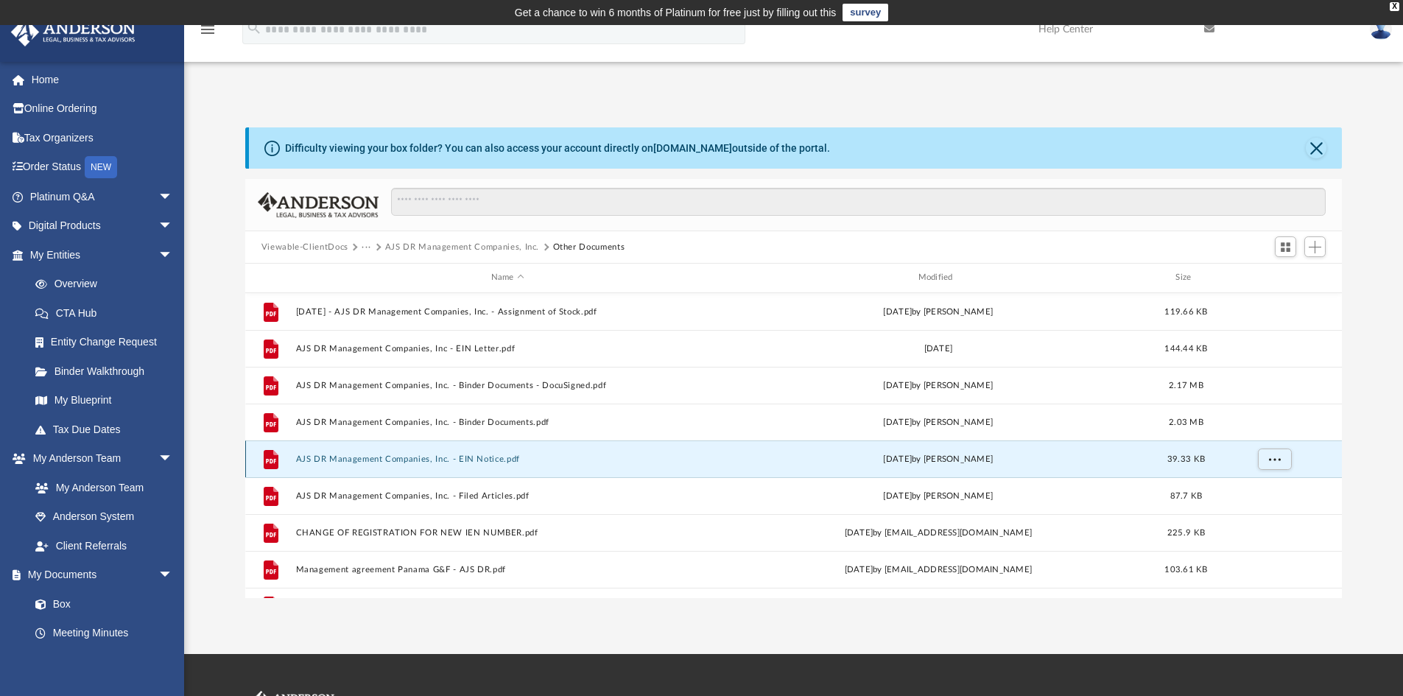
click at [503, 458] on button "AJS DR Management Companies, Inc. - EIN Notice.pdf" at bounding box center [507, 459] width 424 height 10
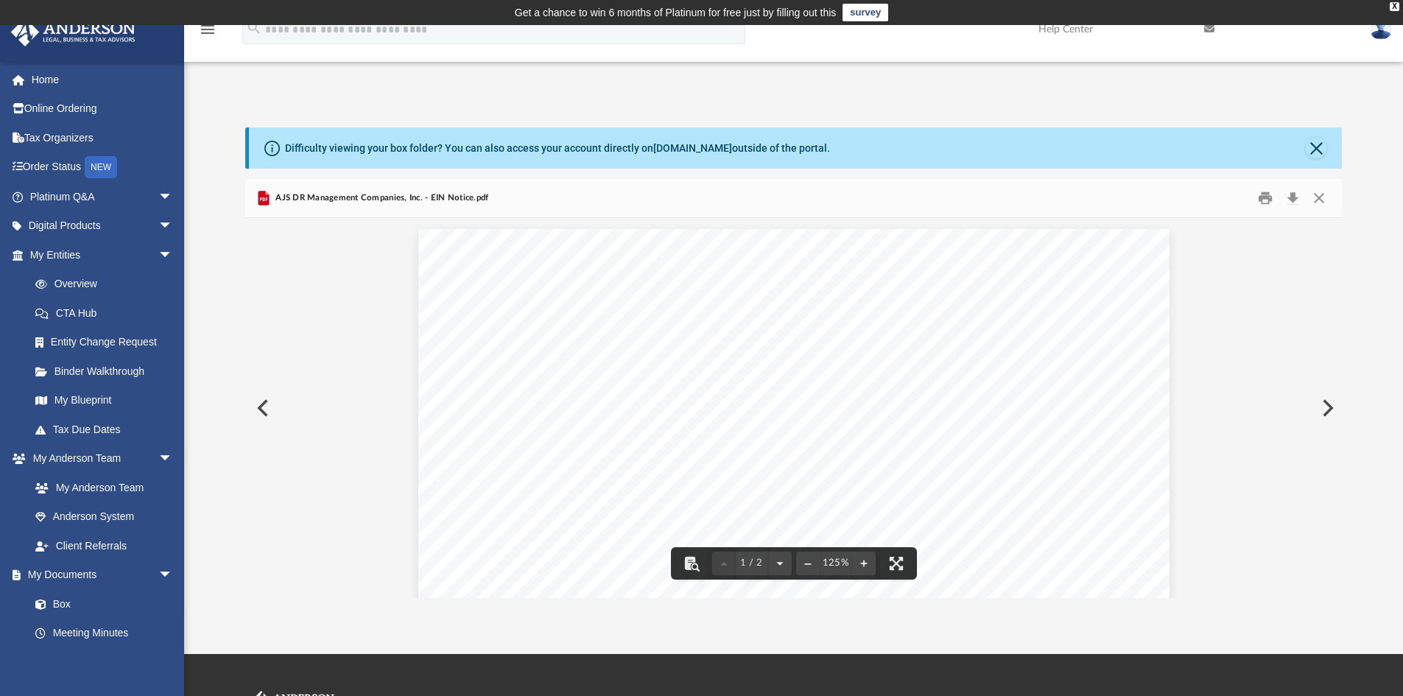
click at [1328, 405] on button "Preview" at bounding box center [1326, 407] width 32 height 41
click at [1330, 401] on button "Preview" at bounding box center [1326, 407] width 32 height 41
click at [1333, 420] on button "Preview" at bounding box center [1326, 407] width 32 height 41
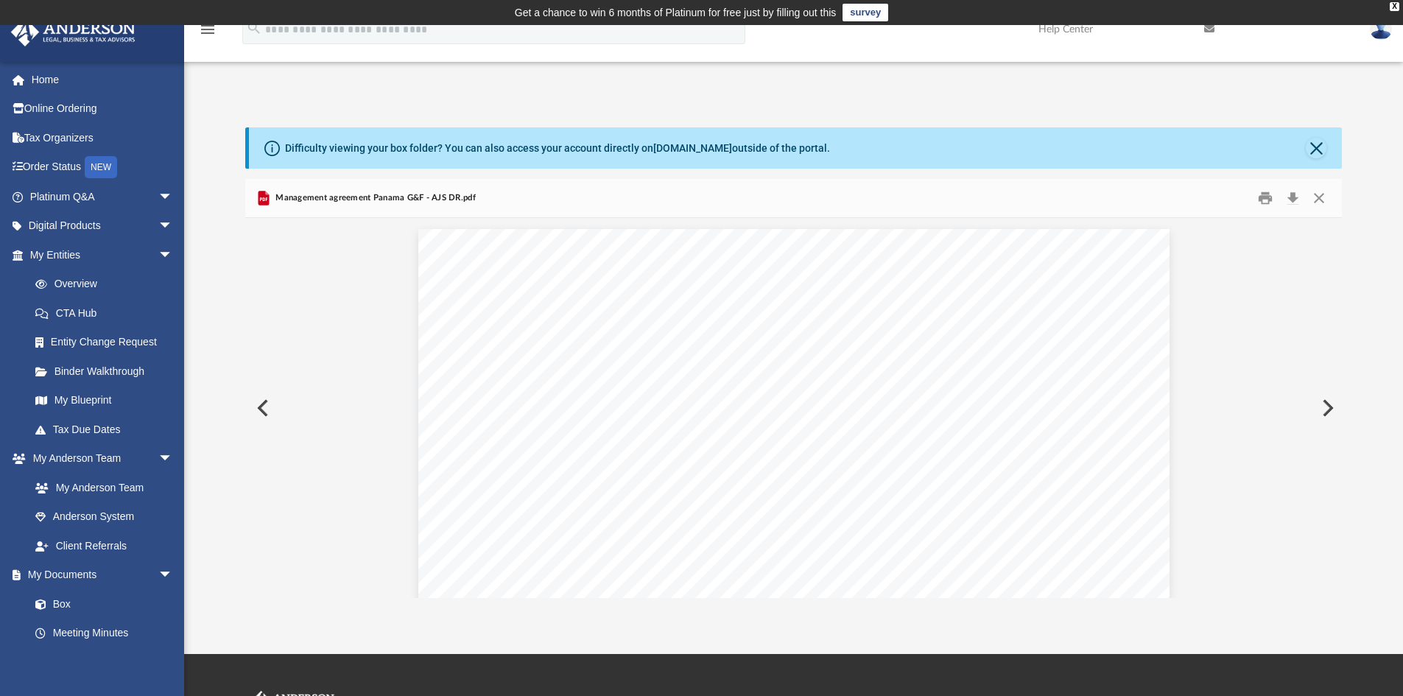
click at [1331, 420] on button "Preview" at bounding box center [1326, 407] width 32 height 41
click at [1322, 203] on button "Close" at bounding box center [1318, 198] width 27 height 23
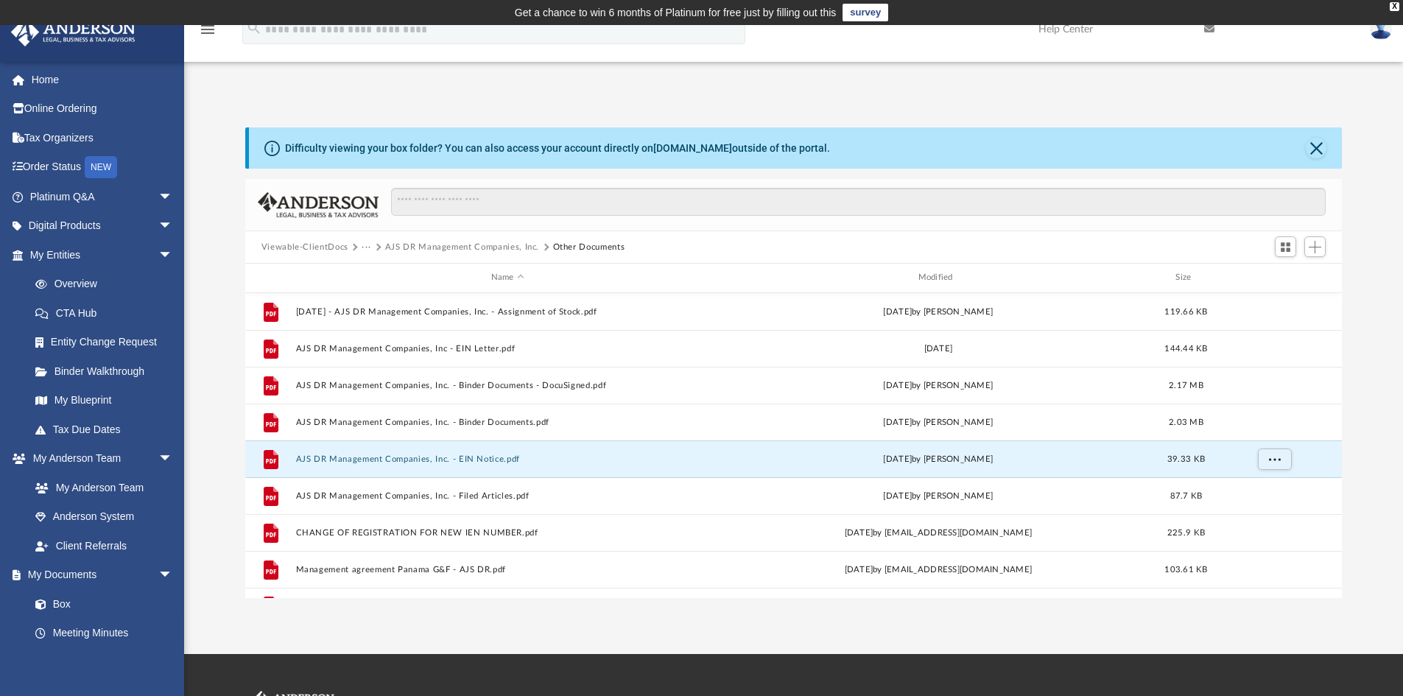
click at [440, 243] on button "AJS DR Management Companies, Inc." at bounding box center [462, 247] width 154 height 13
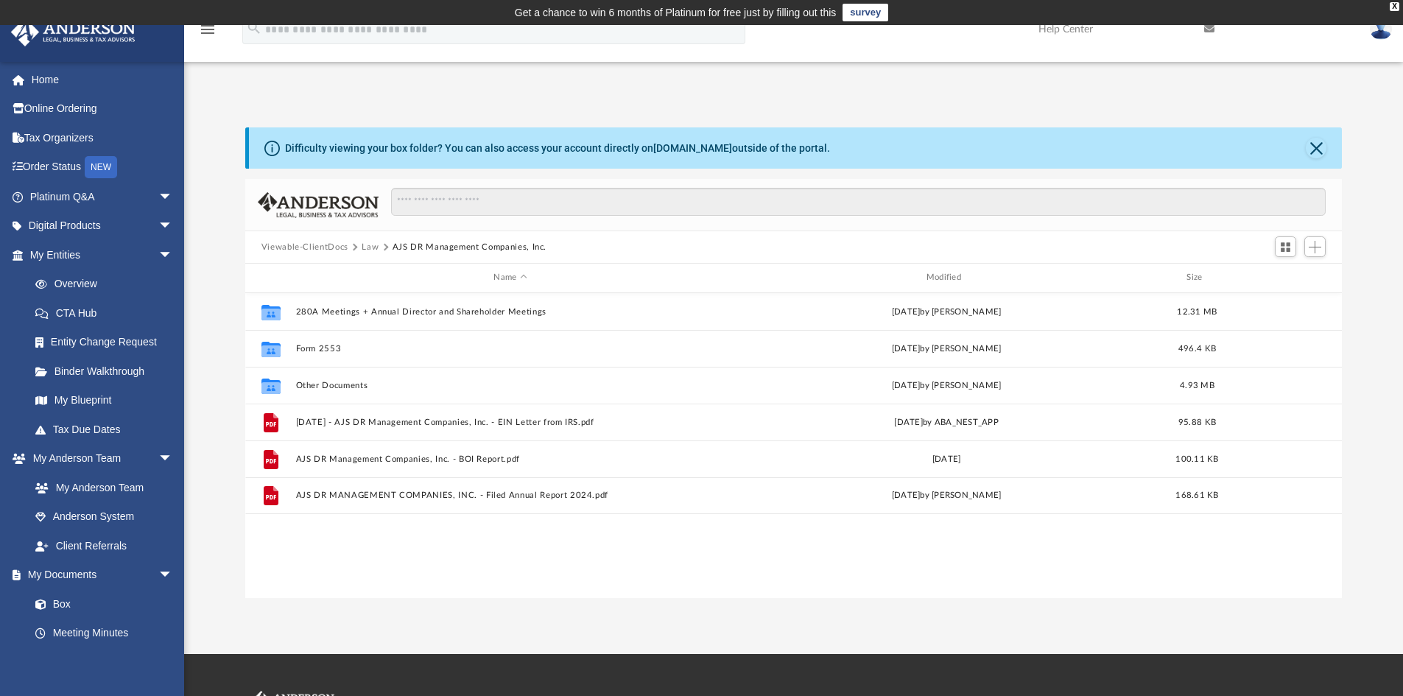
click at [290, 248] on button "Viewable-ClientDocs" at bounding box center [304, 247] width 87 height 13
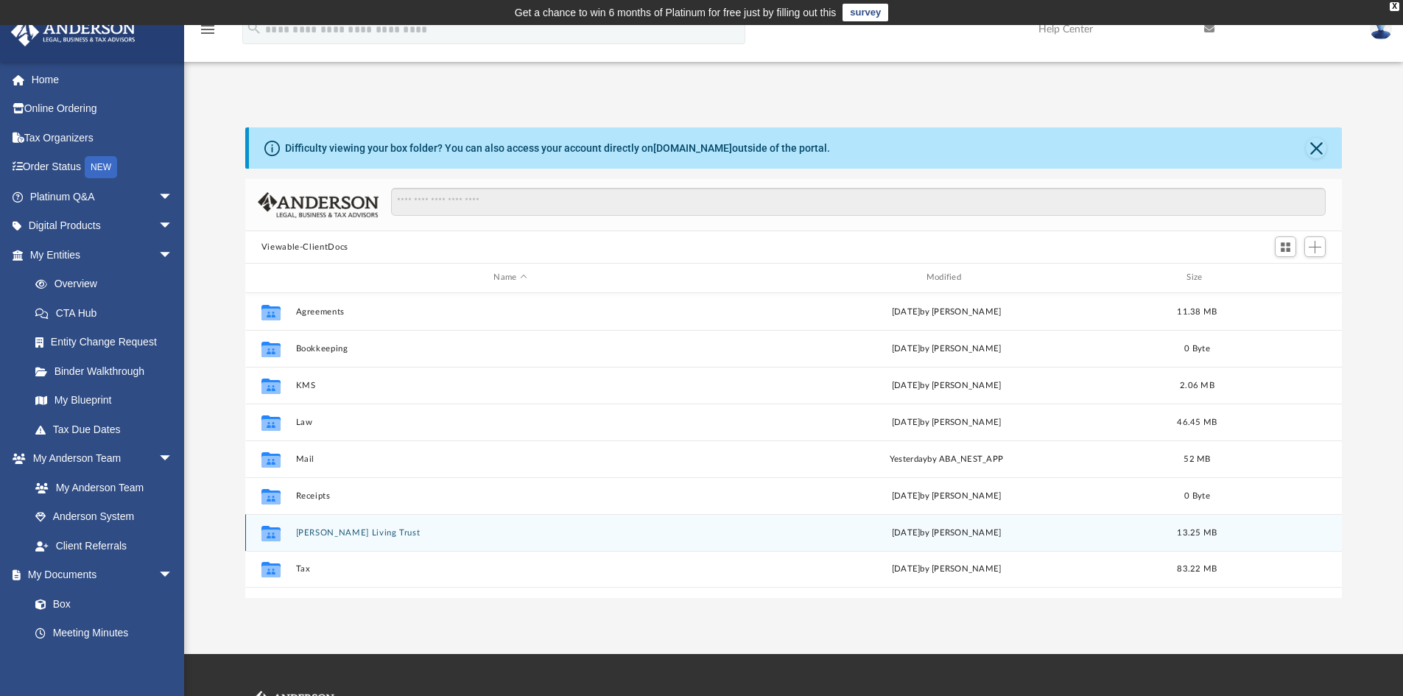
click at [366, 525] on div "Collaborated Folder Reyes-Aristy Living Trust Mon Aug 11 2025 by Jose Felix Rey…" at bounding box center [793, 532] width 1097 height 37
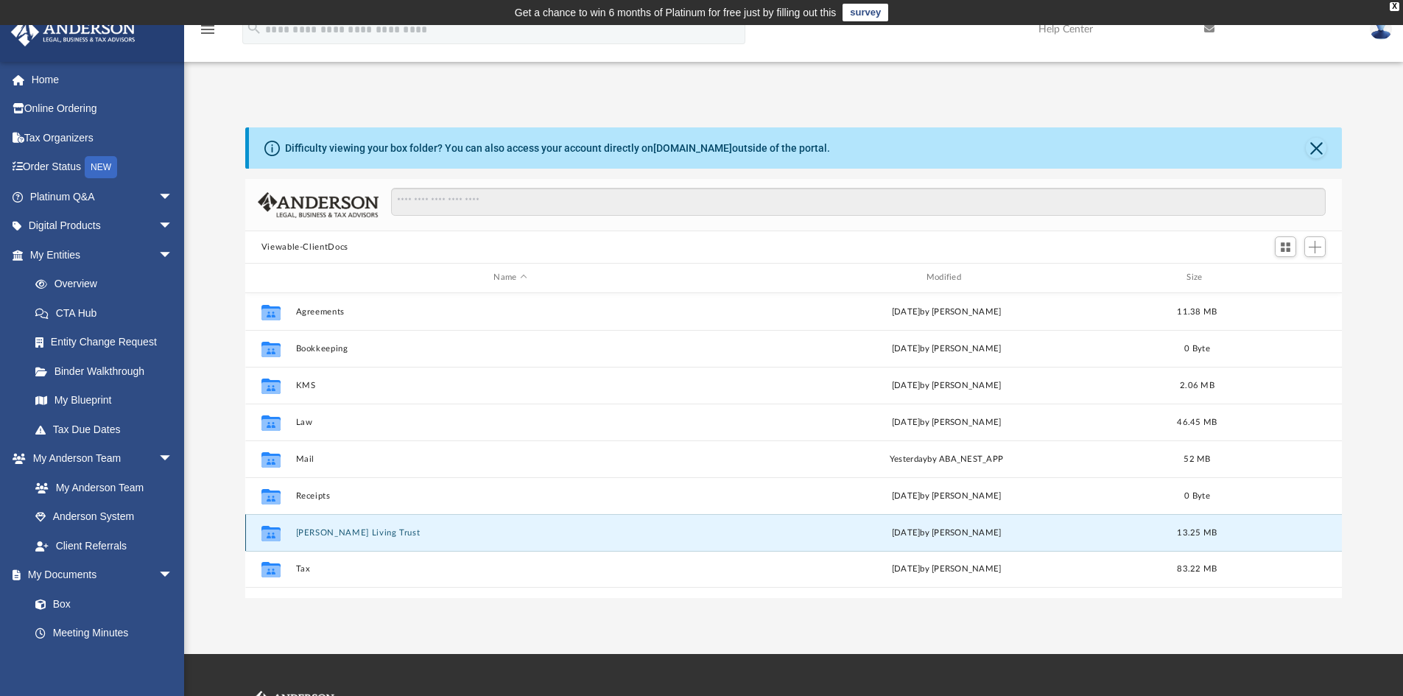
click at [373, 535] on button "Reyes-Aristy Living Trust" at bounding box center [509, 533] width 429 height 10
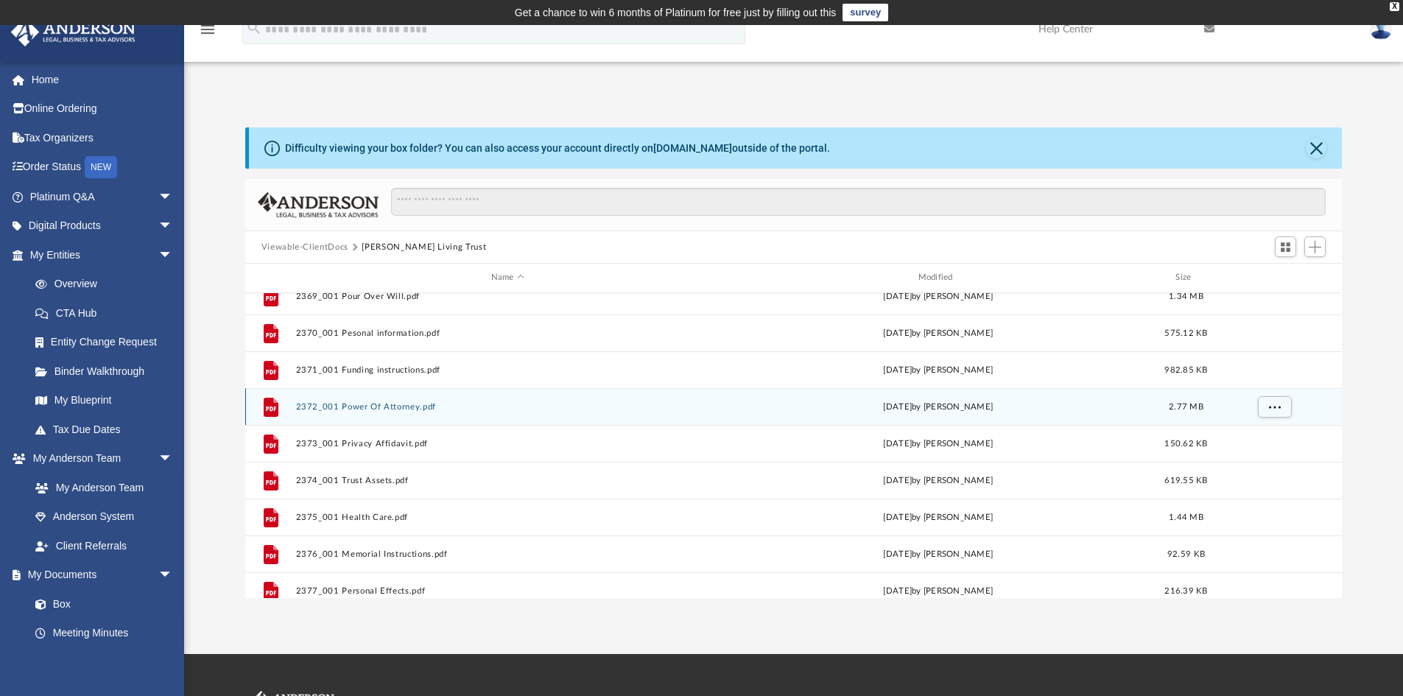
scroll to position [100, 0]
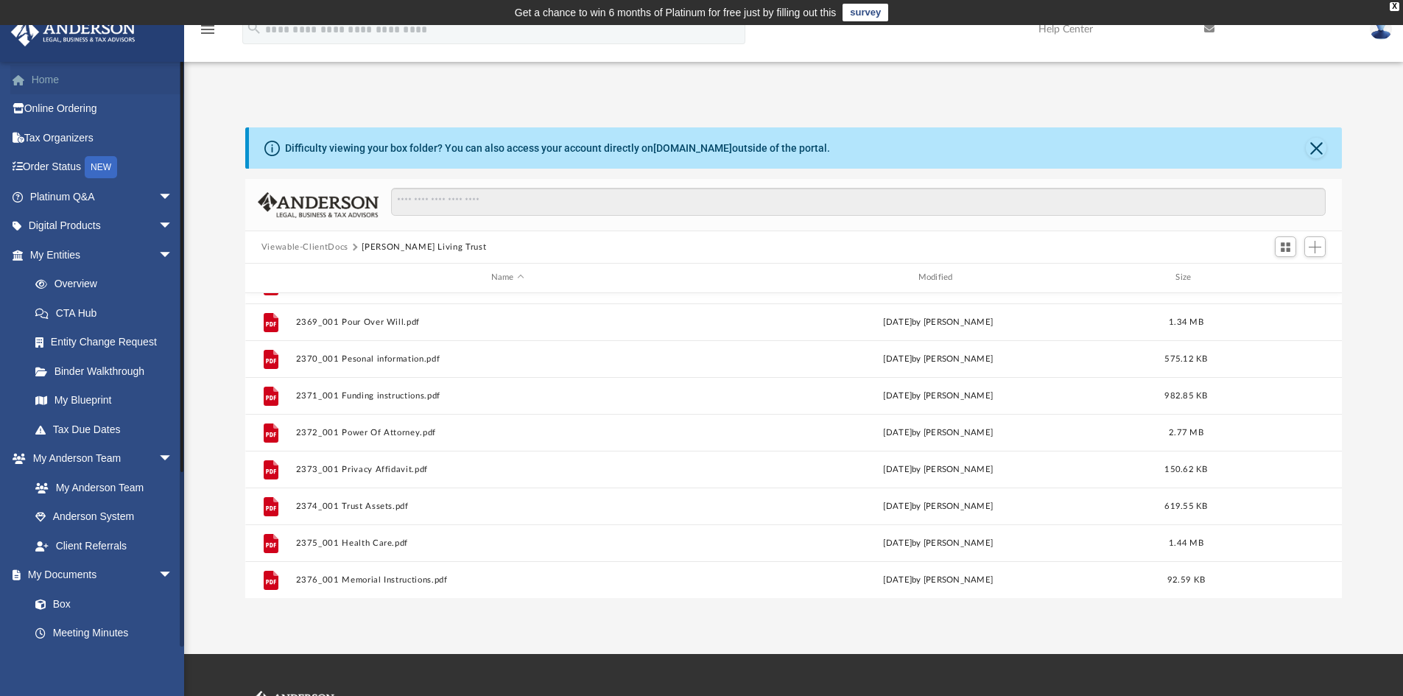
click at [52, 74] on link "Home" at bounding box center [102, 79] width 185 height 29
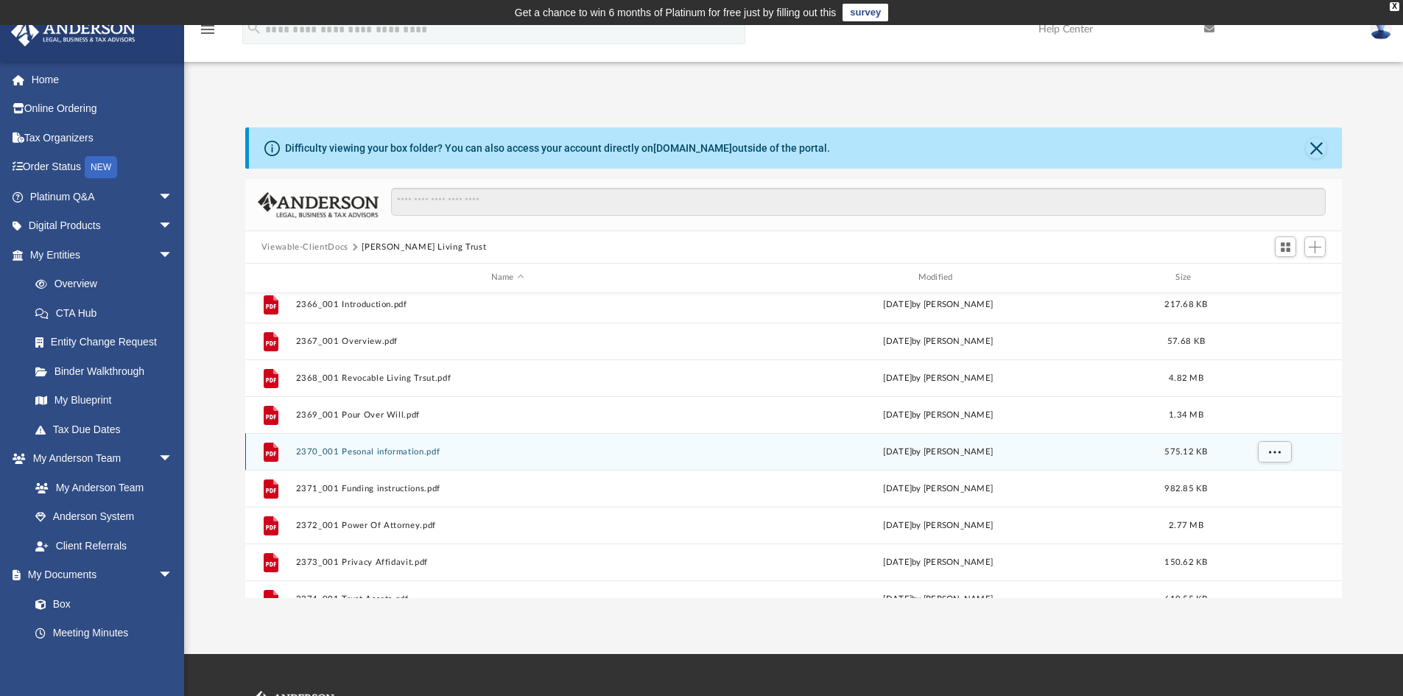
scroll to position [0, 0]
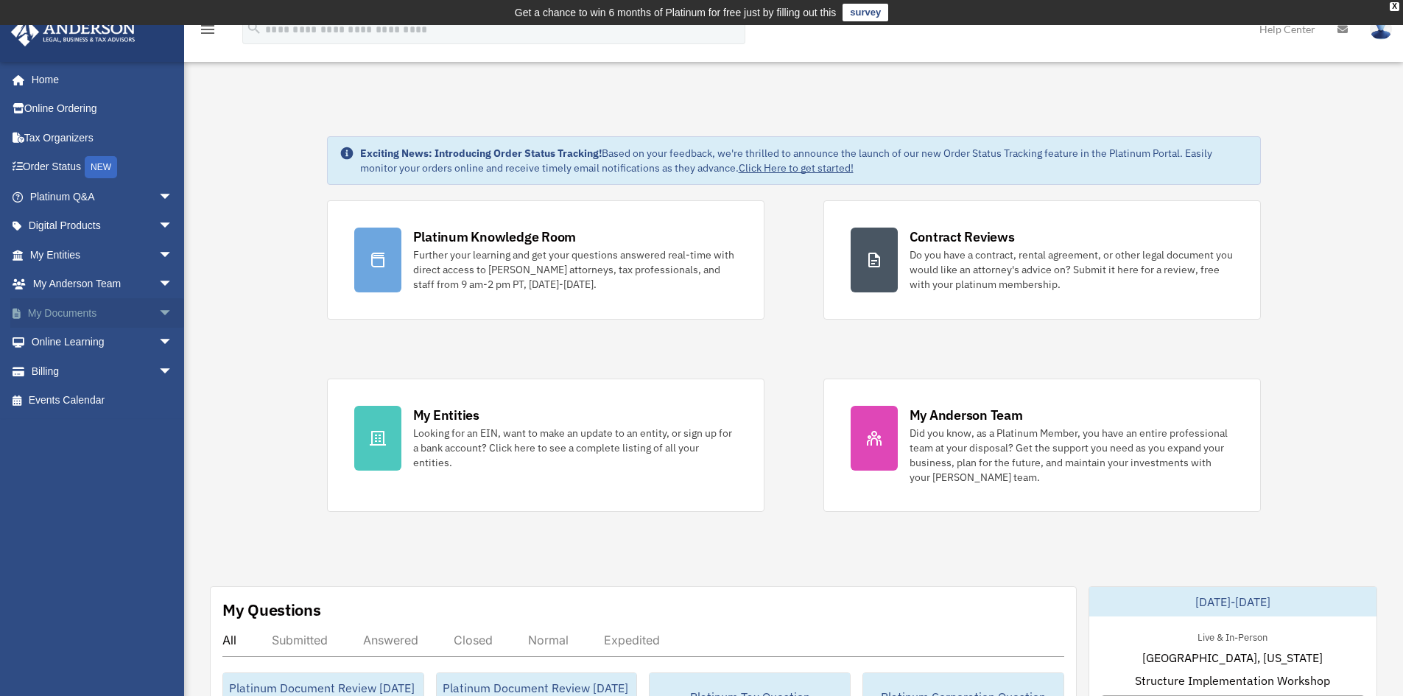
click at [158, 316] on span "arrow_drop_down" at bounding box center [172, 313] width 29 height 30
click at [64, 342] on link "Box" at bounding box center [108, 342] width 174 height 29
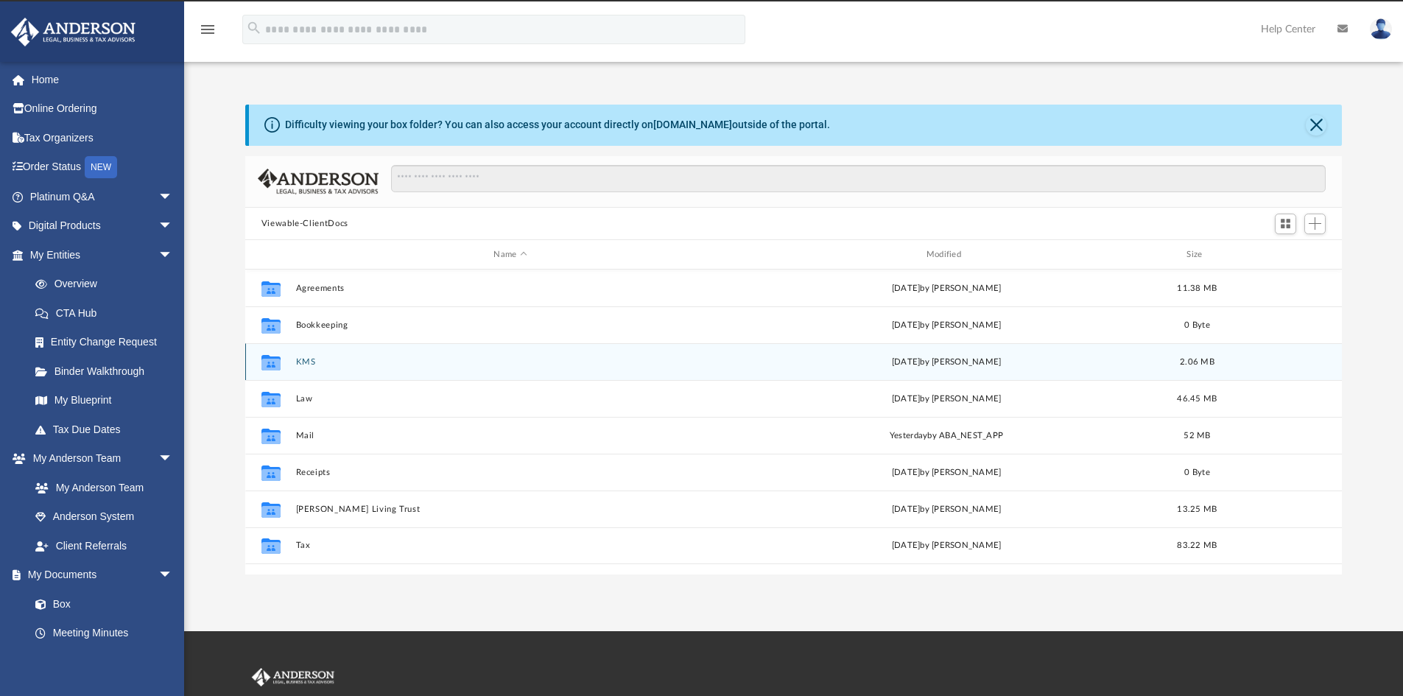
scroll to position [324, 1085]
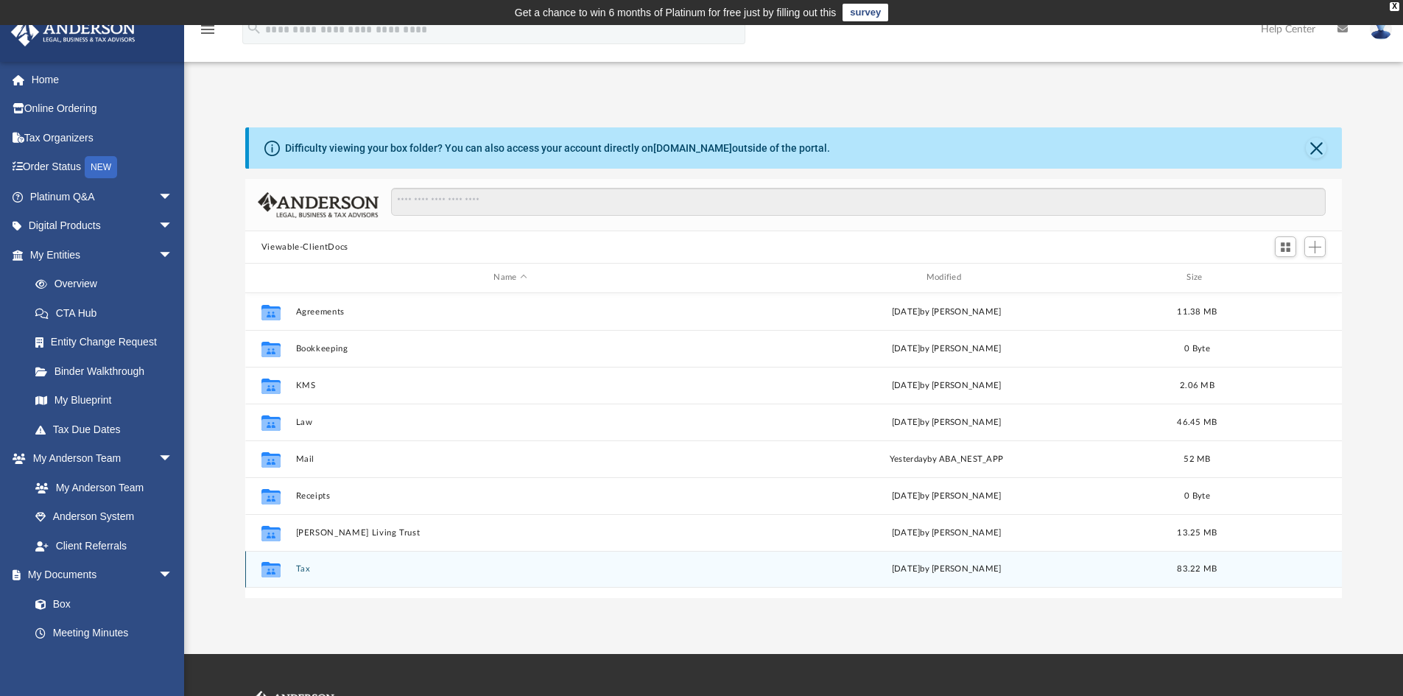
click at [300, 571] on button "Tax" at bounding box center [509, 569] width 429 height 10
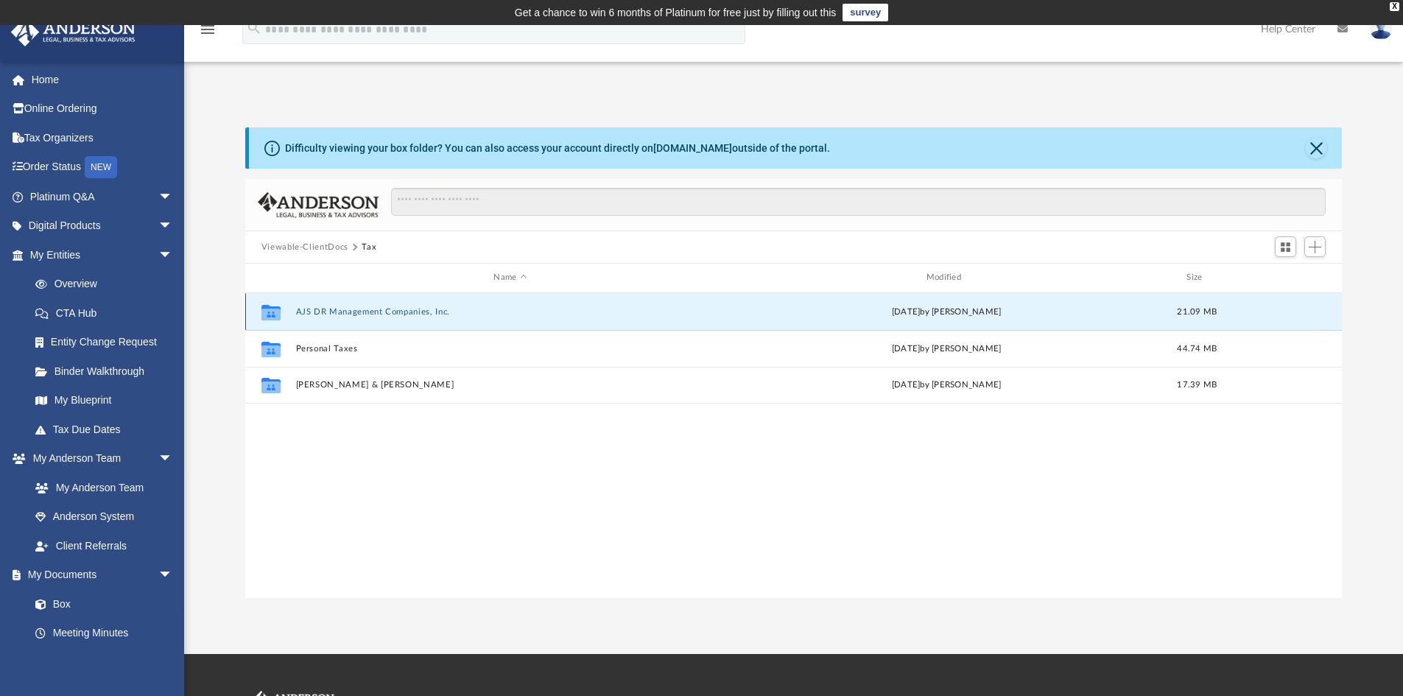
click at [353, 311] on button "AJS DR Management Companies, Inc." at bounding box center [509, 312] width 429 height 10
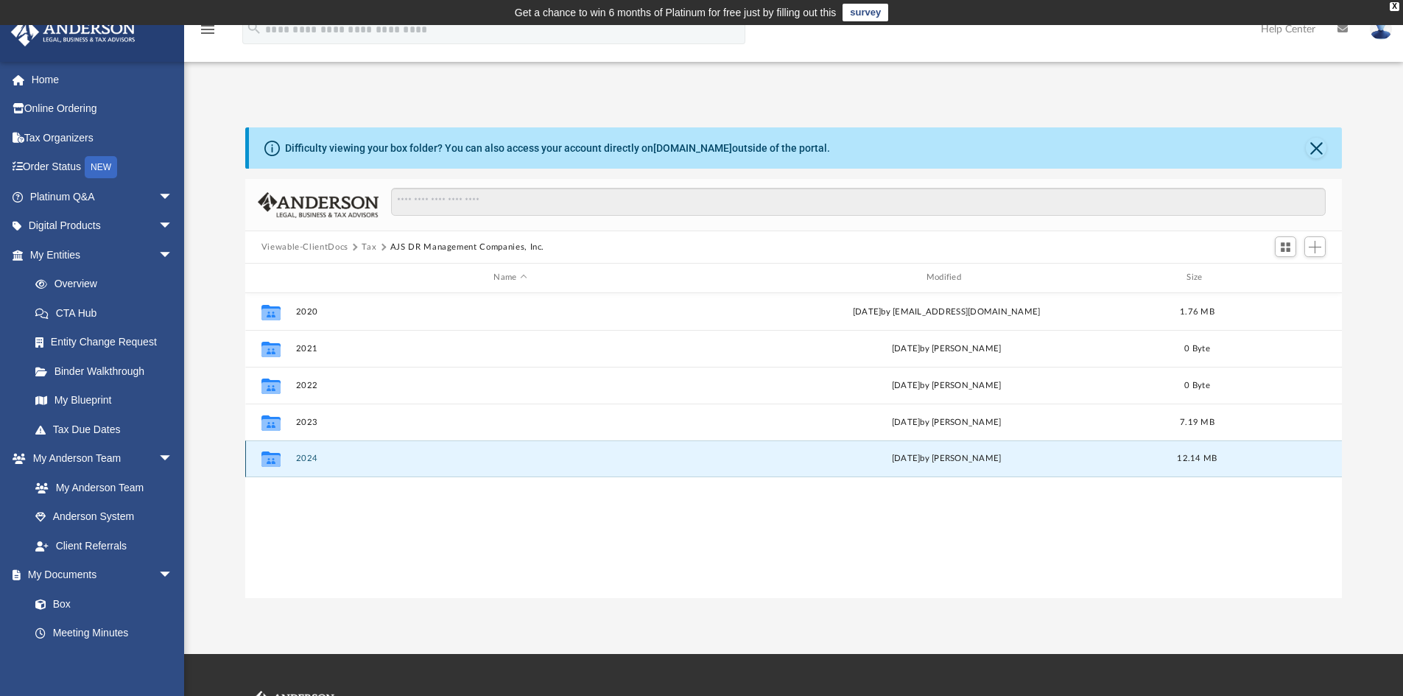
click at [313, 457] on button "2024" at bounding box center [509, 459] width 429 height 10
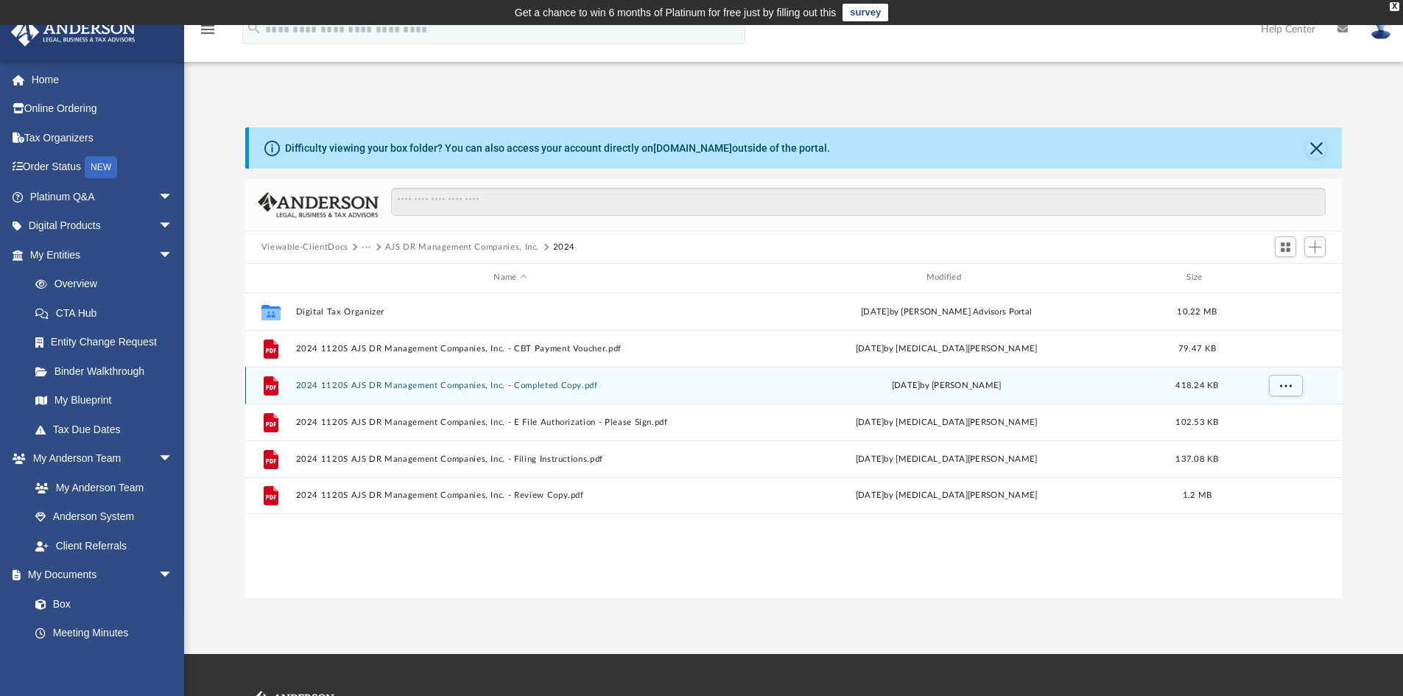
click at [462, 379] on div "File 2024 1120S AJS DR Management Companies, Inc. - Completed Copy.pdf Mon Aug …" at bounding box center [793, 385] width 1097 height 37
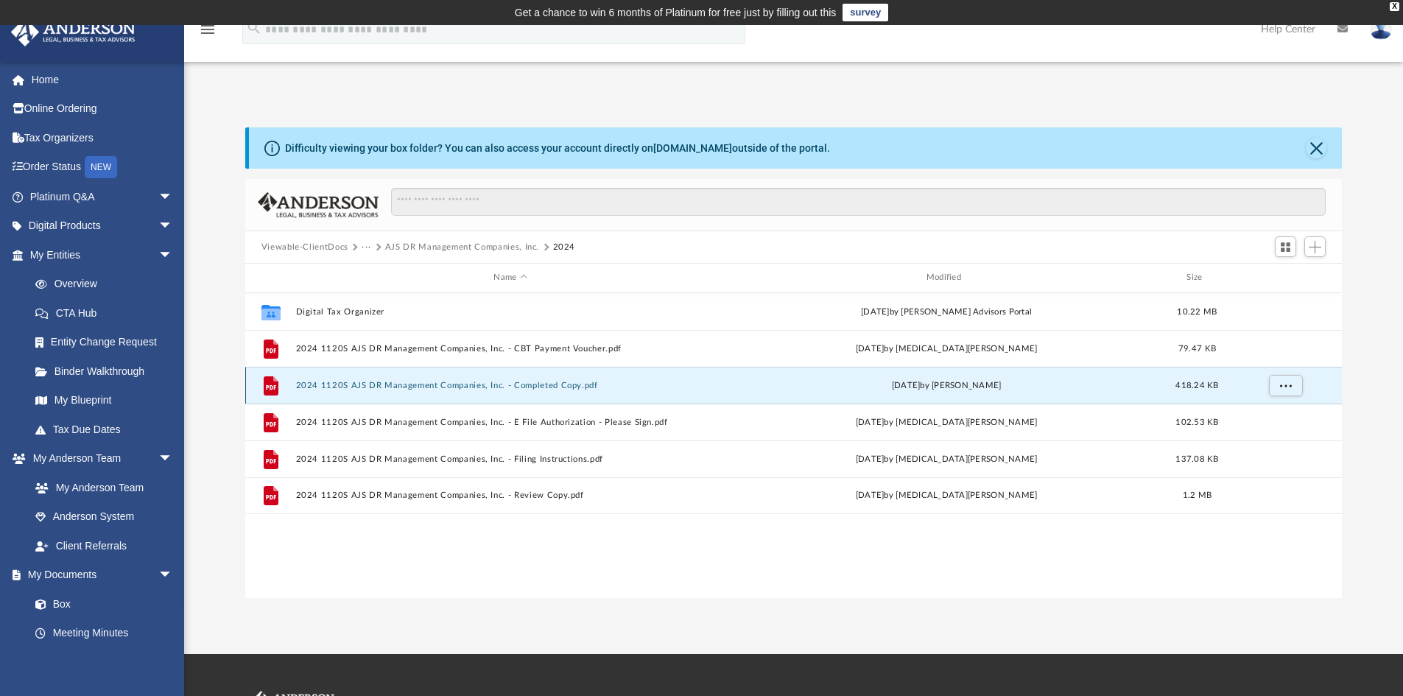
click at [462, 384] on button "2024 1120S AJS DR Management Companies, Inc. - Completed Copy.pdf" at bounding box center [509, 386] width 429 height 10
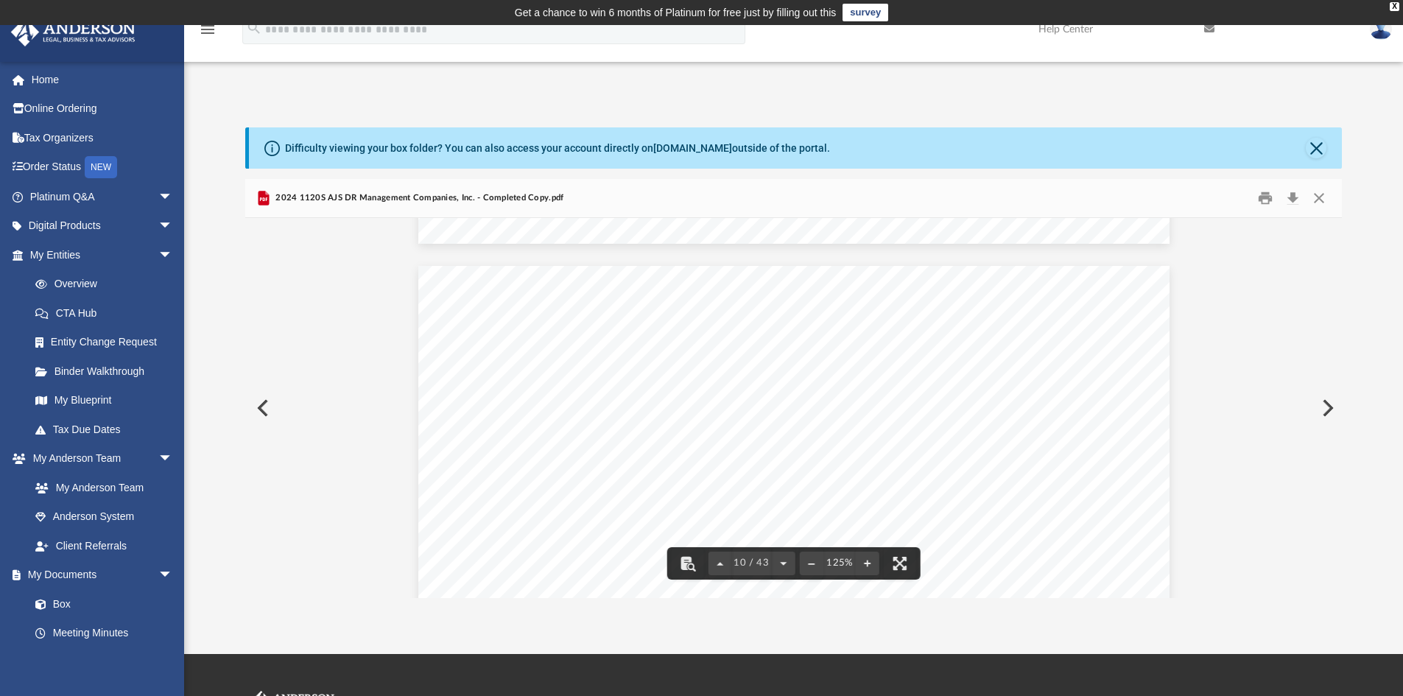
scroll to position [0, 0]
click at [1316, 195] on button "Close" at bounding box center [1318, 198] width 27 height 23
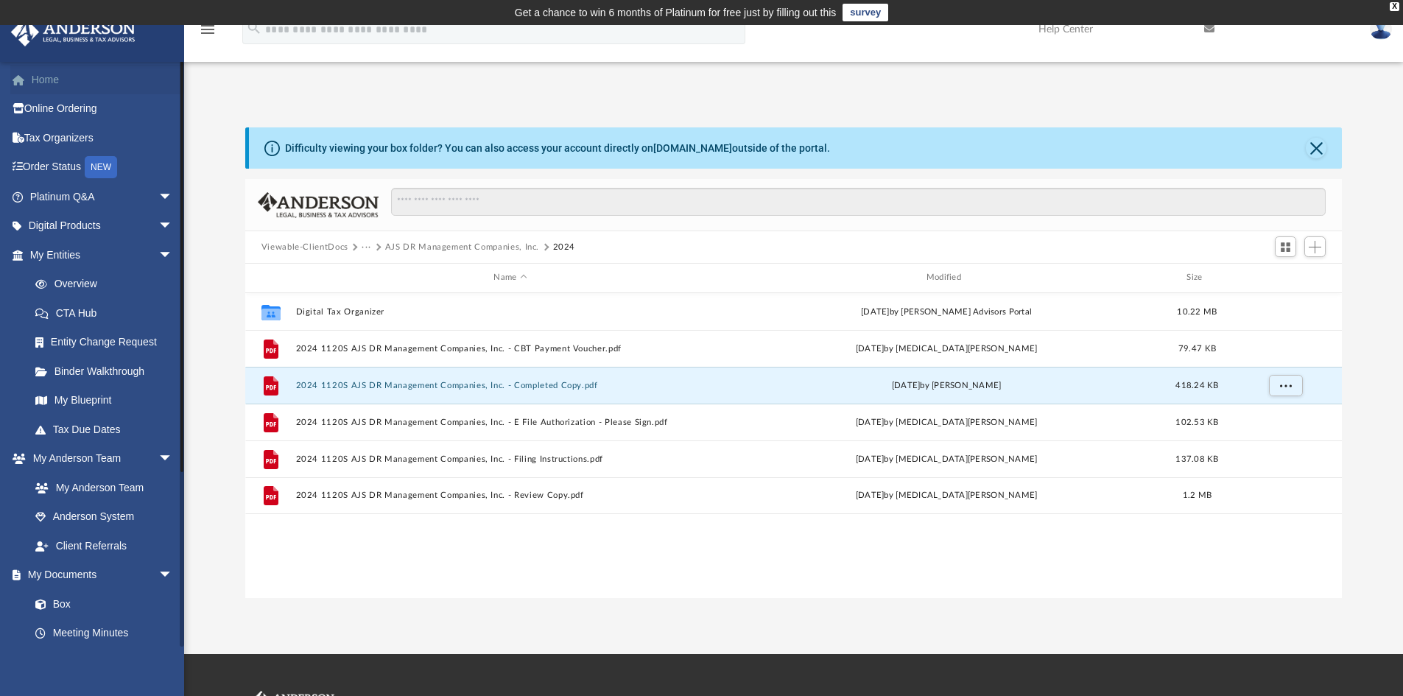
click at [62, 86] on link "Home" at bounding box center [102, 79] width 185 height 29
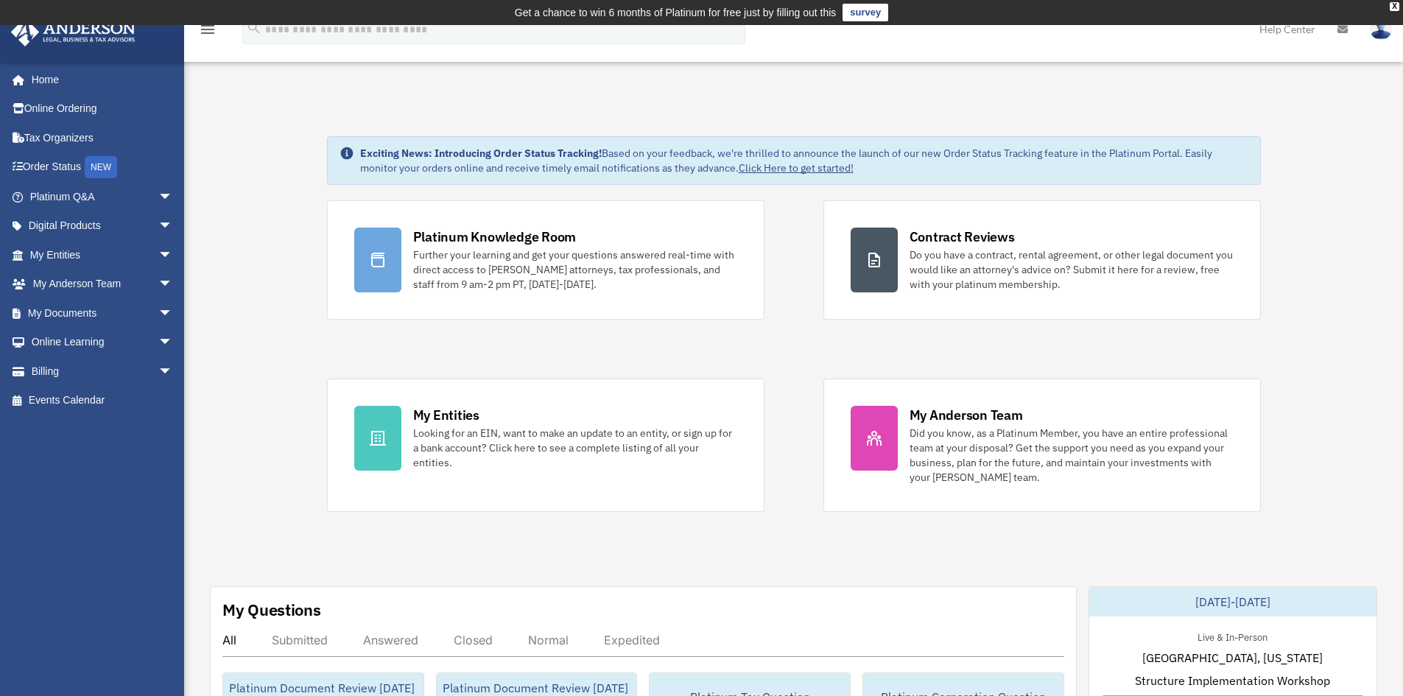
click at [1389, 32] on img at bounding box center [1380, 28] width 22 height 21
click at [1107, 131] on link "Logout" at bounding box center [1159, 128] width 147 height 30
